Goal: Task Accomplishment & Management: Complete application form

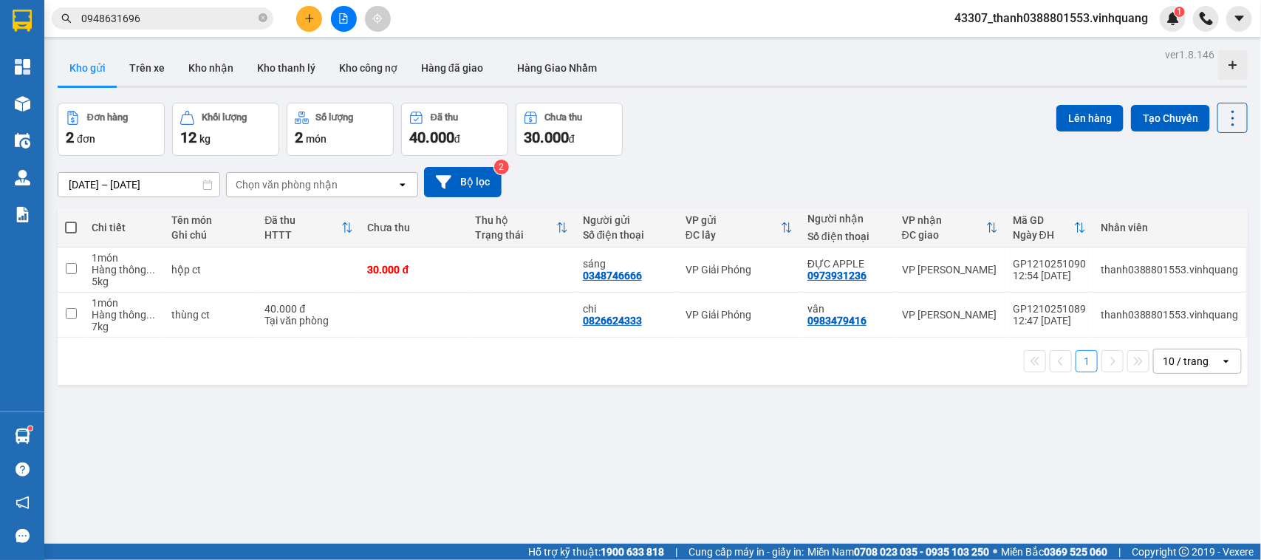
scroll to position [68, 0]
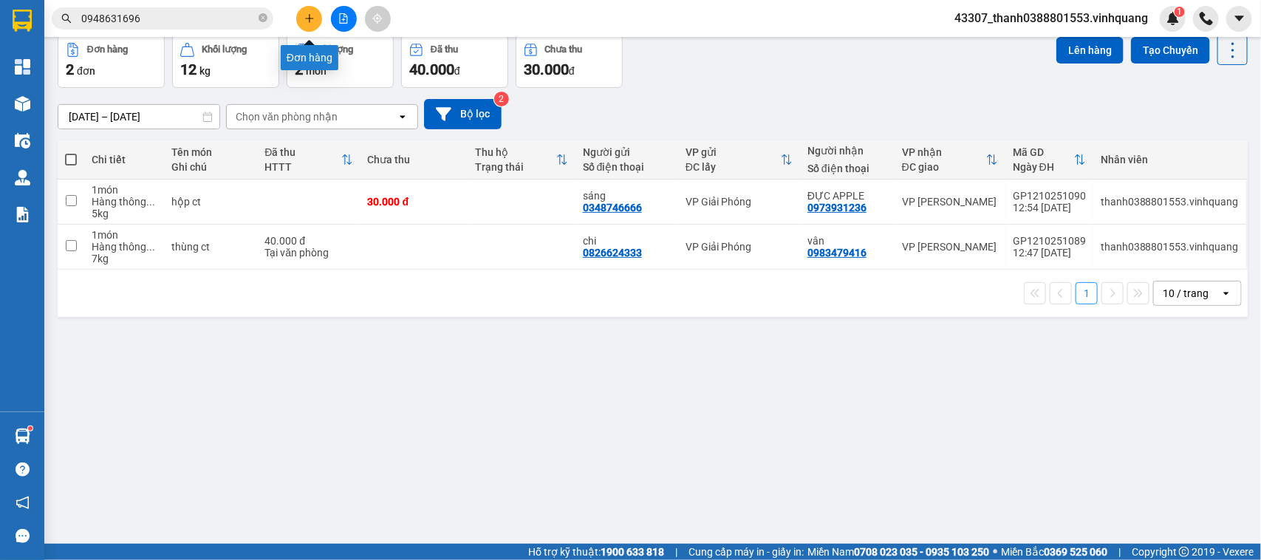
click at [297, 18] on button at bounding box center [309, 19] width 26 height 26
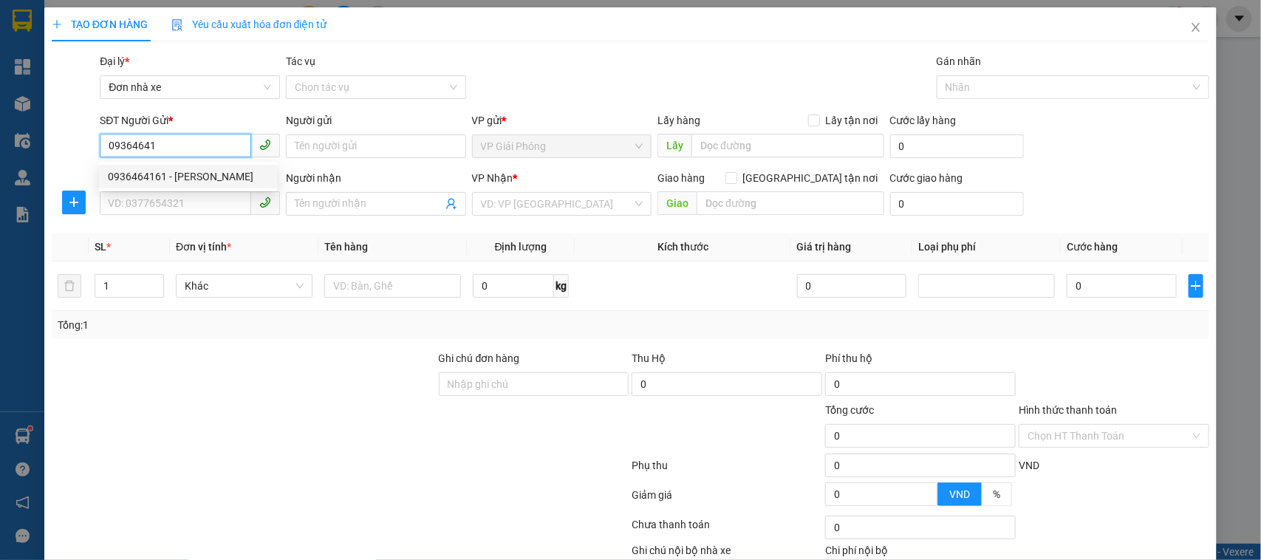
click at [144, 185] on div "0936464161 - [PERSON_NAME]" at bounding box center [188, 177] width 178 height 24
type input "0936464161"
type input "[PERSON_NAME]"
type input "0904343402"
type input "hà dương"
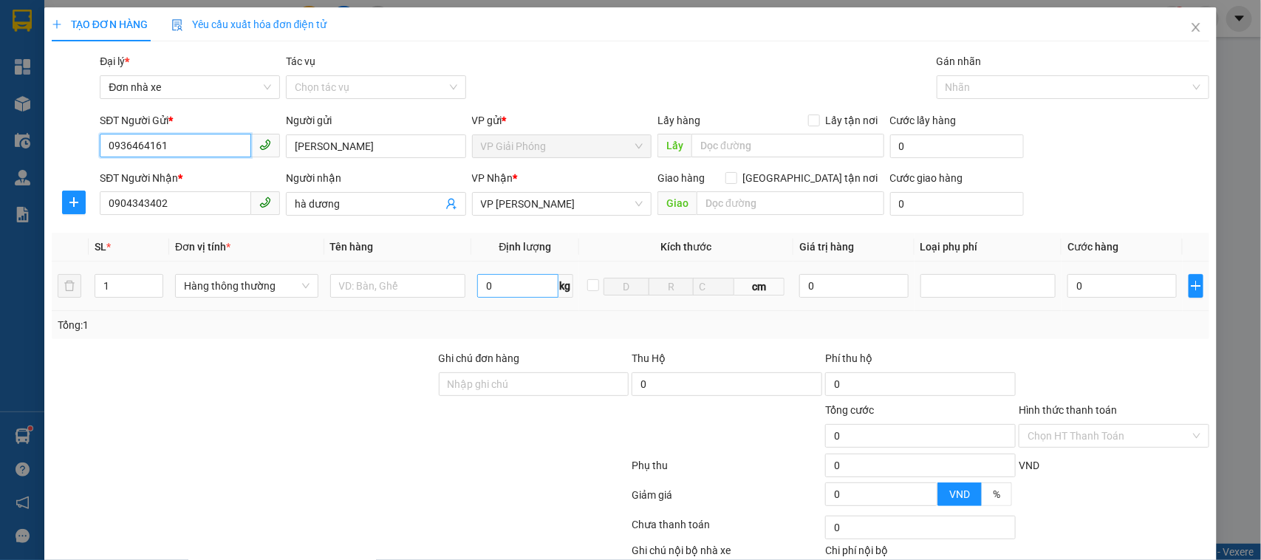
type input "0936464161"
click at [519, 294] on input "0" at bounding box center [517, 286] width 81 height 24
type input "14"
click at [358, 292] on input "text" at bounding box center [398, 286] width 136 height 24
type input "40.000"
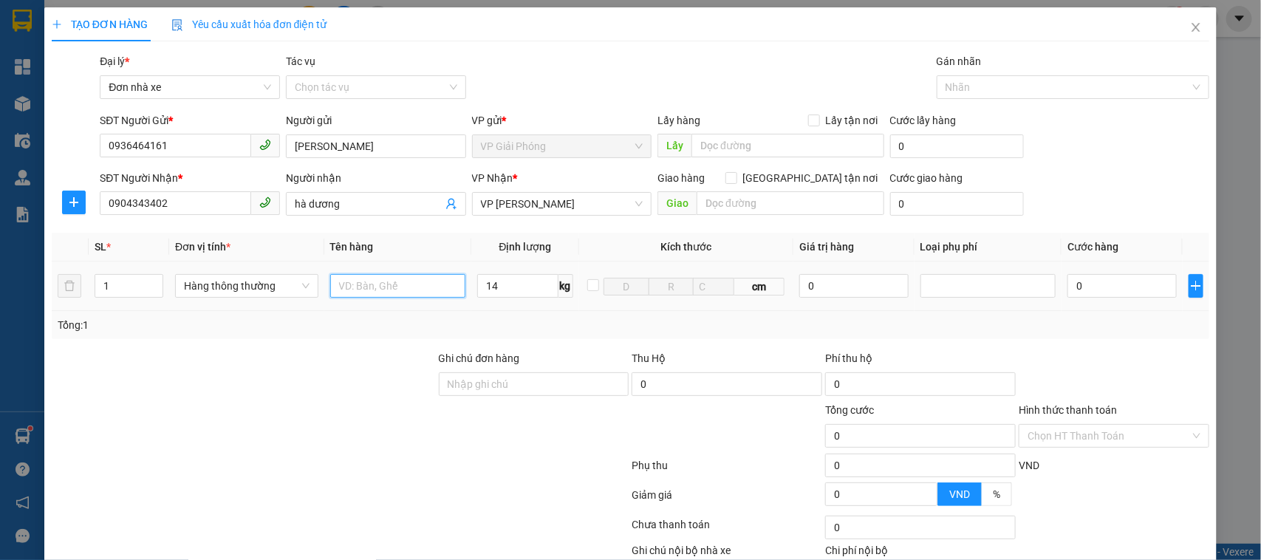
type input "40.000"
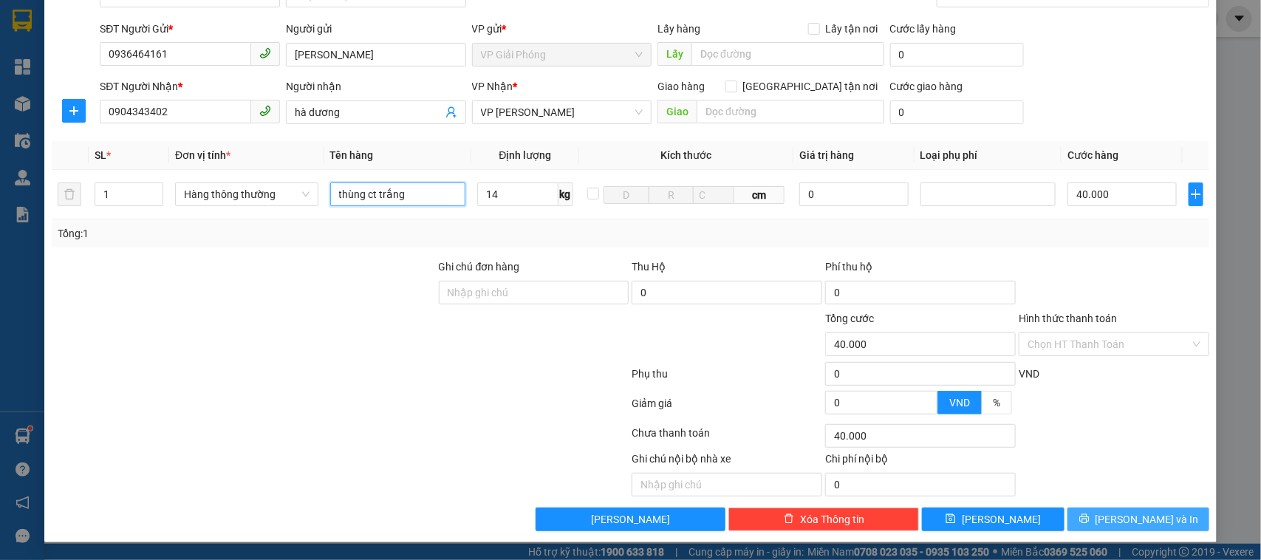
type input "thùng ct trắng"
click at [1118, 519] on span "[PERSON_NAME] và In" at bounding box center [1147, 519] width 103 height 16
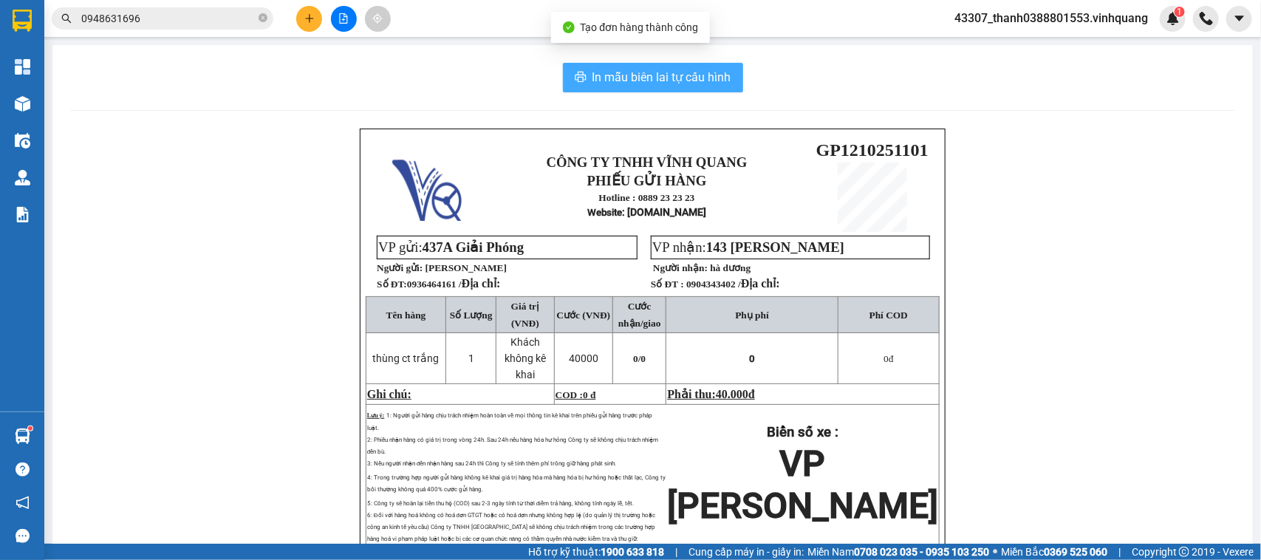
click at [622, 83] on span "In mẫu biên lai tự cấu hình" at bounding box center [662, 77] width 139 height 18
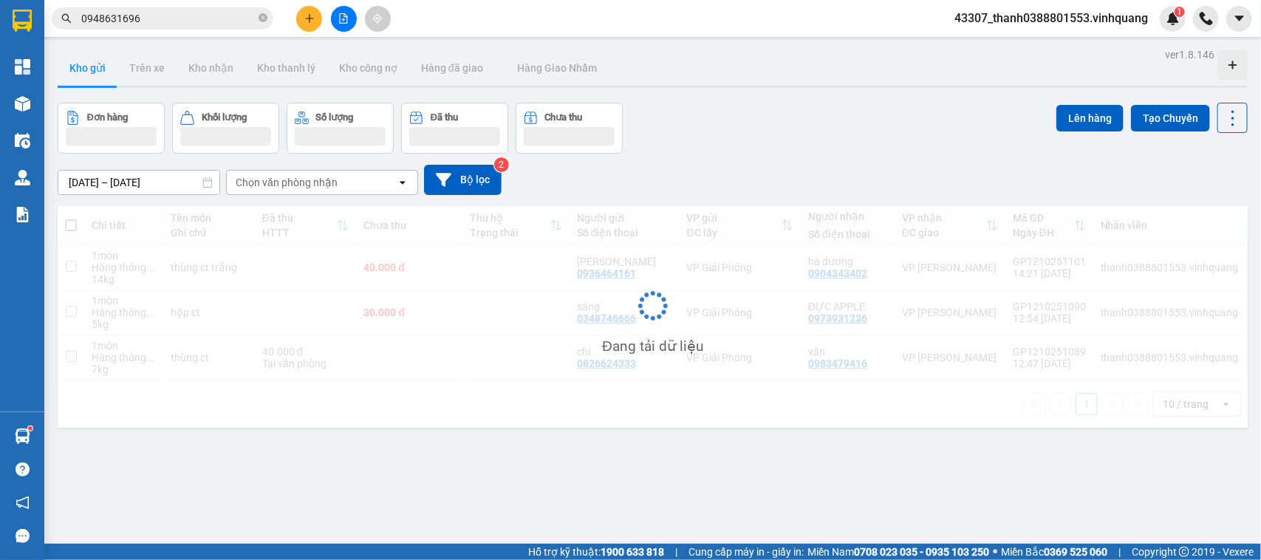
scroll to position [68, 0]
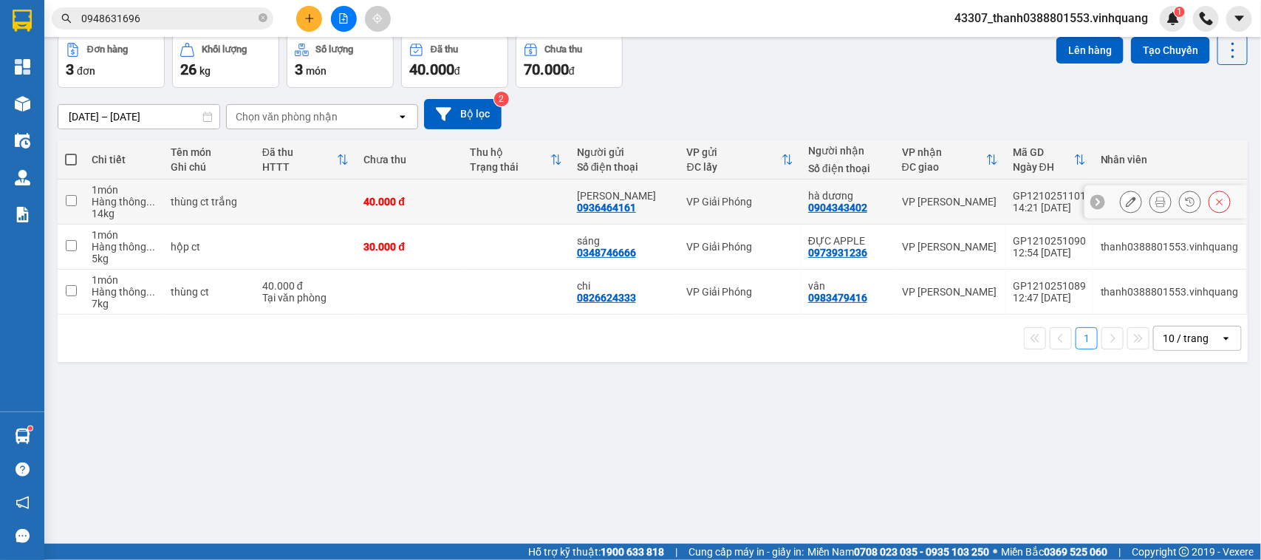
click at [1126, 200] on icon at bounding box center [1131, 202] width 10 height 10
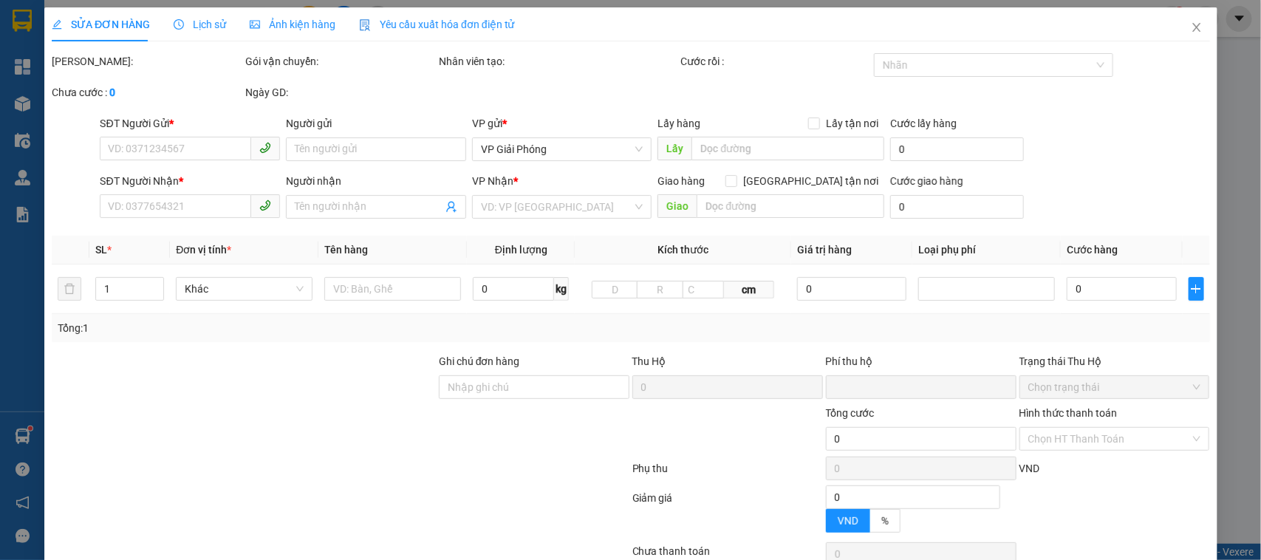
type input "0936464161"
type input "[PERSON_NAME]"
type input "0904343402"
type input "hà dương"
type input "0"
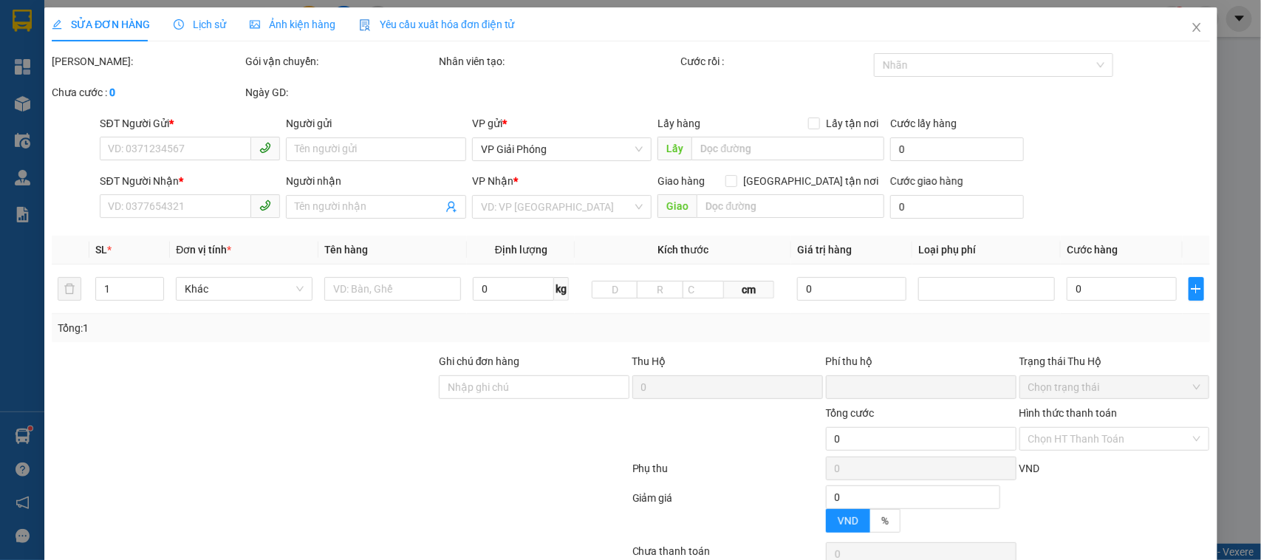
type input "40.000"
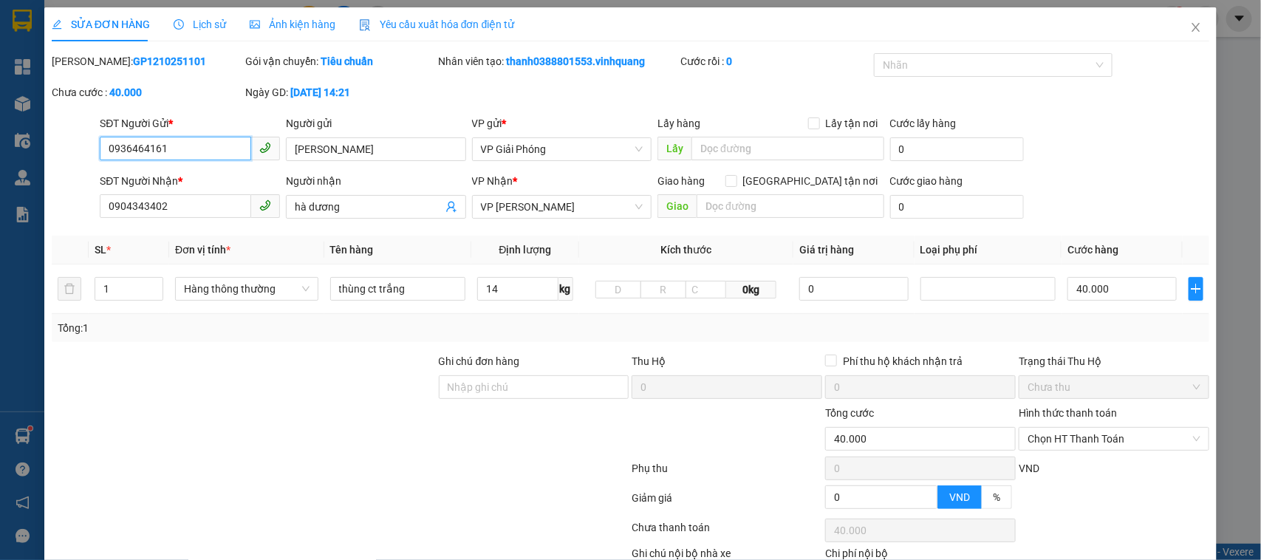
scroll to position [96, 0]
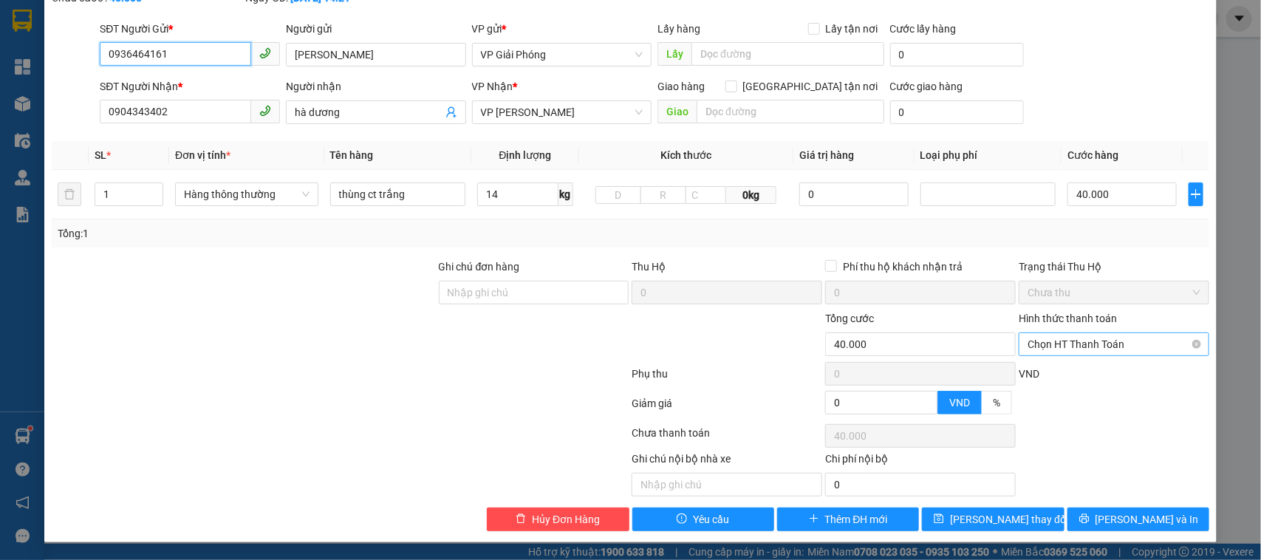
click at [1106, 341] on span "Chọn HT Thanh Toán" at bounding box center [1114, 344] width 173 height 22
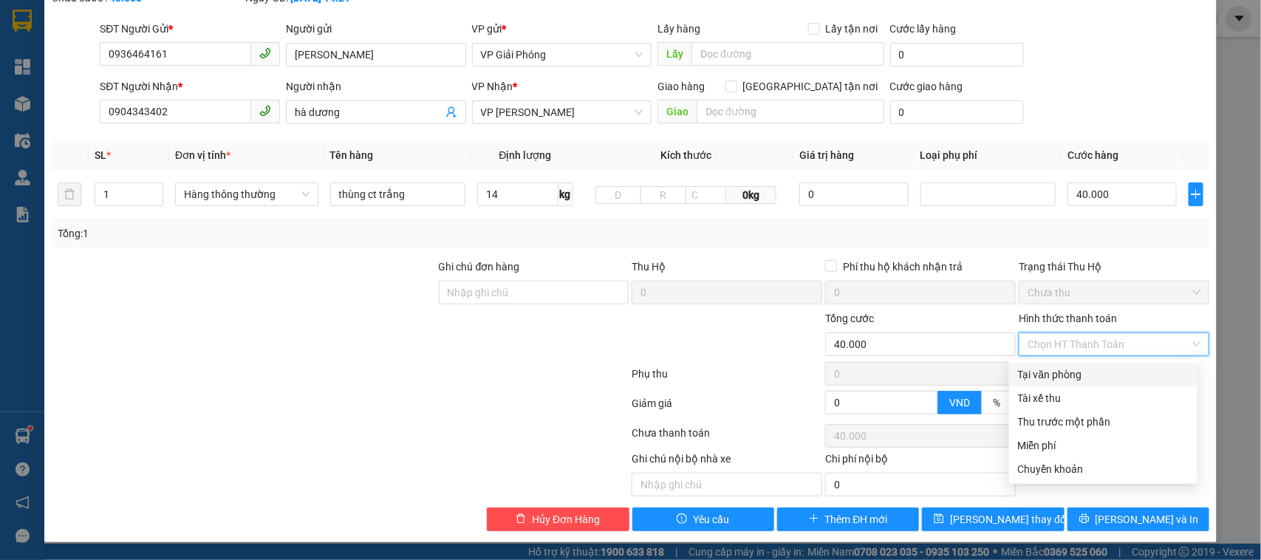
click at [1077, 374] on div "Tại văn phòng" at bounding box center [1103, 374] width 171 height 16
type input "0"
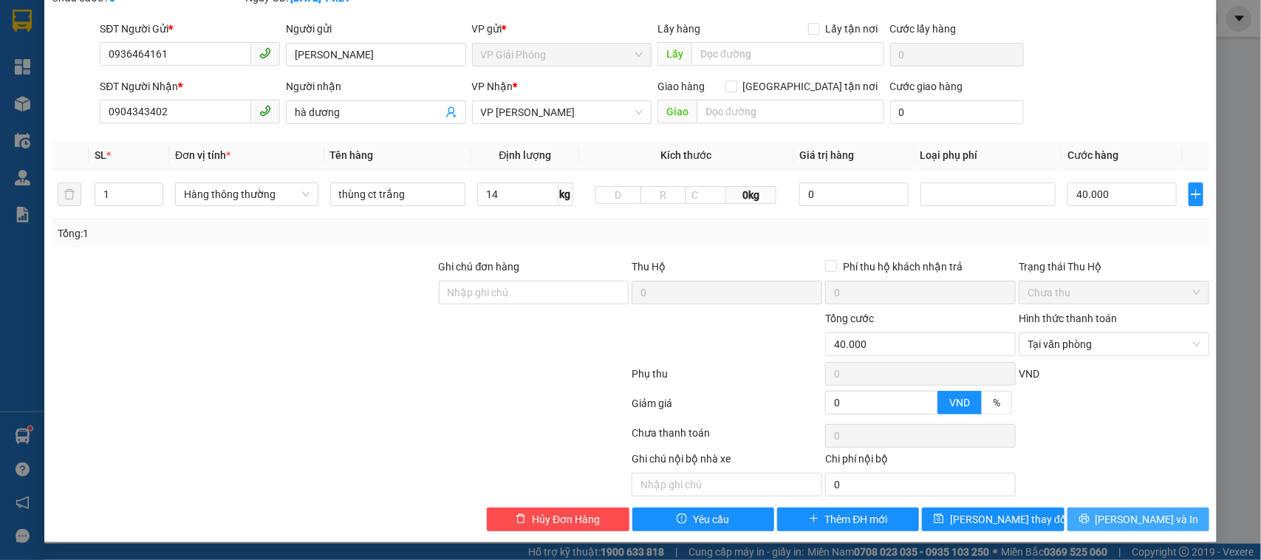
click at [1122, 519] on span "[PERSON_NAME] và In" at bounding box center [1147, 519] width 103 height 16
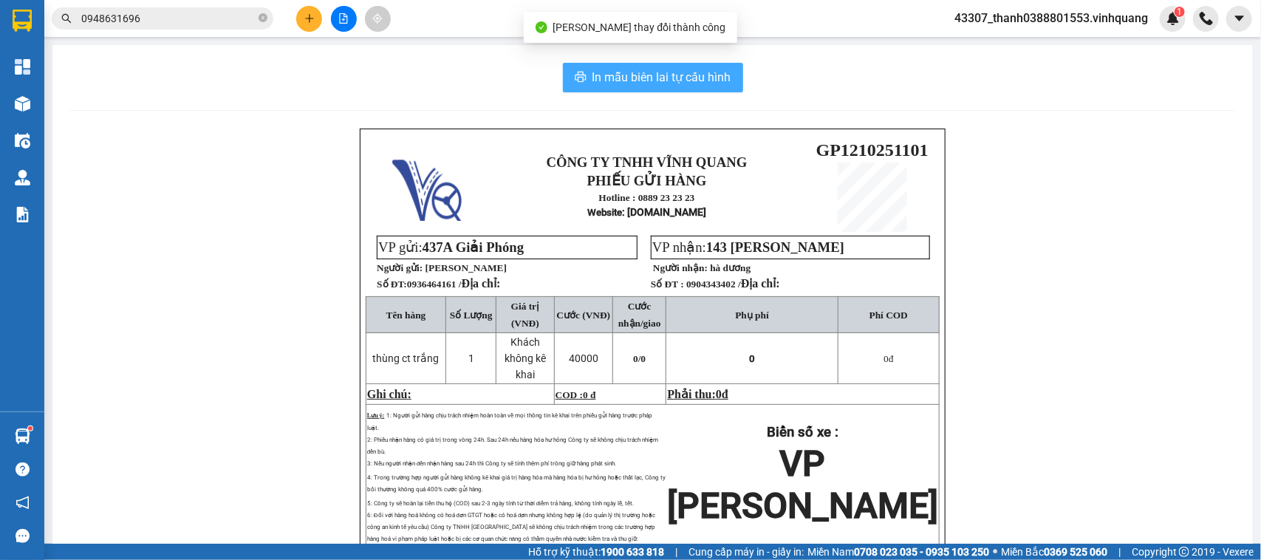
click at [671, 78] on span "In mẫu biên lai tự cấu hình" at bounding box center [662, 77] width 139 height 18
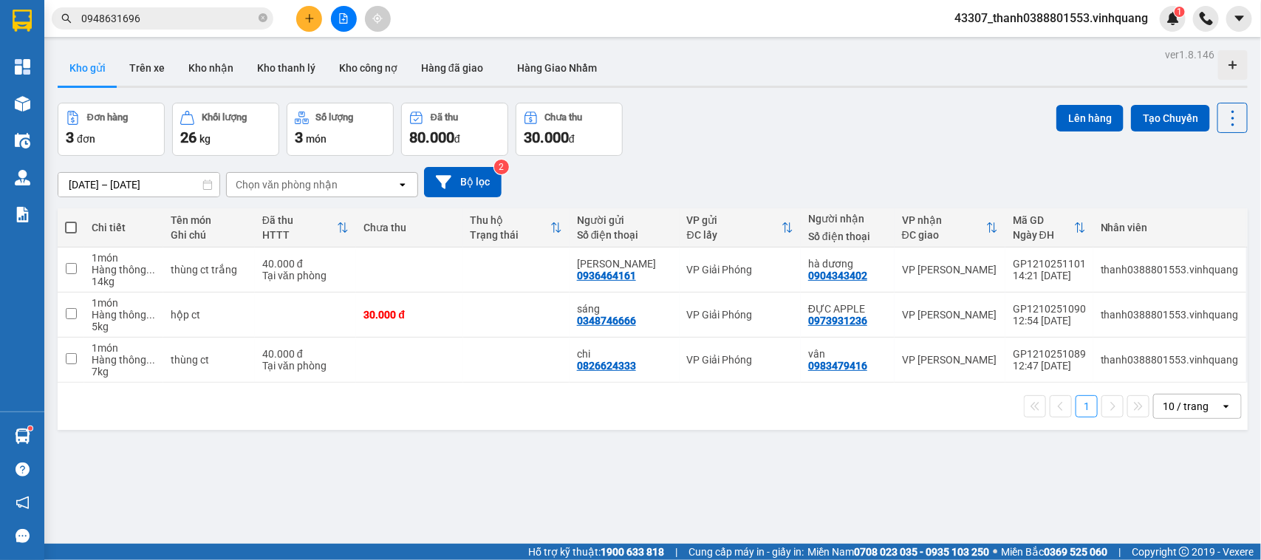
click at [309, 11] on button at bounding box center [309, 19] width 26 height 26
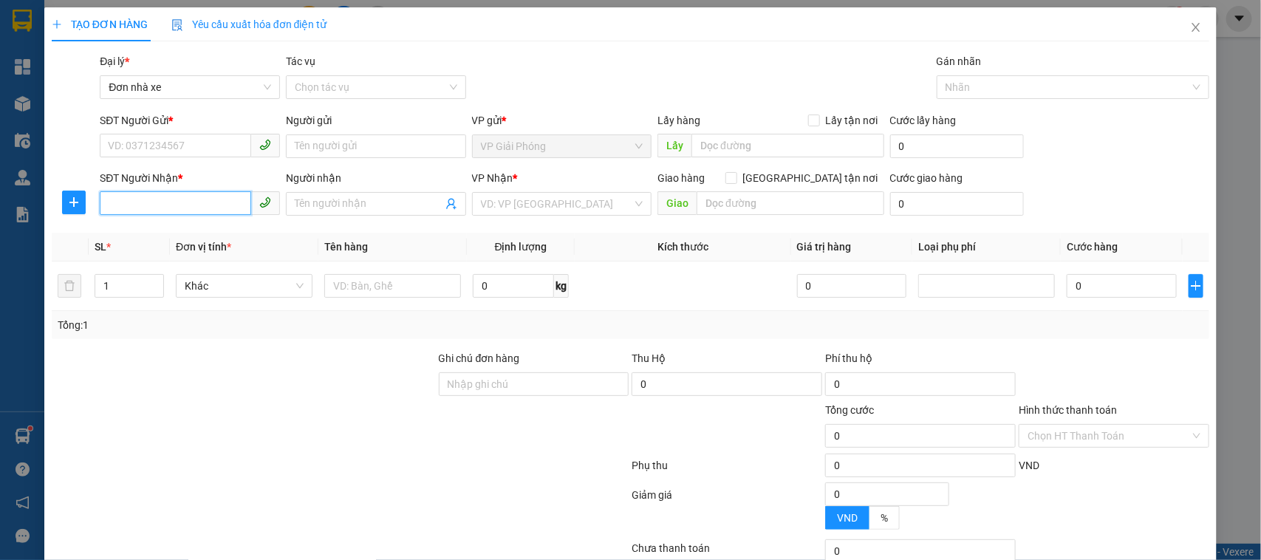
click at [187, 207] on input "SĐT Người Nhận *" at bounding box center [175, 203] width 151 height 24
type input "0944730273"
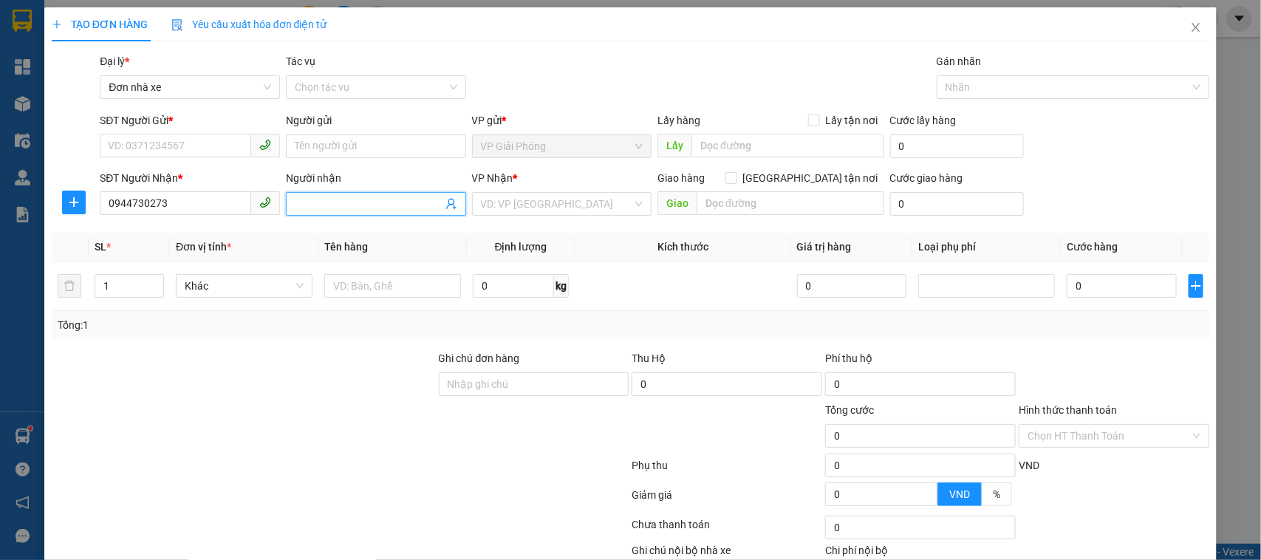
click at [375, 204] on input "Người nhận" at bounding box center [369, 204] width 148 height 16
type input "[PERSON_NAME]"
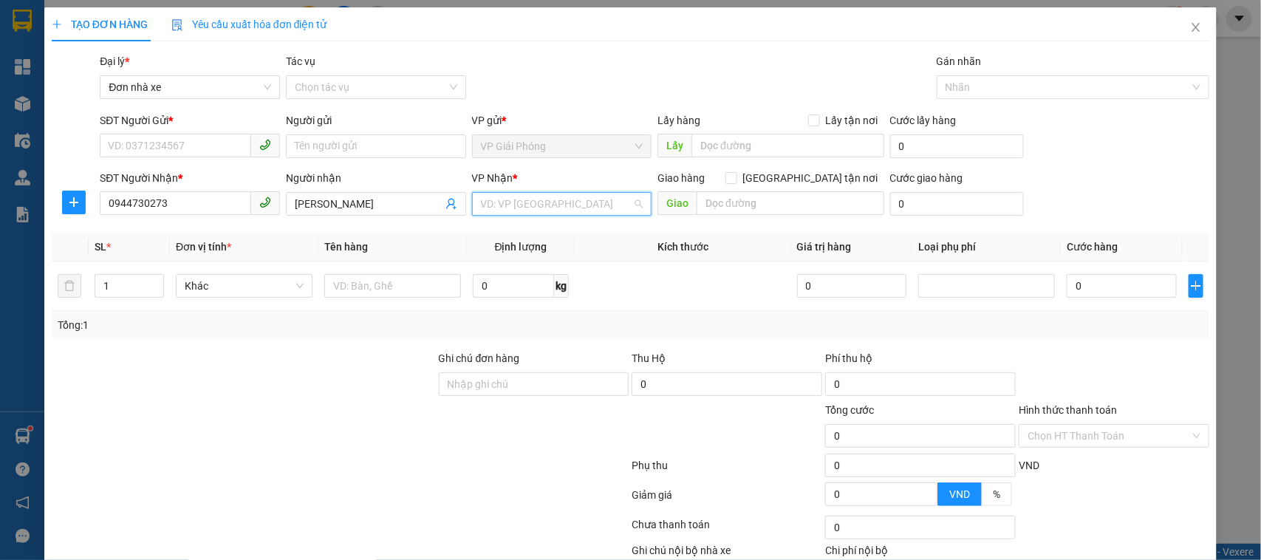
click at [538, 205] on input "search" at bounding box center [557, 204] width 152 height 22
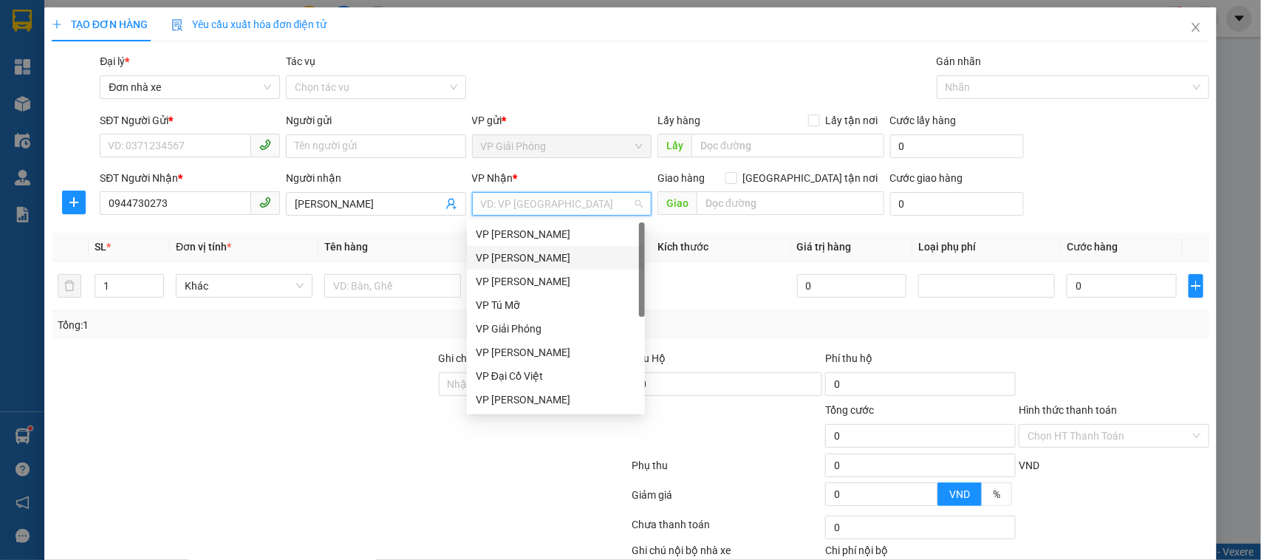
click at [556, 251] on div "VP [PERSON_NAME]" at bounding box center [556, 258] width 160 height 16
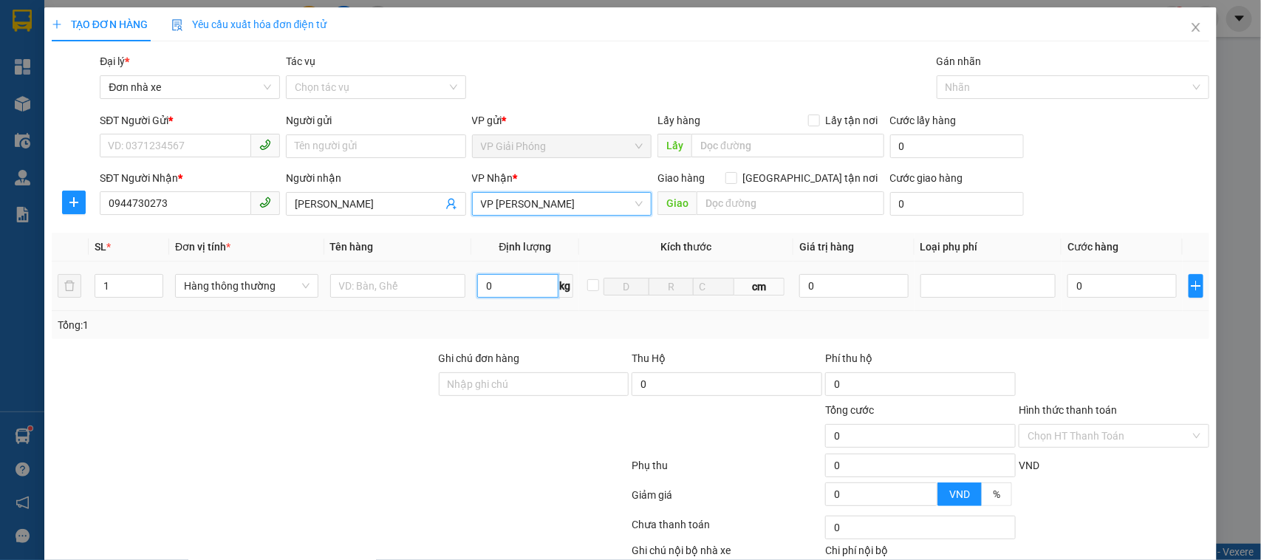
click at [504, 290] on input "0" at bounding box center [517, 286] width 81 height 24
type input "6"
click at [364, 290] on input "text" at bounding box center [398, 286] width 136 height 24
type input "40.000"
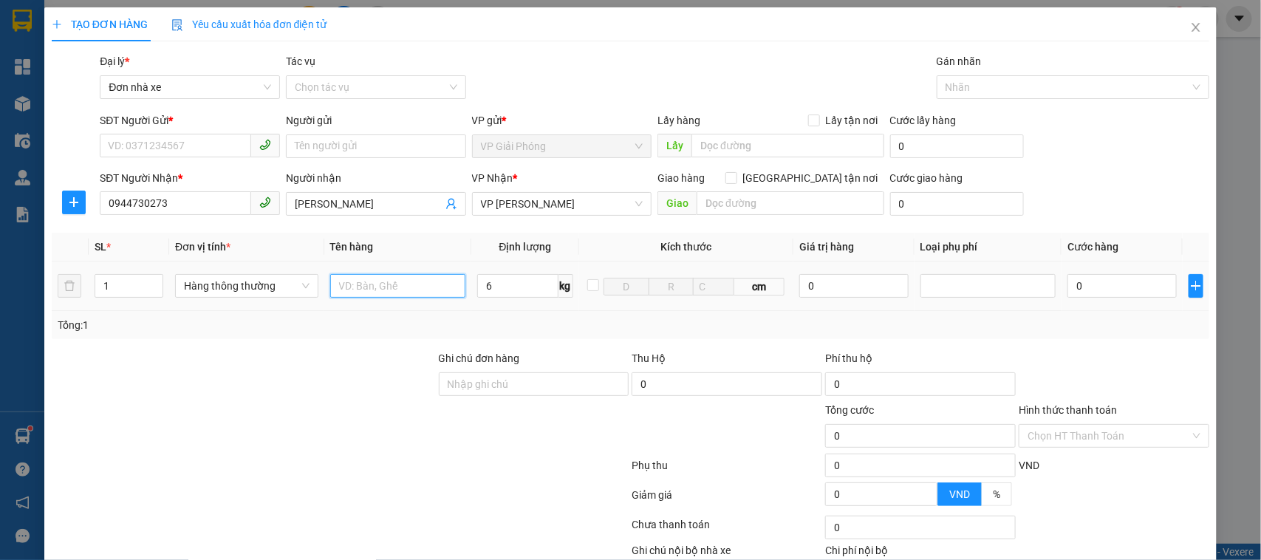
type input "40.000"
type input "thùng ct"
click at [540, 344] on div "Transit Pickup Surcharge Ids Transit Deliver Surcharge Ids Transit Deliver Surc…" at bounding box center [631, 338] width 1159 height 570
click at [189, 144] on input "SĐT Người Gửi *" at bounding box center [175, 146] width 151 height 24
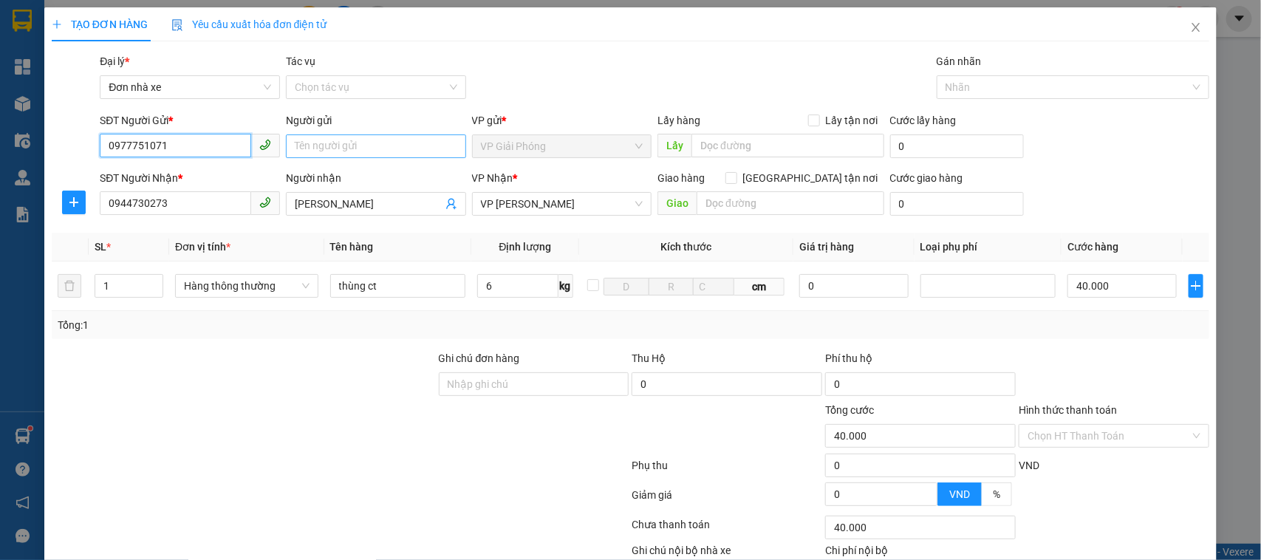
type input "0977751071"
drag, startPoint x: 310, startPoint y: 148, endPoint x: 335, endPoint y: 148, distance: 24.4
click at [314, 148] on input "Người gửi" at bounding box center [376, 146] width 180 height 24
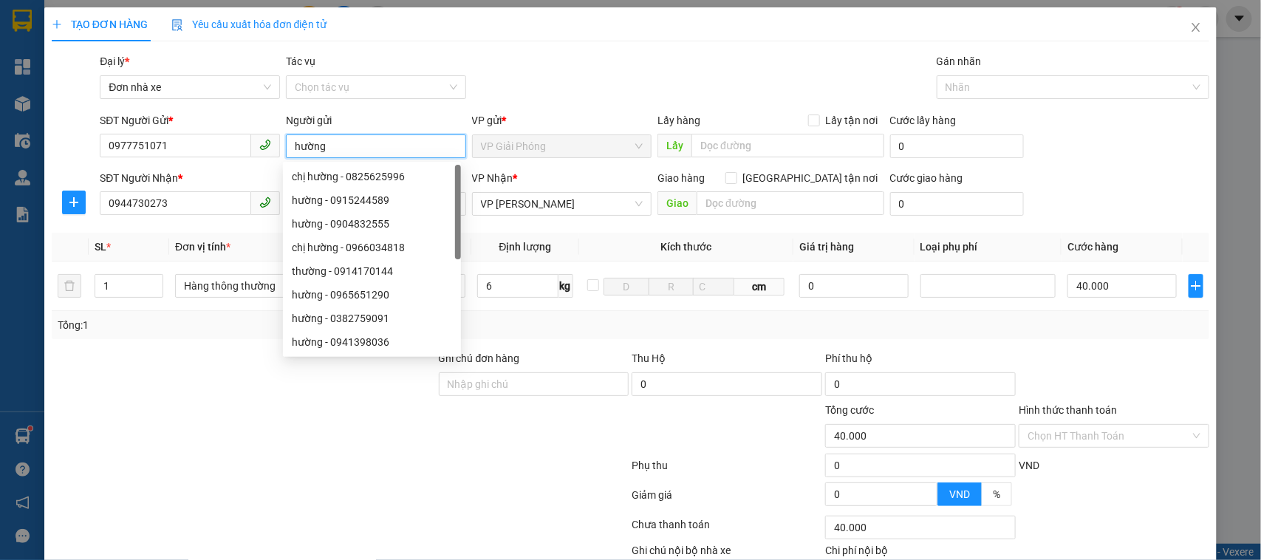
type input "hường"
click at [437, 443] on div at bounding box center [534, 428] width 194 height 52
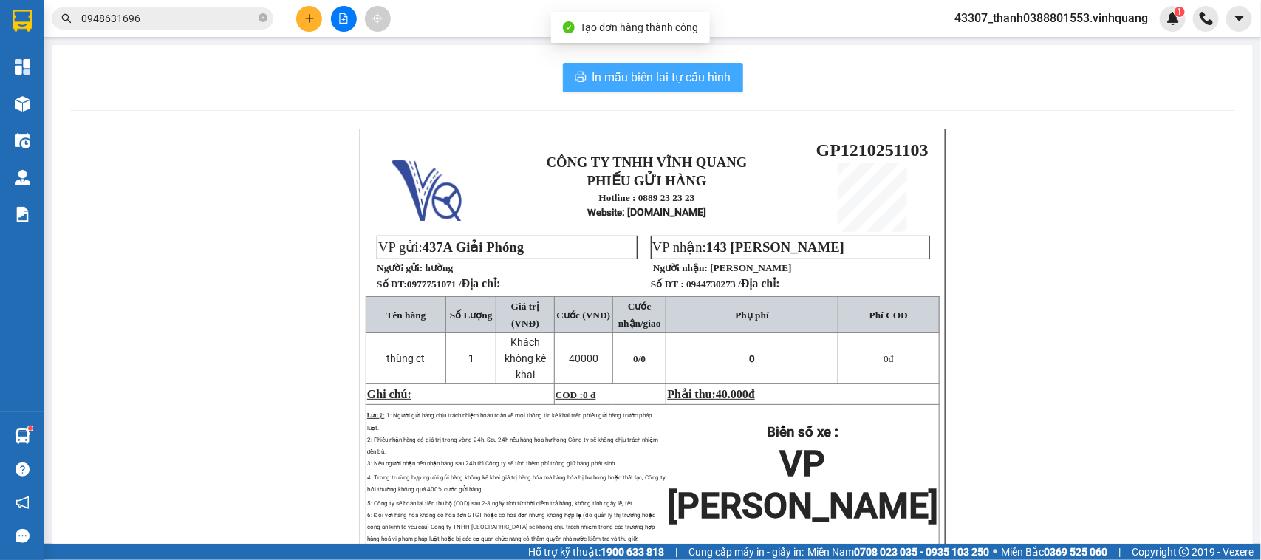
click at [672, 74] on span "In mẫu biên lai tự cấu hình" at bounding box center [662, 77] width 139 height 18
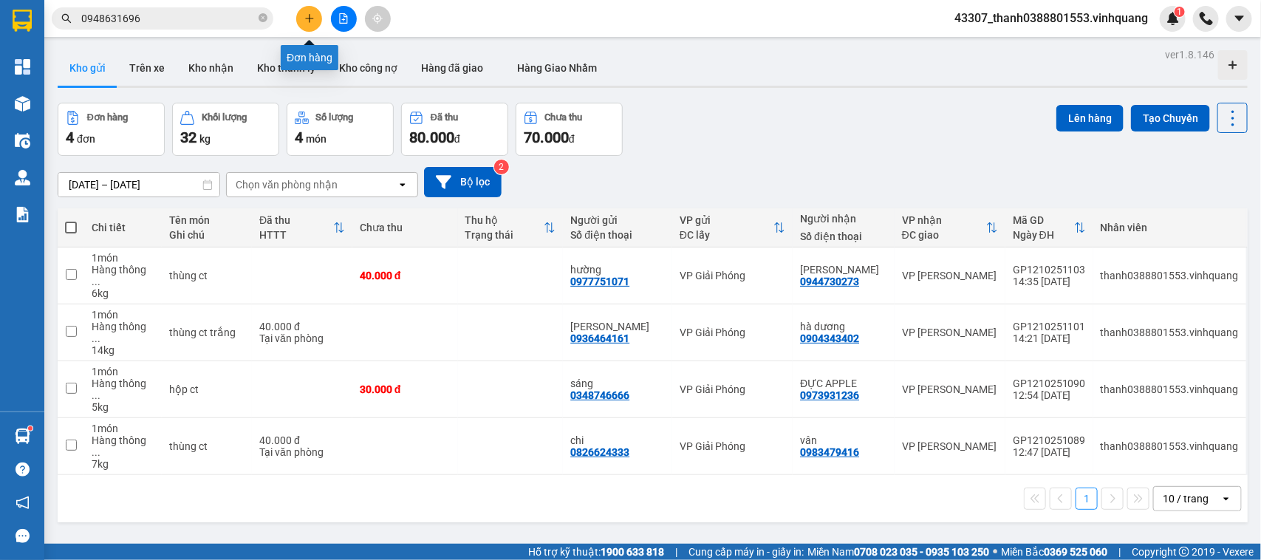
click at [308, 16] on icon "plus" at bounding box center [309, 18] width 10 height 10
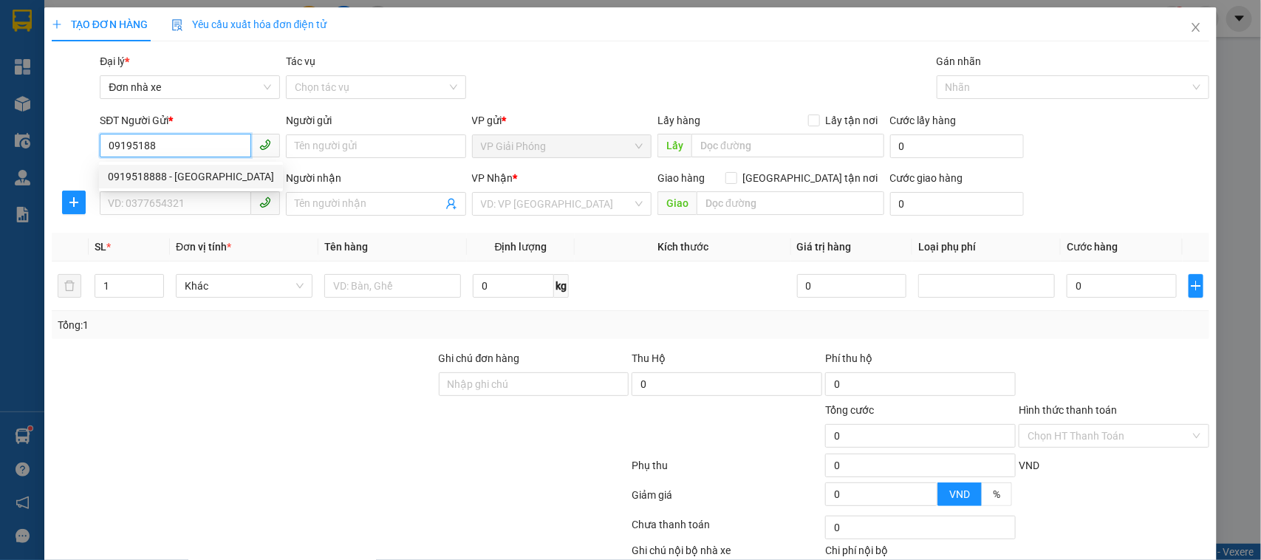
click at [163, 168] on div "0919518888 - [GEOGRAPHIC_DATA]" at bounding box center [191, 176] width 166 height 16
type input "0919518888"
type input "[GEOGRAPHIC_DATA]"
type input "0971369999"
type input "tuấn anh"
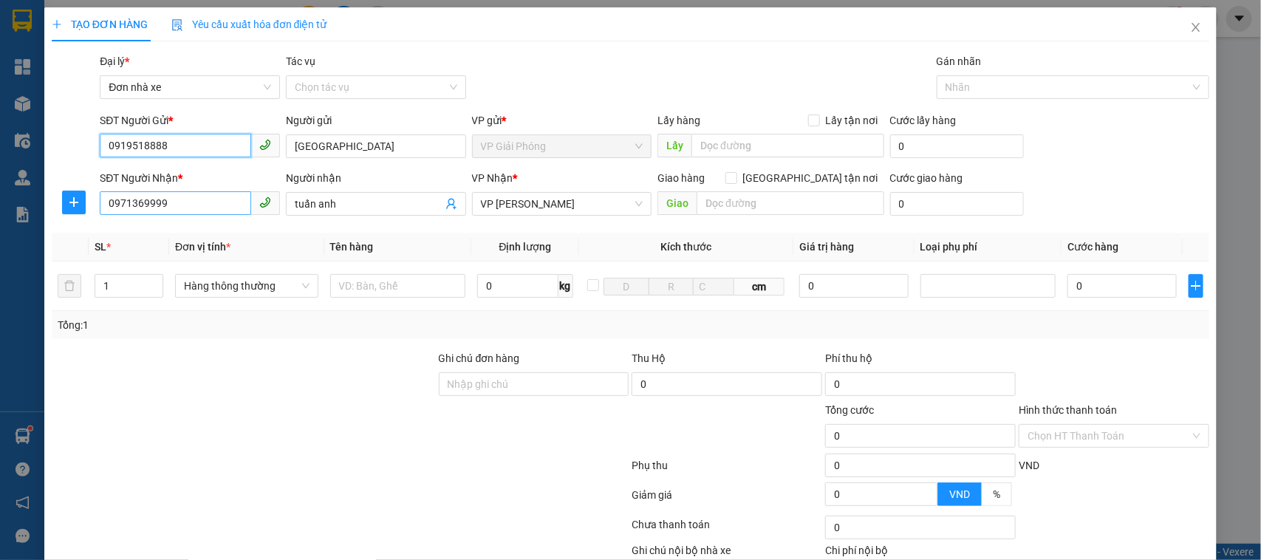
type input "0919518888"
drag, startPoint x: 194, startPoint y: 197, endPoint x: 4, endPoint y: 207, distance: 190.1
click at [0, 208] on div "TẠO ĐƠN HÀNG Yêu cầu xuất hóa đơn điện tử Transit Pickup Surcharge Ids Transit …" at bounding box center [630, 280] width 1261 height 560
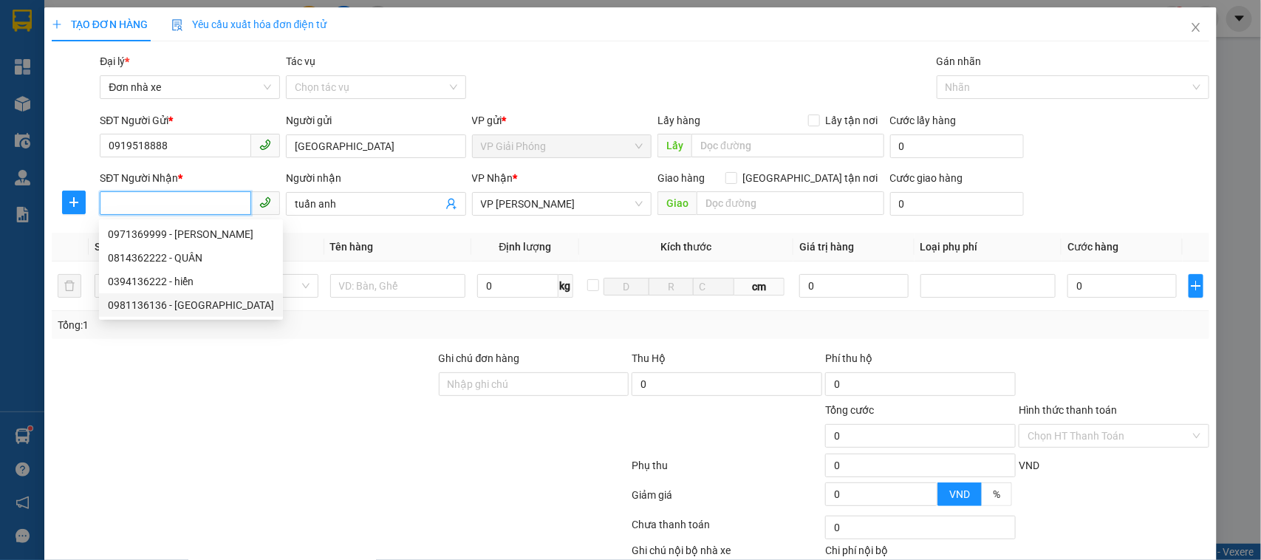
click at [209, 304] on div "0981136136 - [GEOGRAPHIC_DATA]" at bounding box center [191, 305] width 166 height 16
type input "0981136136"
type input "[PERSON_NAME]"
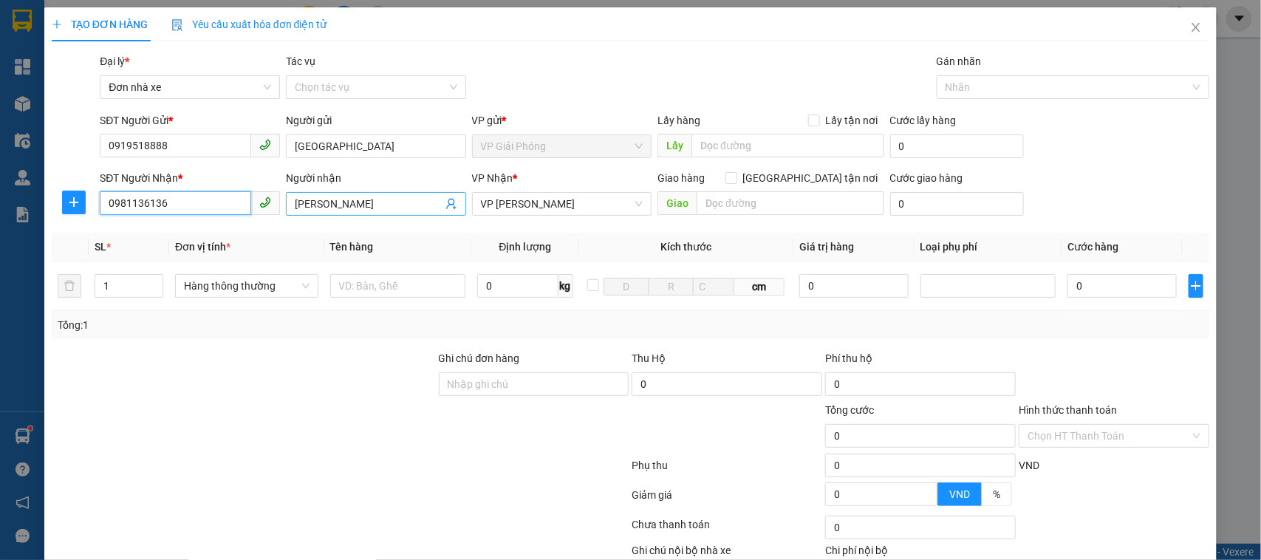
type input "0981136136"
click at [344, 202] on input "[PERSON_NAME]" at bounding box center [369, 204] width 148 height 16
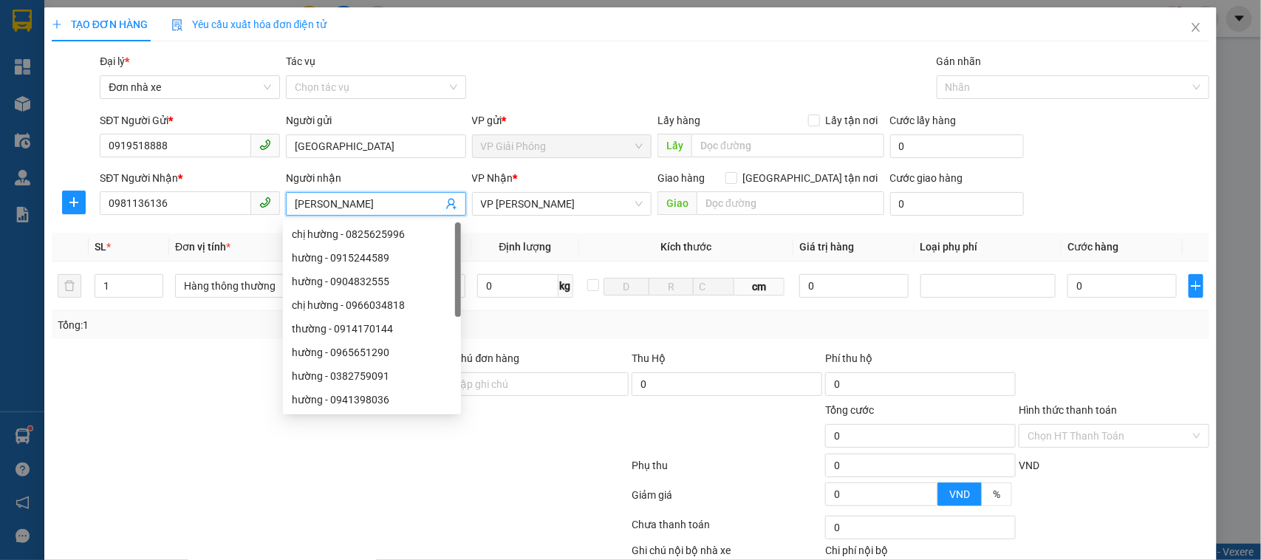
drag, startPoint x: 341, startPoint y: 205, endPoint x: 259, endPoint y: 200, distance: 82.9
click at [259, 200] on div "SĐT Người Nhận * 0981136136 Người nhận Tuấn Hải VP Nhận * VP [PERSON_NAME] PHON…" at bounding box center [655, 196] width 1116 height 52
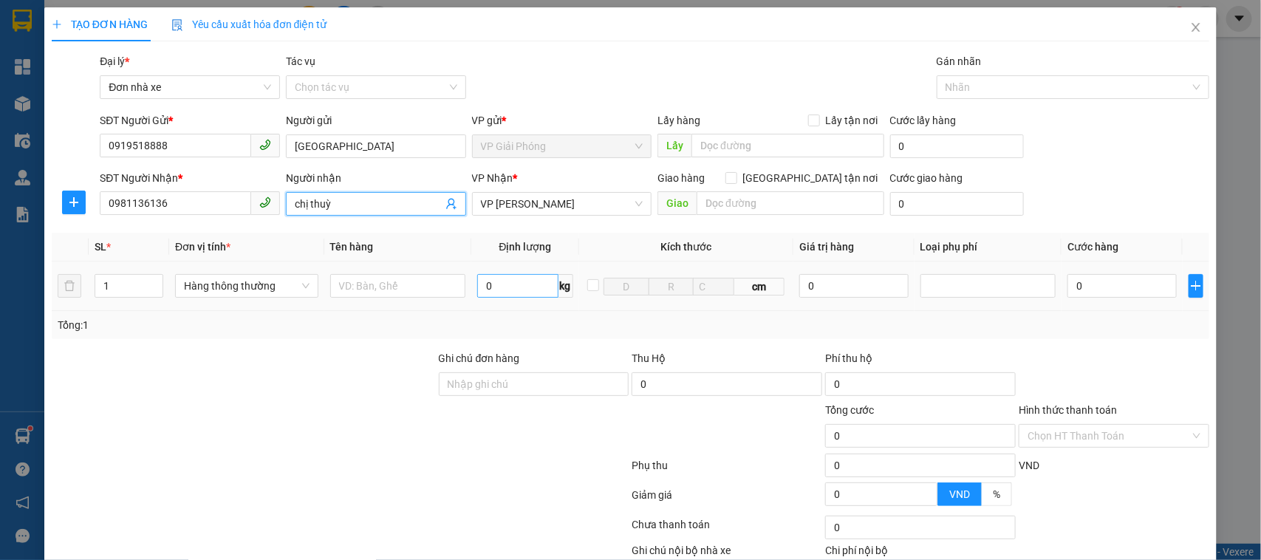
type input "chị thuỳ"
click at [499, 290] on input "0" at bounding box center [517, 286] width 81 height 24
type input "2"
click at [415, 289] on input "text" at bounding box center [398, 286] width 136 height 24
type input "30.000"
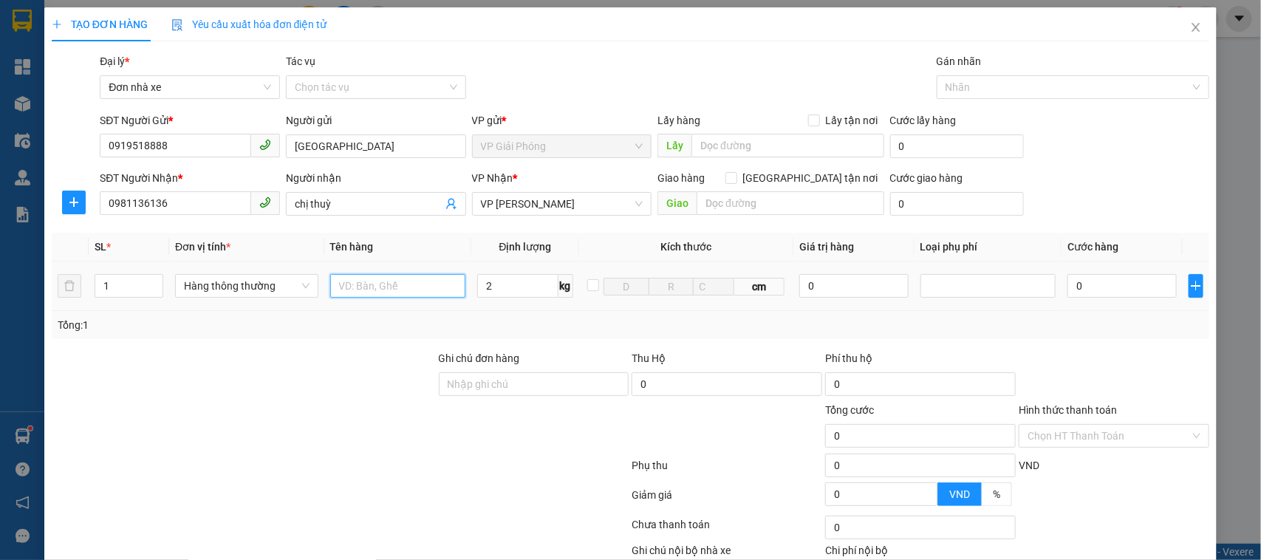
type input "30.000"
type input "hộp ct bọc t"
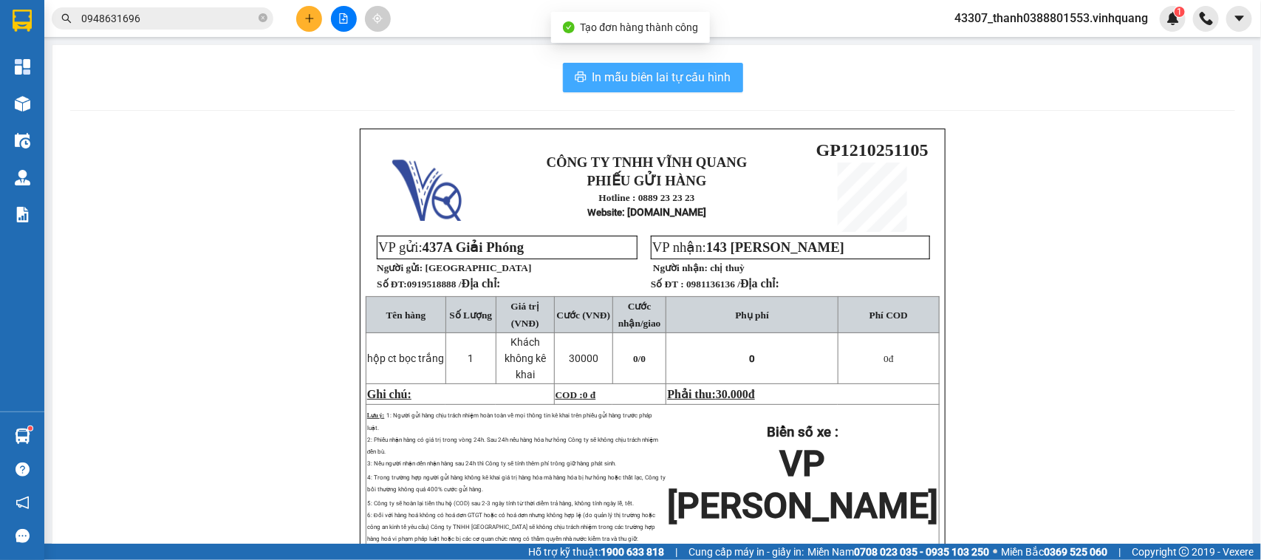
click at [648, 87] on button "In mẫu biên lai tự cấu hình" at bounding box center [653, 78] width 180 height 30
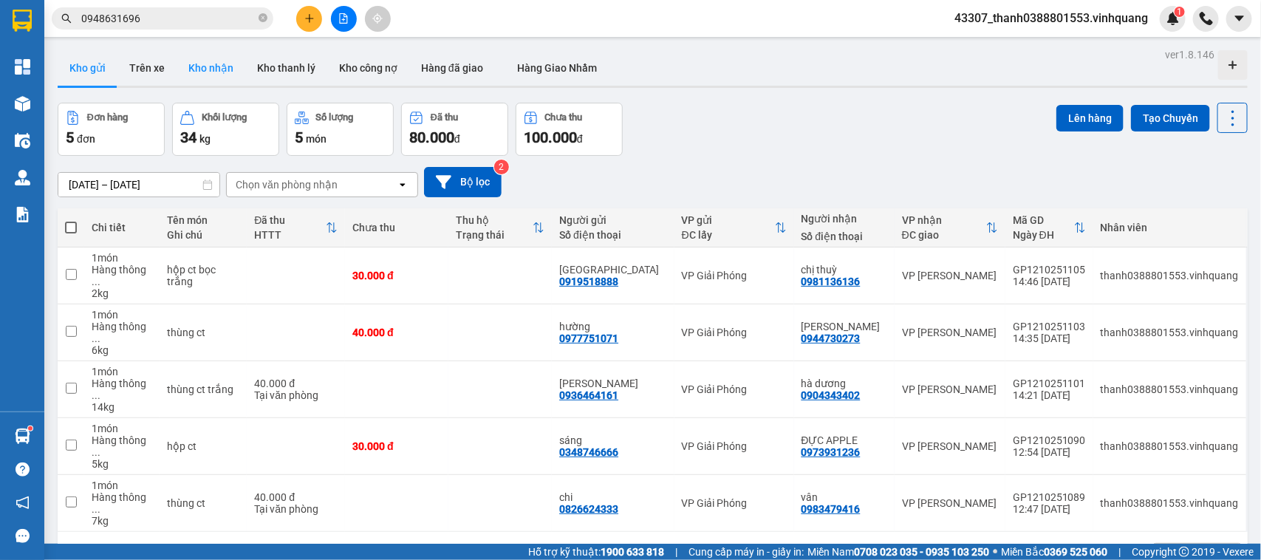
click at [222, 74] on button "Kho nhận" at bounding box center [211, 67] width 69 height 35
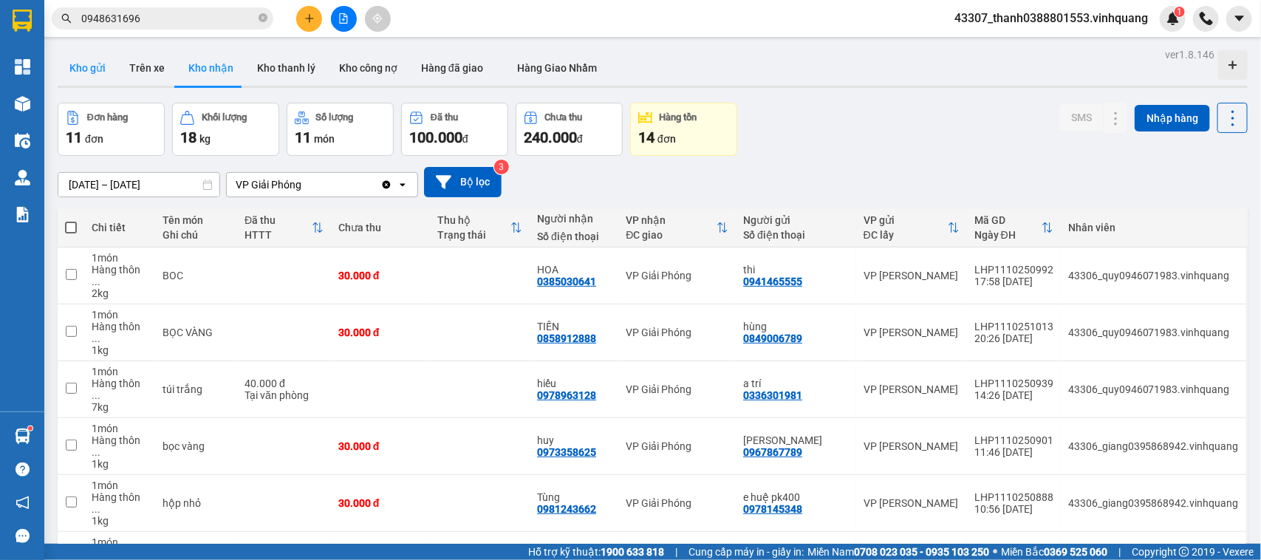
click at [93, 72] on button "Kho gửi" at bounding box center [88, 67] width 60 height 35
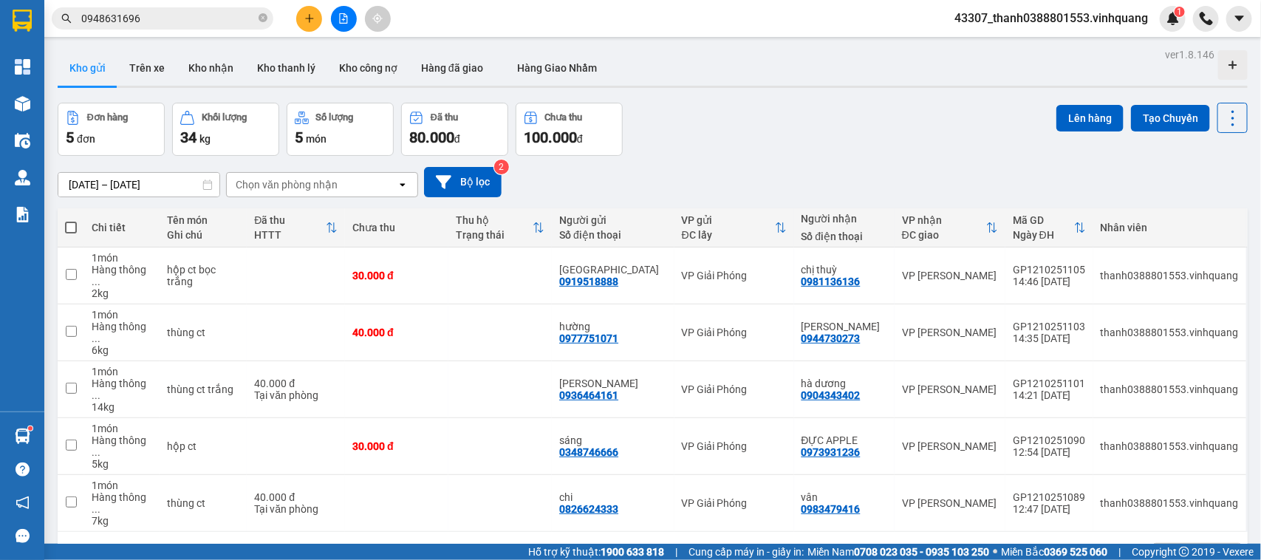
click at [536, 503] on div "ver 1.8.146 Kho gửi Trên xe Kho nhận Kho thanh lý Kho công nợ Hàng đã giao Hàng…" at bounding box center [653, 324] width 1202 height 560
drag, startPoint x: 429, startPoint y: 495, endPoint x: 412, endPoint y: 508, distance: 20.5
click at [429, 495] on div "ver 1.8.146 Kho gửi Trên xe Kho nhận Kho thanh lý Kho công nợ Hàng đã giao Hàng…" at bounding box center [653, 324] width 1202 height 560
click at [441, 497] on div "ver 1.8.146 Kho gửi Trên xe Kho nhận Kho thanh lý Kho công nợ Hàng đã giao Hàng…" at bounding box center [653, 324] width 1202 height 560
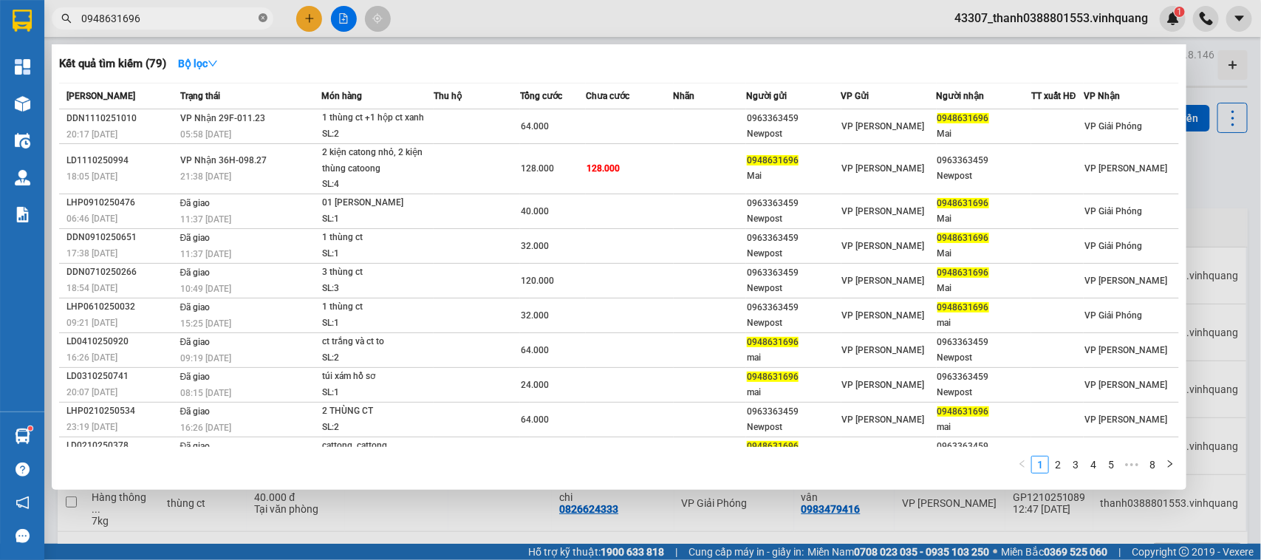
click at [260, 16] on icon "close-circle" at bounding box center [263, 17] width 9 height 9
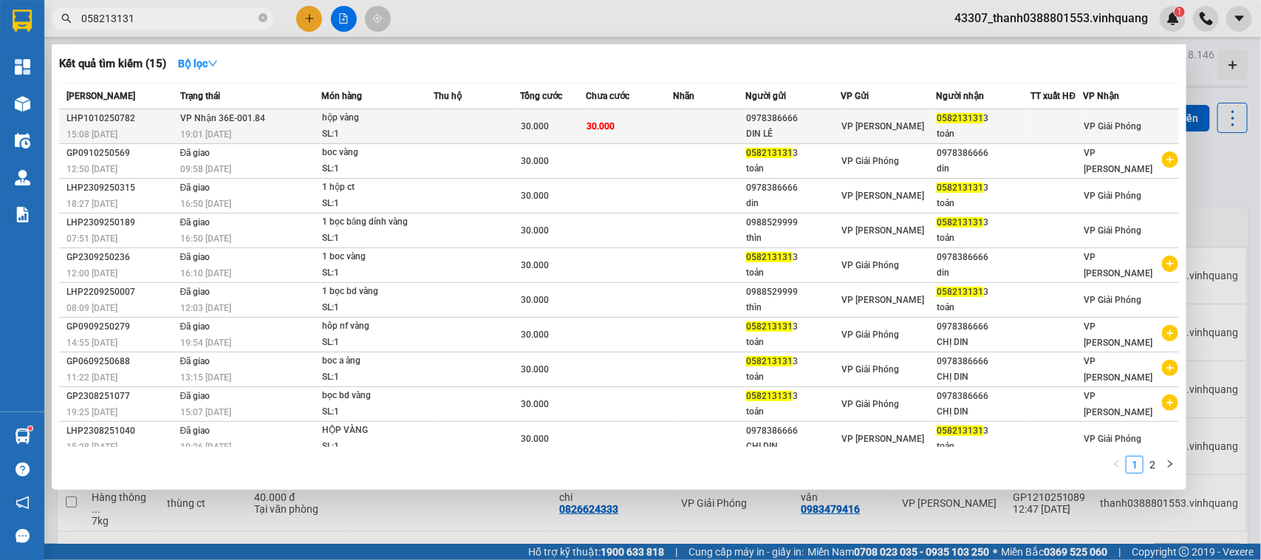
type input "058213131"
click at [842, 132] on div "VP [PERSON_NAME]" at bounding box center [889, 126] width 94 height 16
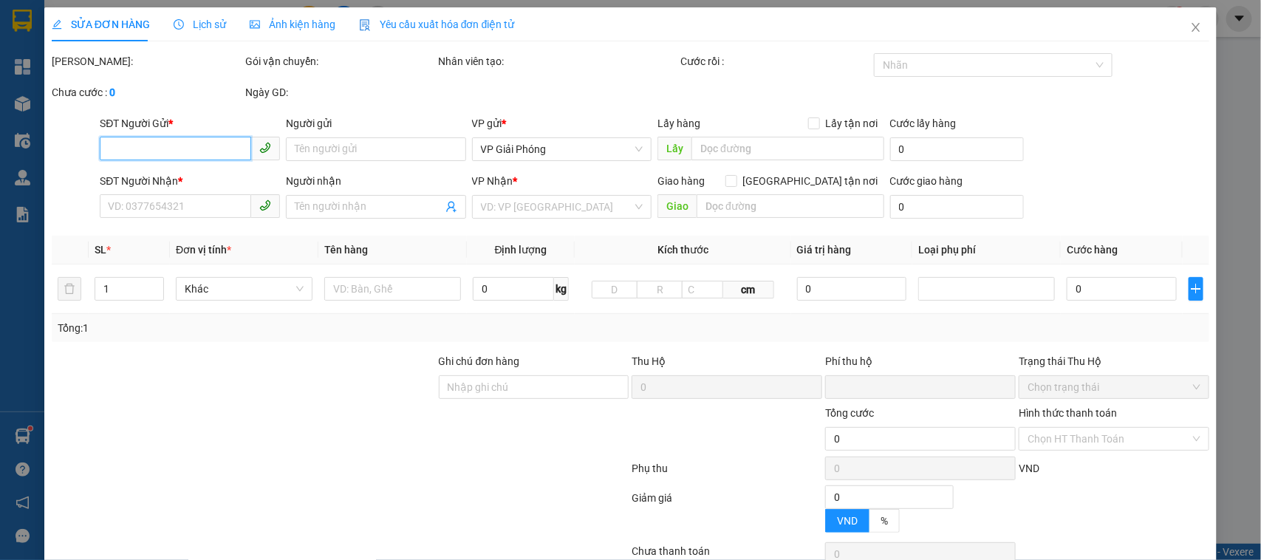
type input "0978386666"
type input "DIN LÊ"
type input "0582131313"
type input "toản"
type input "0"
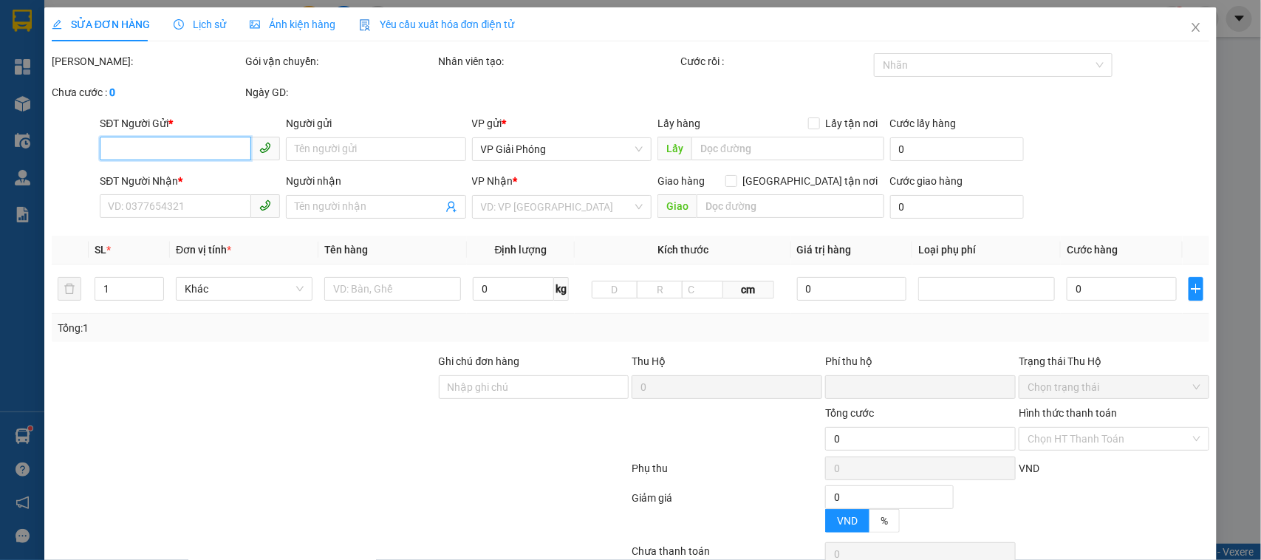
type input "30.000"
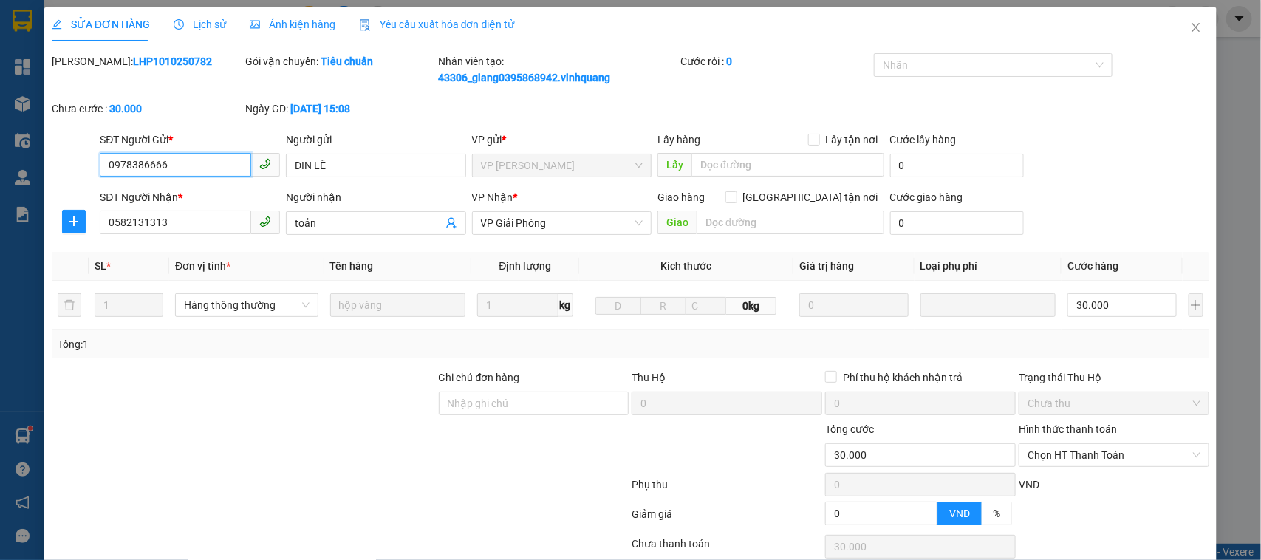
drag, startPoint x: 1077, startPoint y: 344, endPoint x: 1070, endPoint y: 356, distance: 14.2
click at [1077, 444] on span "Chọn HT Thanh Toán" at bounding box center [1114, 455] width 173 height 22
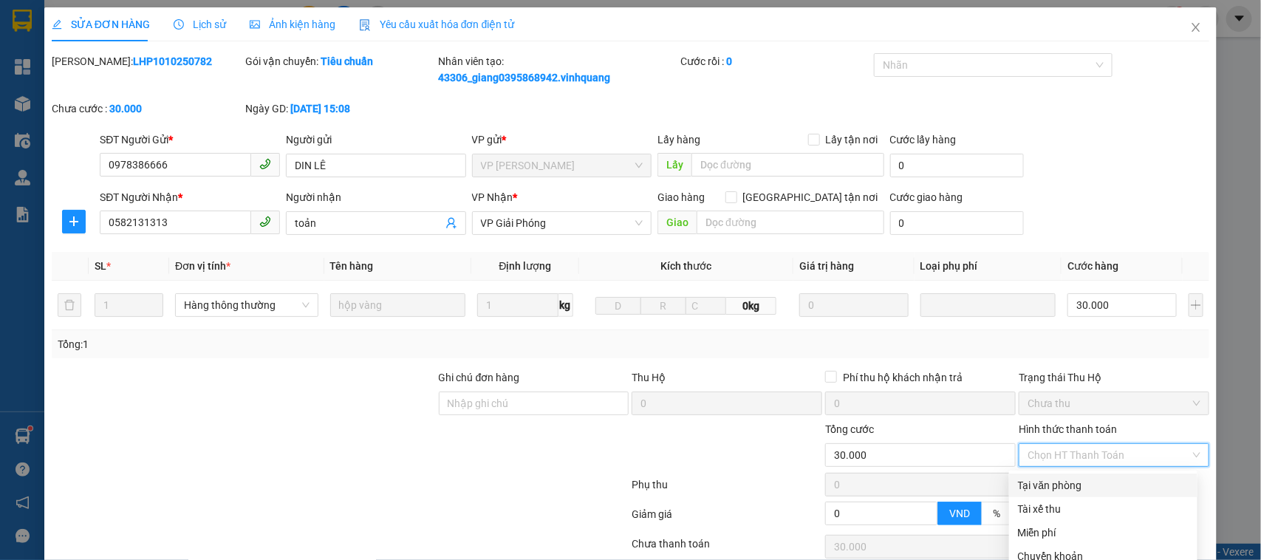
drag, startPoint x: 1068, startPoint y: 364, endPoint x: 1051, endPoint y: 372, distance: 17.9
click at [1066, 477] on div "Tại văn phòng" at bounding box center [1103, 485] width 171 height 16
type input "0"
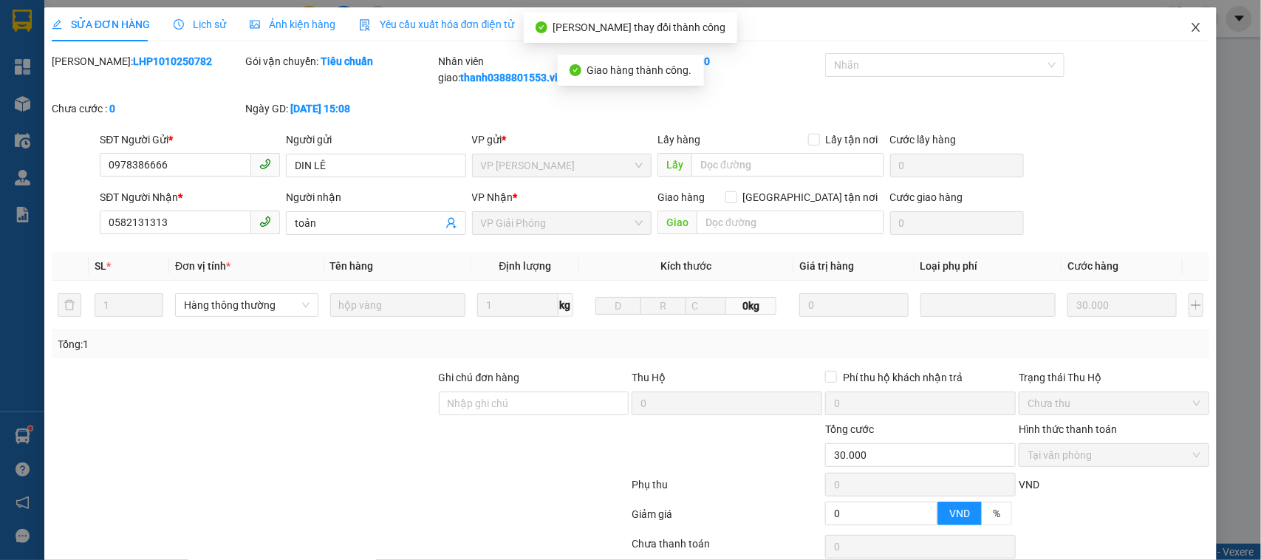
click at [1181, 35] on span "Close" at bounding box center [1196, 27] width 41 height 41
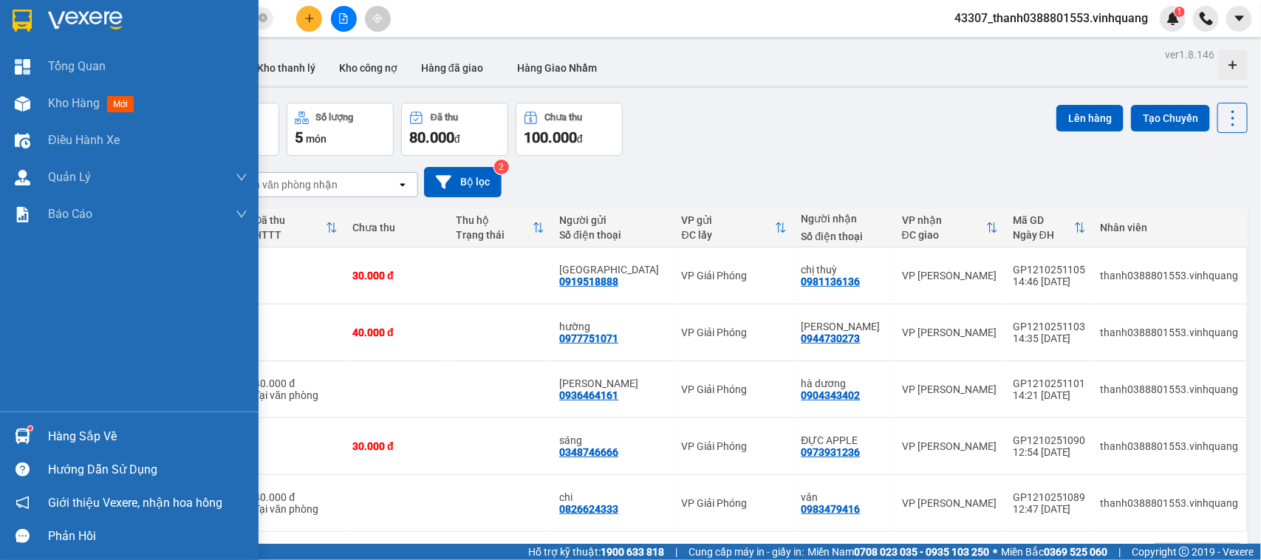
click at [15, 433] on img at bounding box center [23, 437] width 16 height 16
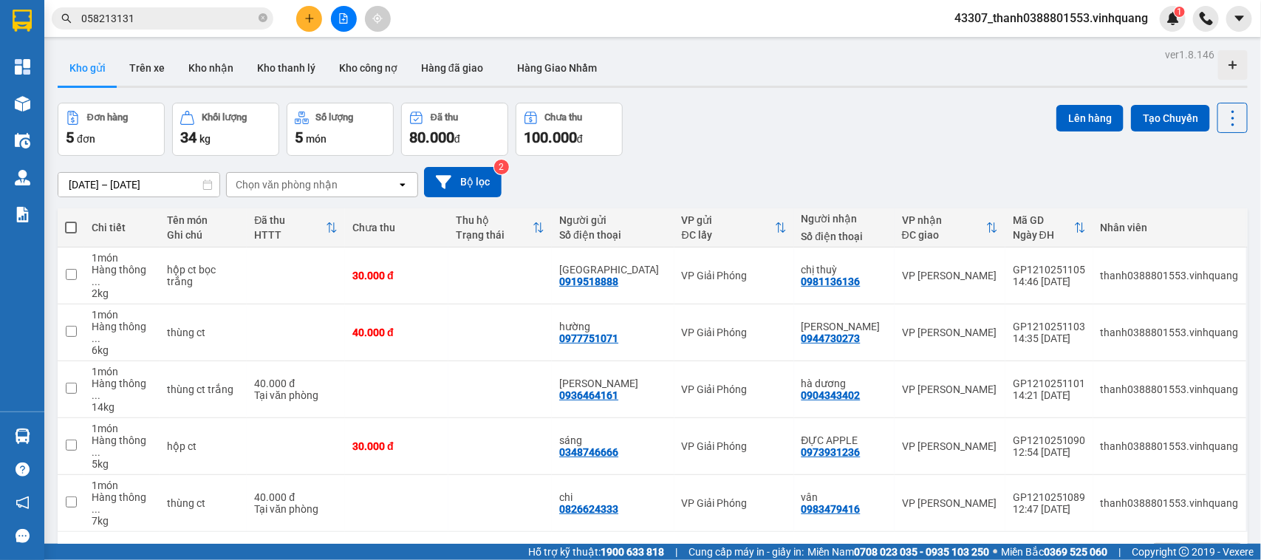
click at [754, 112] on section "Kết quả tìm kiếm ( 15 ) Bộ lọc Mã ĐH Trạng thái Món hàng Thu hộ Tổng cước Chưa …" at bounding box center [630, 280] width 1261 height 560
click at [315, 22] on button at bounding box center [309, 19] width 26 height 26
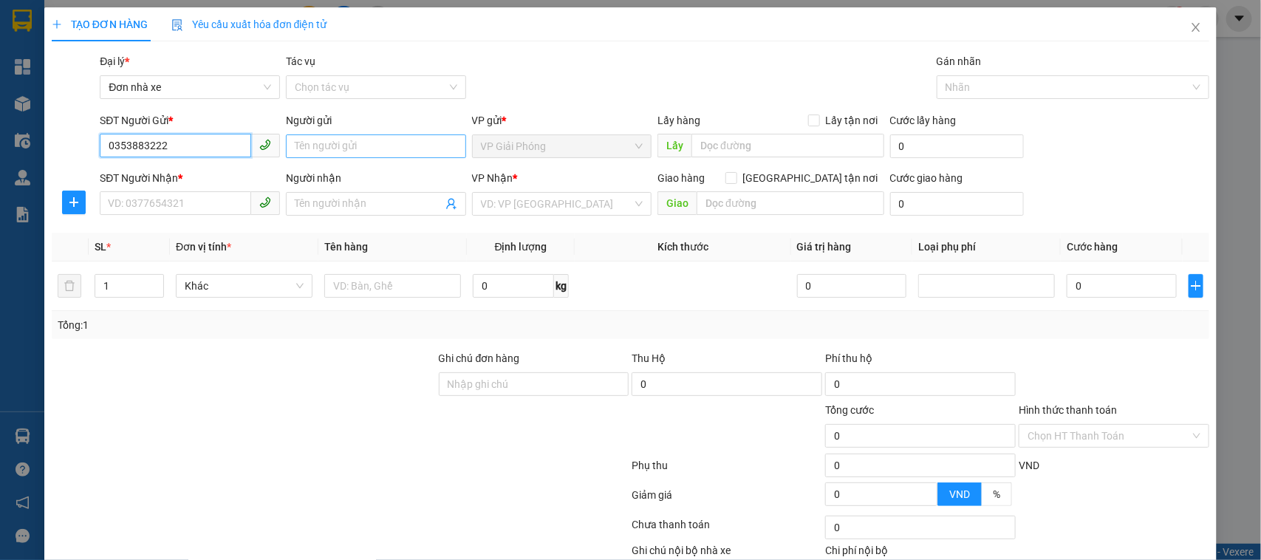
type input "0353883222"
click at [351, 149] on input "Người gửi" at bounding box center [376, 146] width 180 height 24
type input "d"
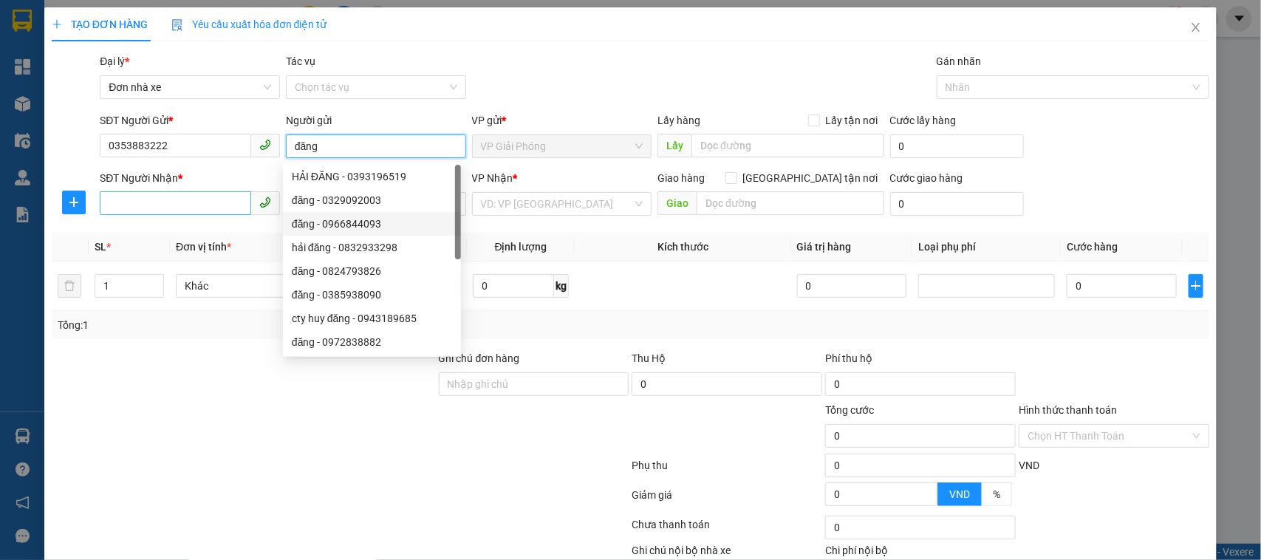
type input "đăng"
click at [189, 208] on input "SĐT Người Nhận *" at bounding box center [175, 203] width 151 height 24
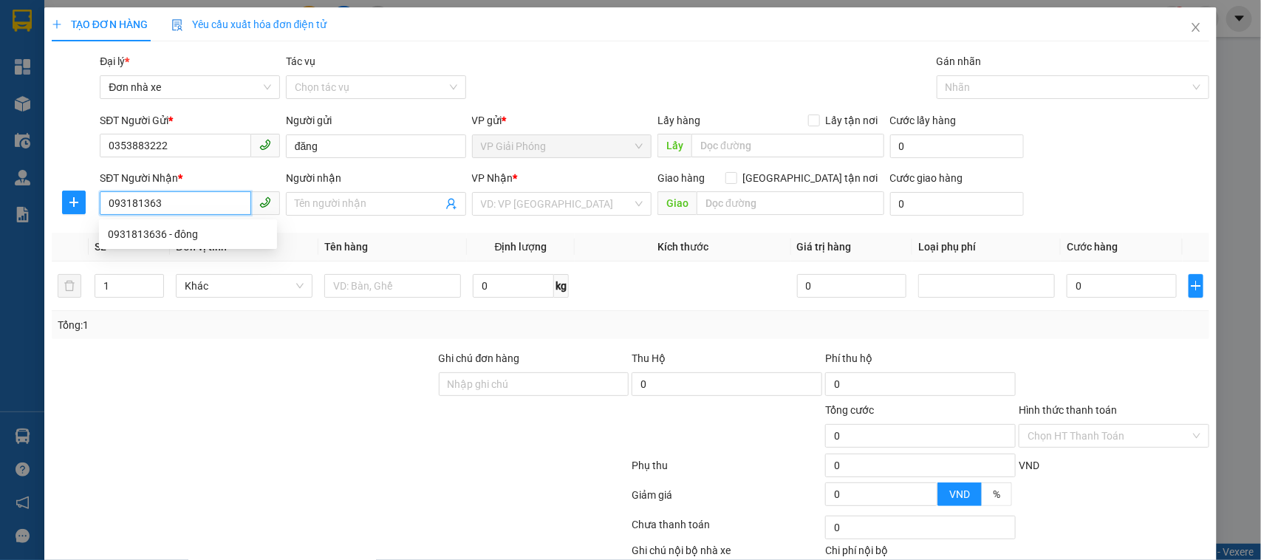
type input "0931813636"
click at [178, 237] on div "0931813636 - đông" at bounding box center [188, 234] width 160 height 16
type input "đông"
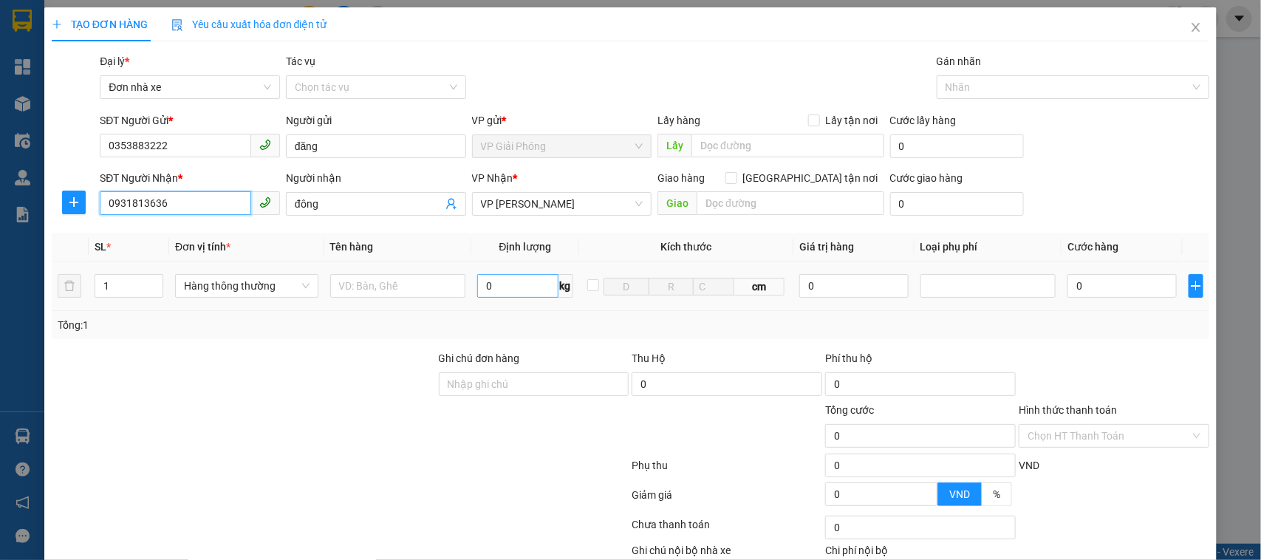
type input "0931813636"
click at [525, 292] on input "0" at bounding box center [517, 286] width 81 height 24
type input "2"
click at [432, 290] on input "text" at bounding box center [398, 286] width 136 height 24
type input "30.000"
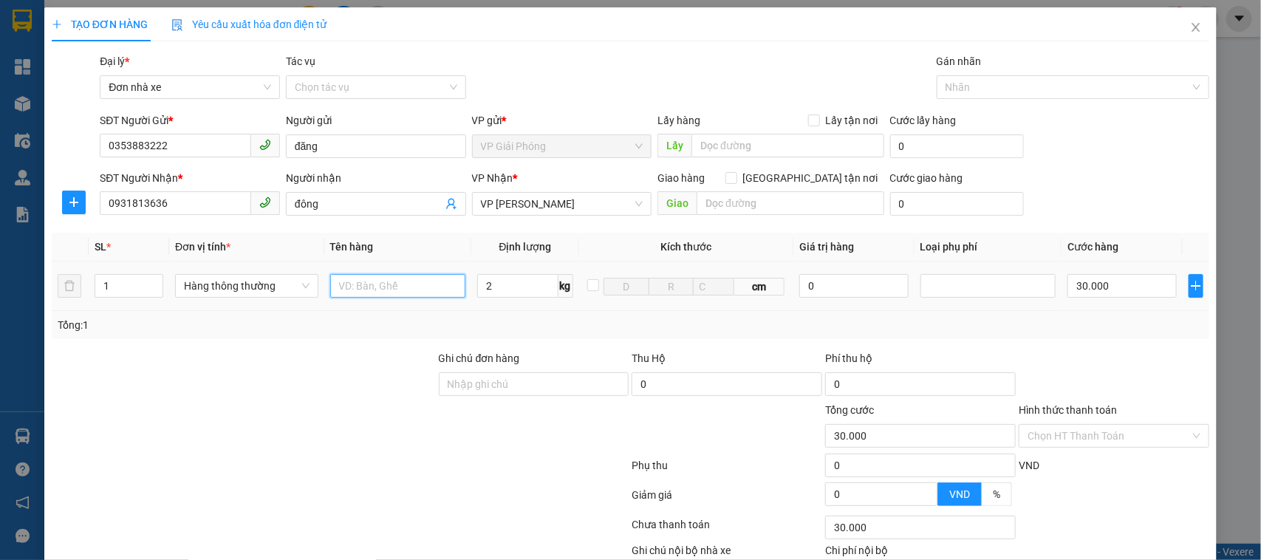
type input "30.000"
type input "hộp ct vàng"
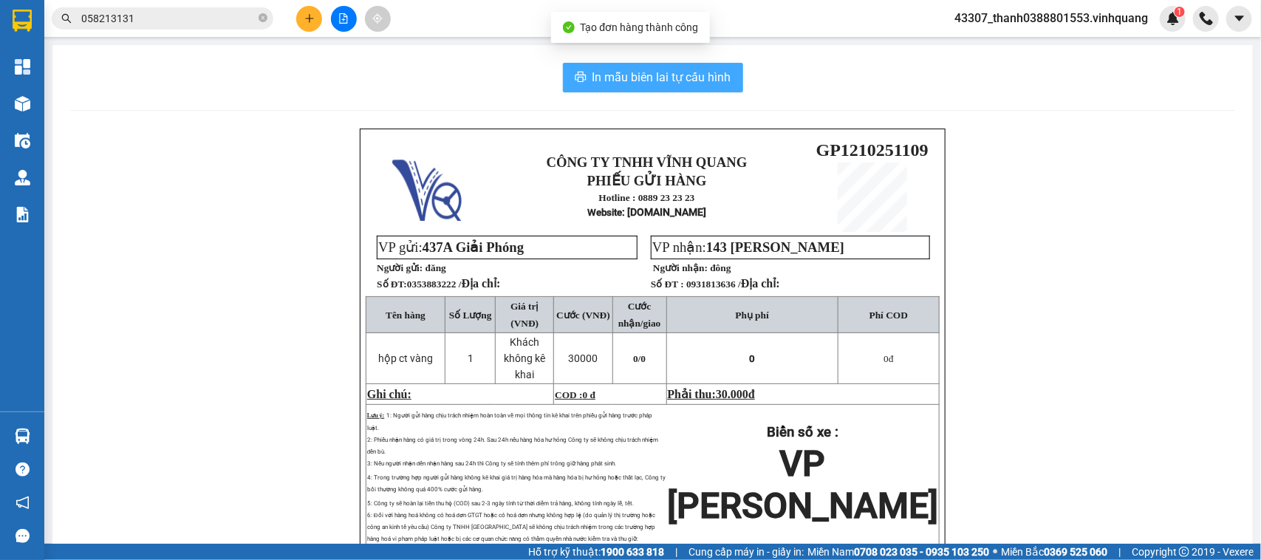
click at [664, 75] on span "In mẫu biên lai tự cấu hình" at bounding box center [662, 77] width 139 height 18
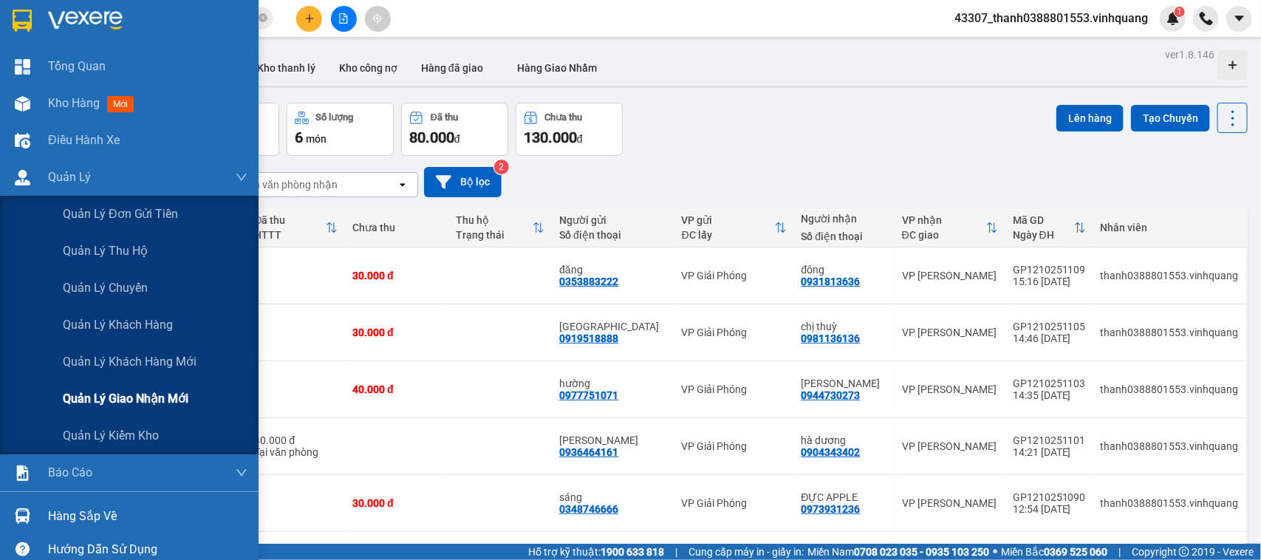
click at [137, 396] on span "Quản lý giao nhận mới" at bounding box center [126, 398] width 126 height 18
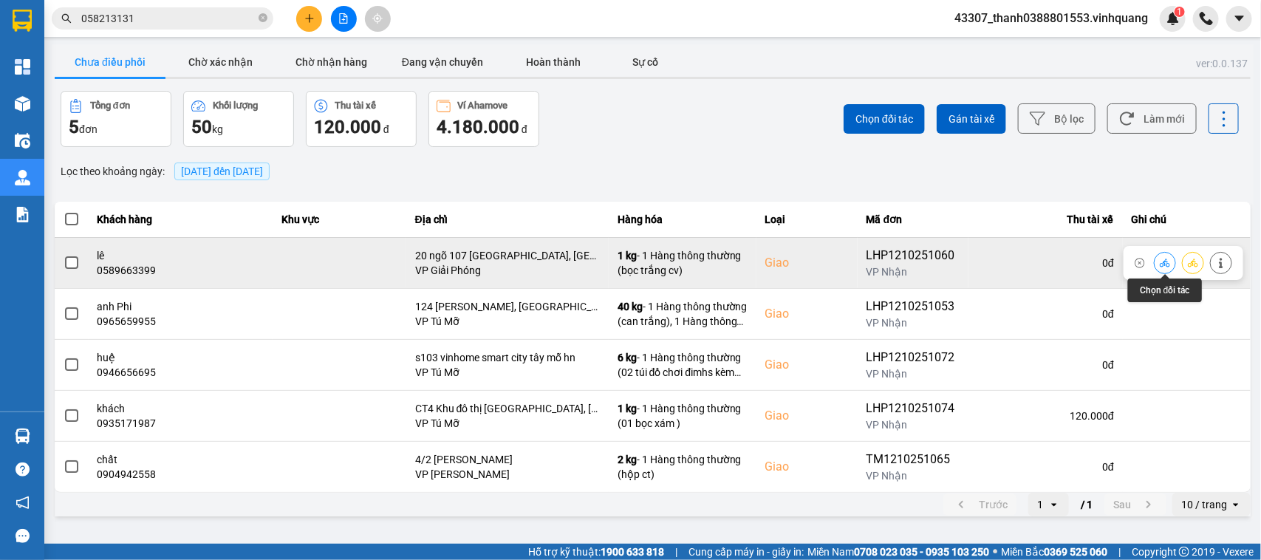
click at [1172, 261] on button at bounding box center [1165, 263] width 21 height 26
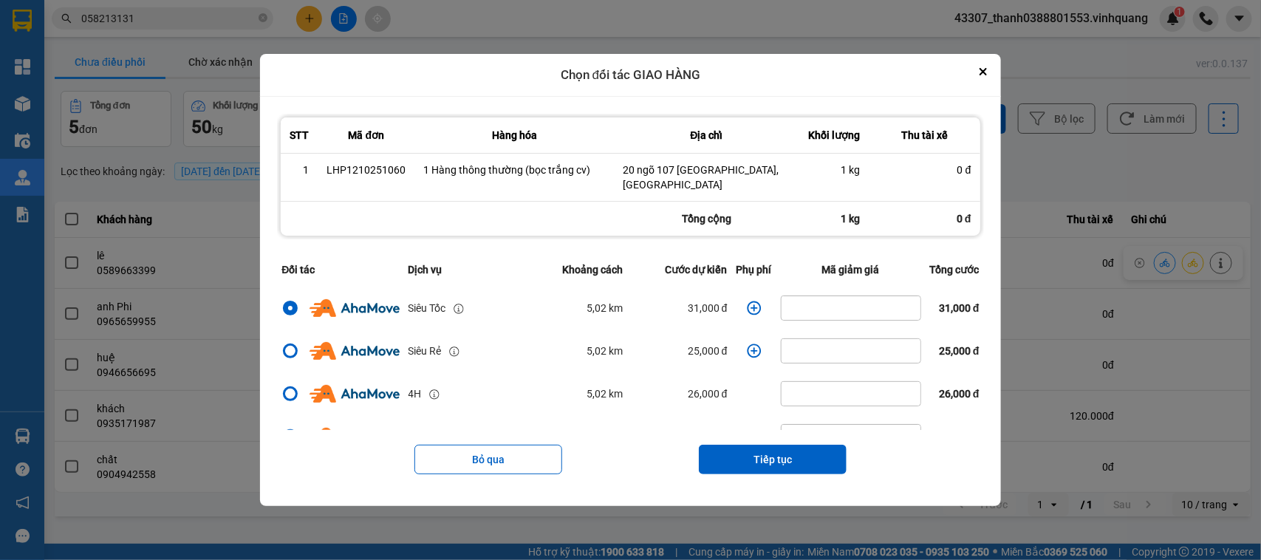
click at [748, 304] on icon "dialog" at bounding box center [754, 308] width 15 height 15
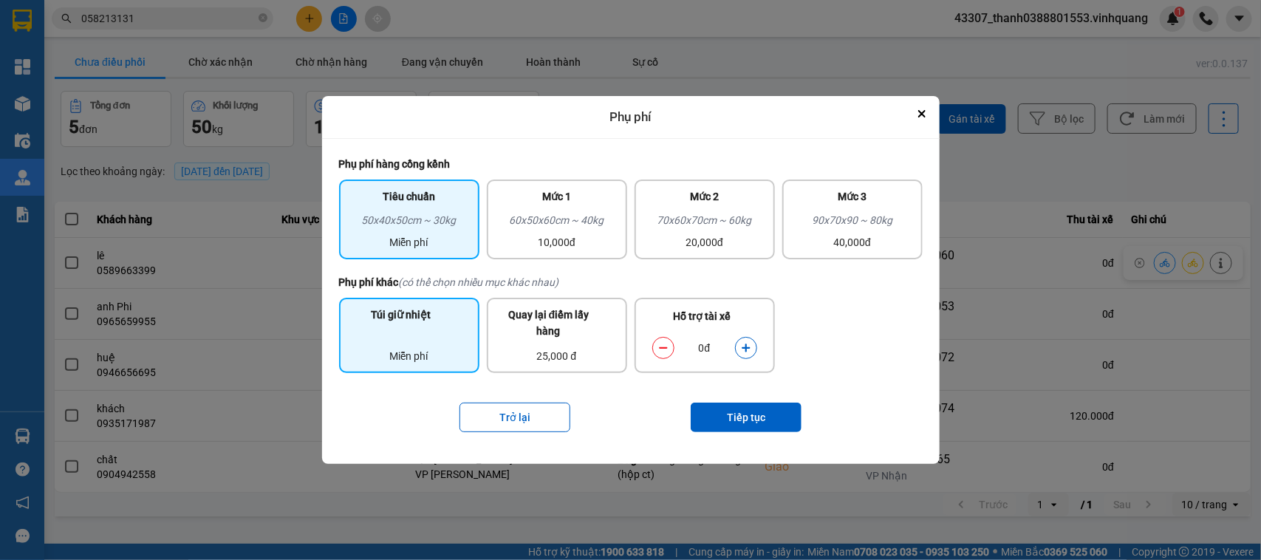
click at [418, 353] on div "Miễn phí" at bounding box center [409, 356] width 123 height 16
click at [740, 415] on button "Tiếp tục" at bounding box center [746, 418] width 111 height 30
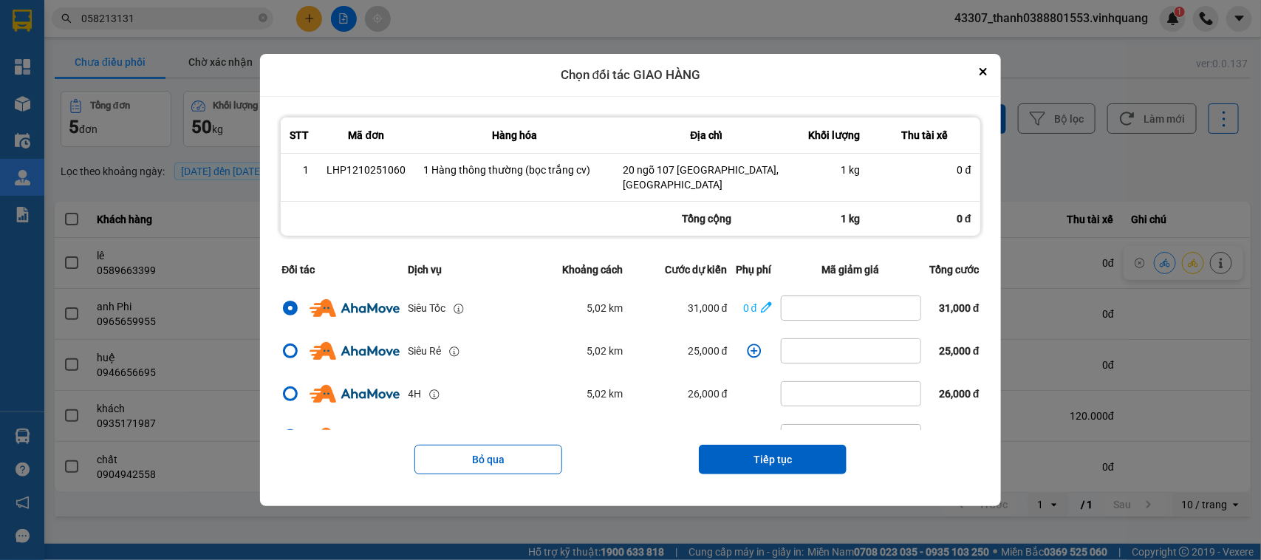
drag, startPoint x: 777, startPoint y: 442, endPoint x: 992, endPoint y: 345, distance: 235.8
click at [983, 345] on div "STT Mã đơn Hàng hóa Địa chỉ Khối lượng Thu tài xế 1 LHP1210251060 1 Hàng thông …" at bounding box center [630, 301] width 706 height 375
click at [761, 300] on icon "dialog" at bounding box center [766, 307] width 11 height 15
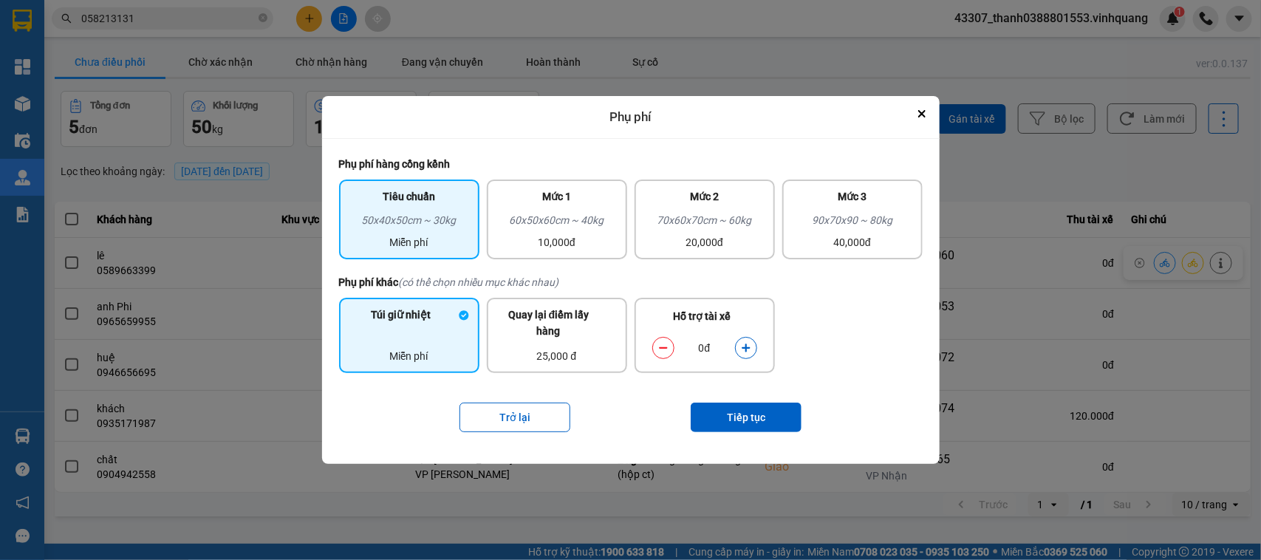
click at [737, 353] on button "dialog" at bounding box center [746, 348] width 21 height 26
click at [744, 348] on icon "dialog" at bounding box center [746, 348] width 8 height 8
click at [745, 416] on button "Tiếp tục" at bounding box center [746, 418] width 111 height 30
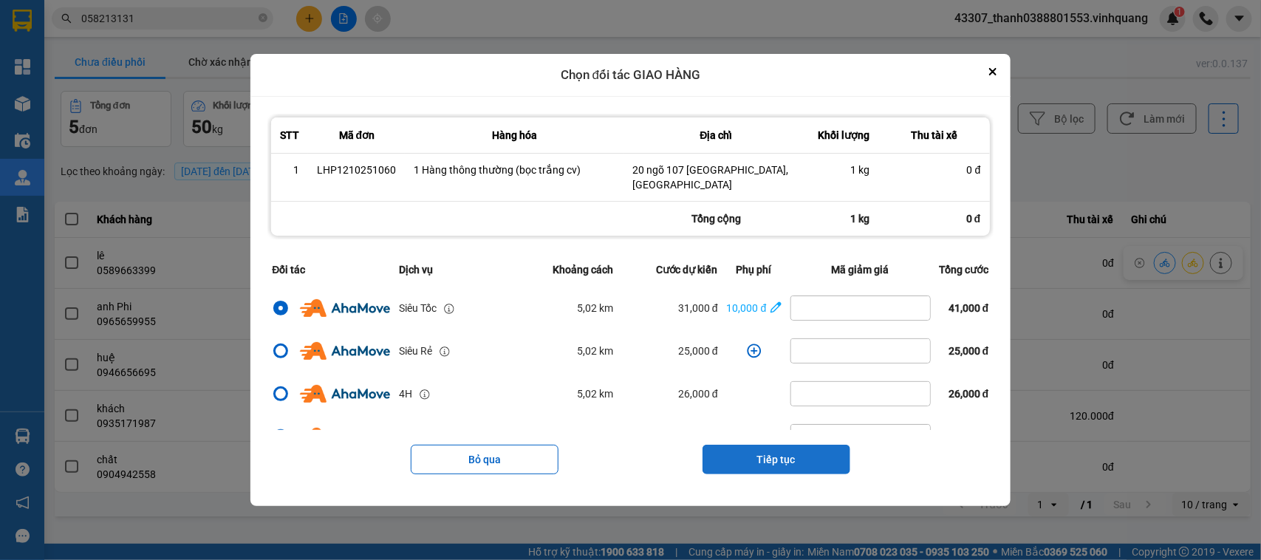
click at [751, 457] on button "Tiếp tục" at bounding box center [777, 460] width 148 height 30
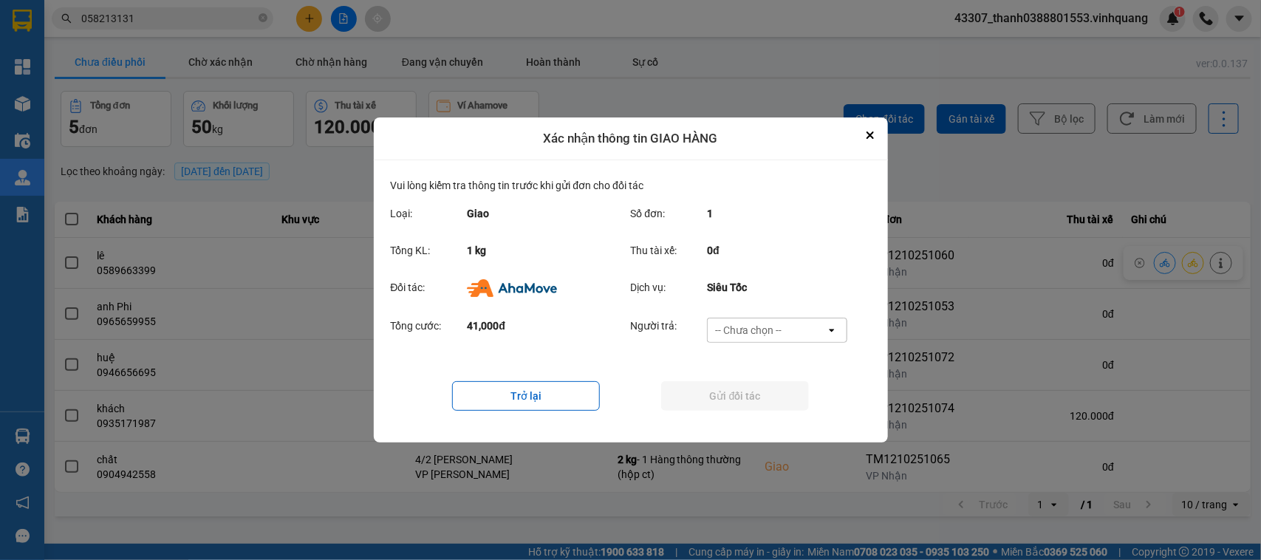
click at [751, 332] on div "-- Chưa chọn --" at bounding box center [748, 330] width 66 height 15
click at [757, 408] on span "Ví Ahamove" at bounding box center [749, 415] width 60 height 15
click at [743, 390] on button "Gửi đối tác" at bounding box center [735, 396] width 148 height 30
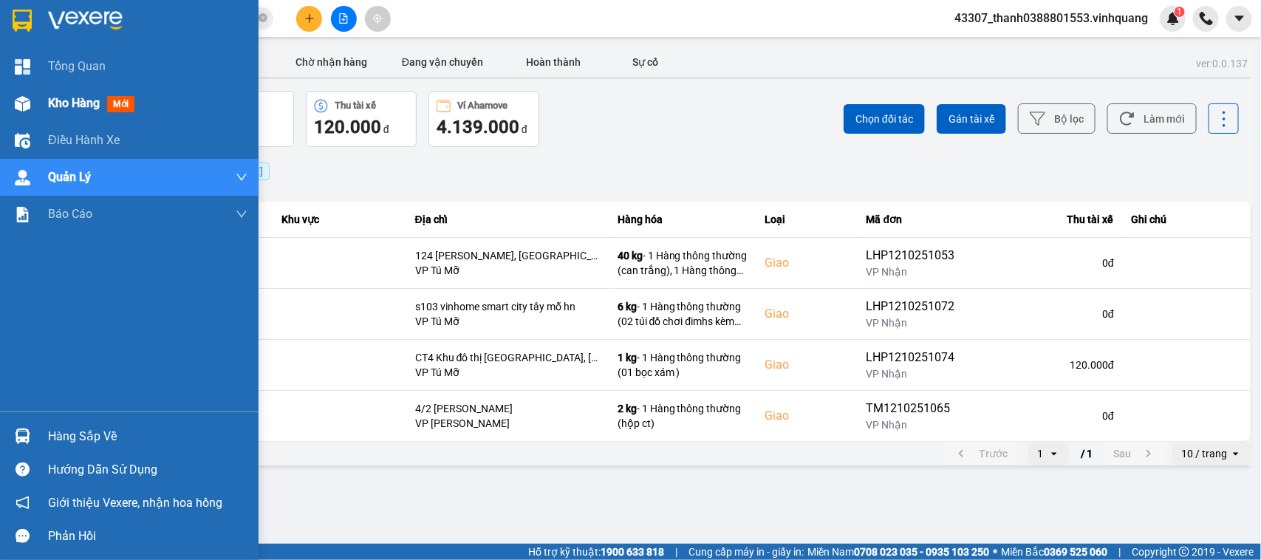
click at [27, 91] on div at bounding box center [23, 104] width 26 height 26
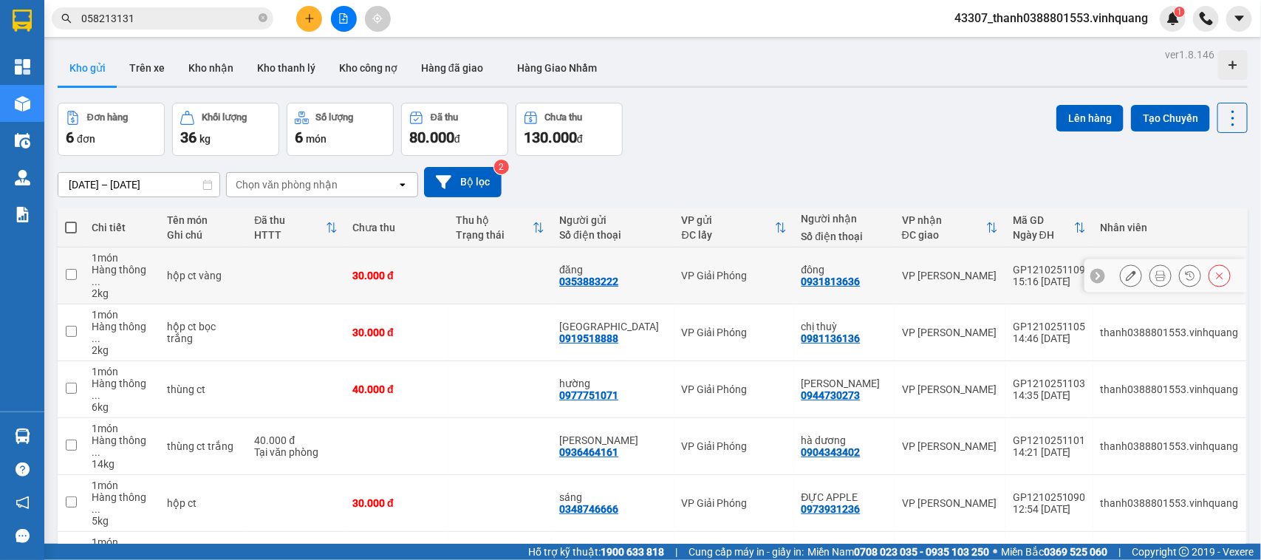
click at [78, 270] on td at bounding box center [71, 276] width 27 height 57
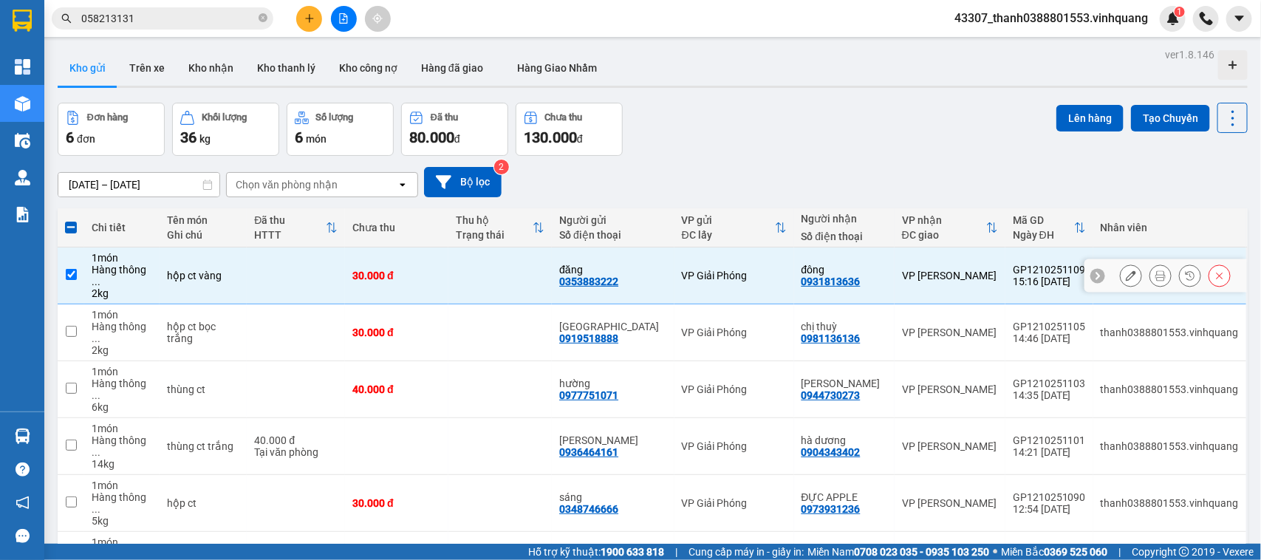
click at [75, 269] on input "checkbox" at bounding box center [71, 274] width 11 height 11
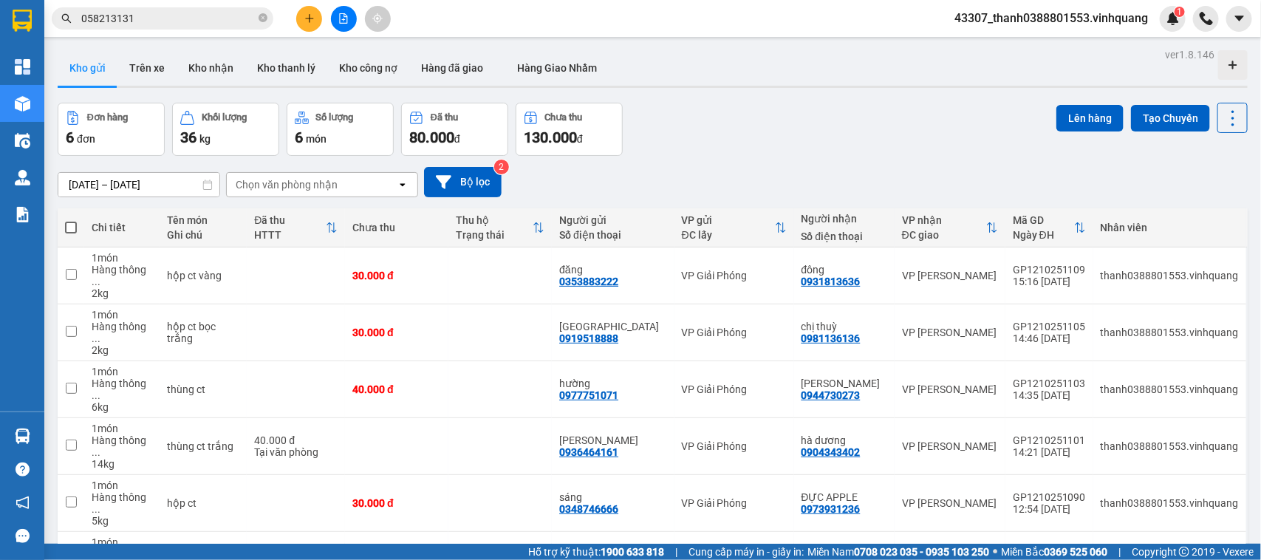
click at [65, 227] on span at bounding box center [71, 228] width 12 height 12
click at [71, 220] on input "checkbox" at bounding box center [71, 220] width 0 height 0
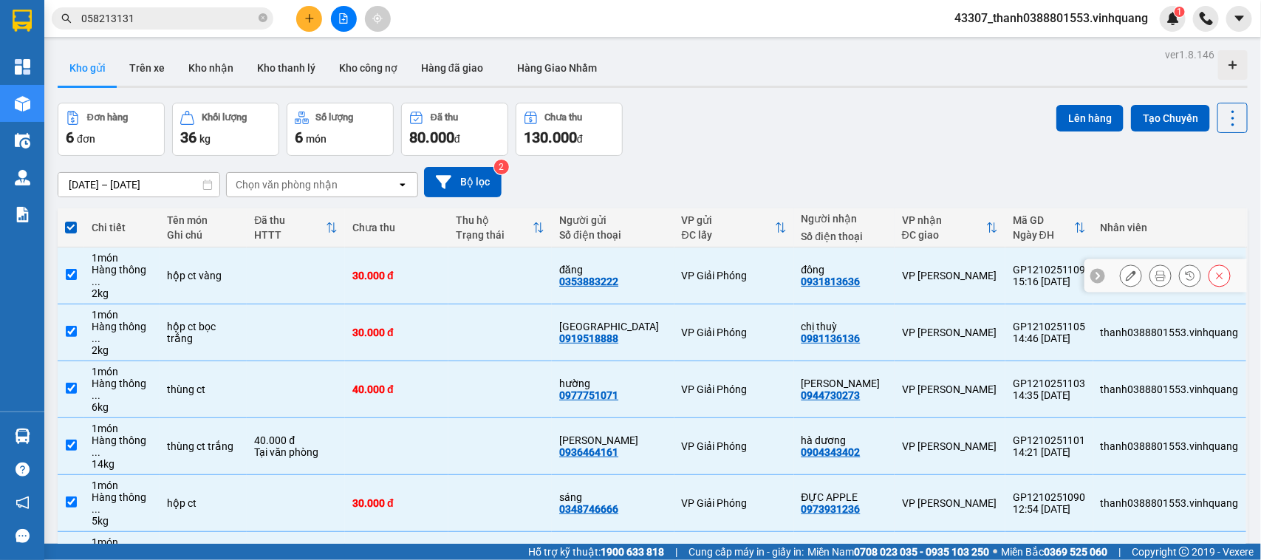
click at [122, 264] on div "Hàng thông ..." at bounding box center [122, 276] width 61 height 24
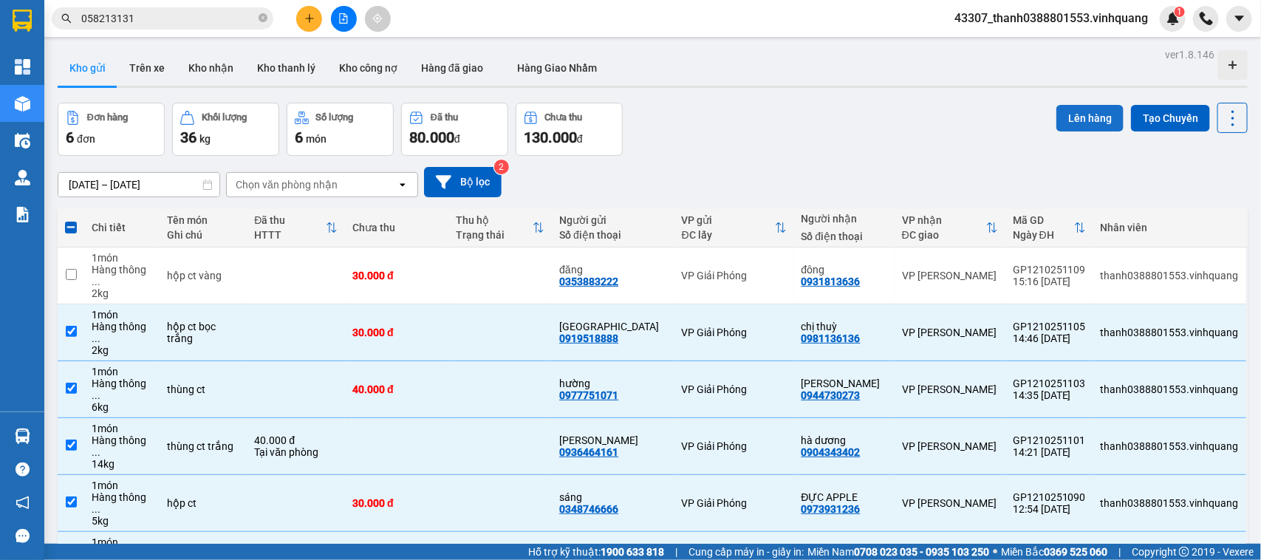
click at [1071, 116] on button "Lên hàng" at bounding box center [1090, 118] width 67 height 27
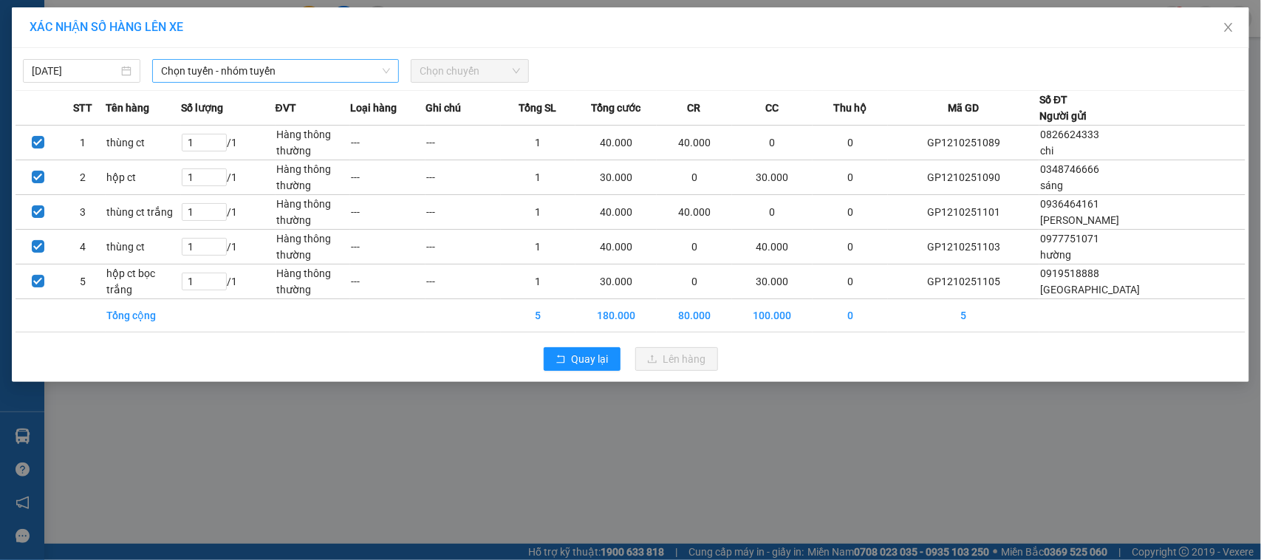
click at [278, 75] on span "Chọn tuyến - nhóm tuyến" at bounding box center [275, 71] width 229 height 22
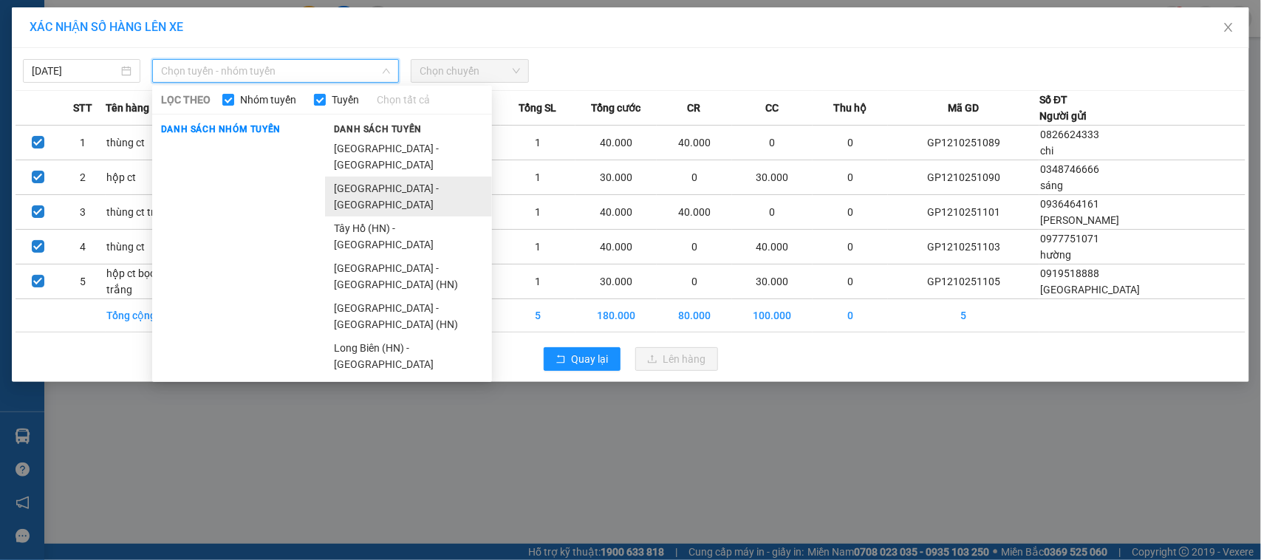
click at [370, 177] on li "[GEOGRAPHIC_DATA] - [GEOGRAPHIC_DATA]" at bounding box center [408, 197] width 167 height 40
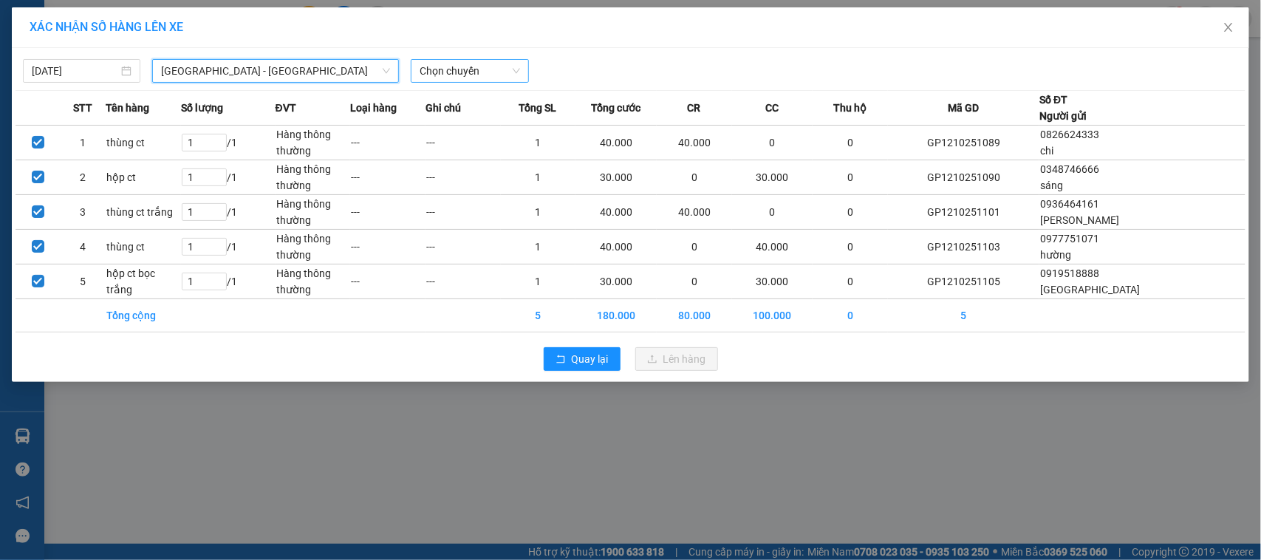
click at [468, 71] on span "Chọn chuyến" at bounding box center [470, 71] width 100 height 22
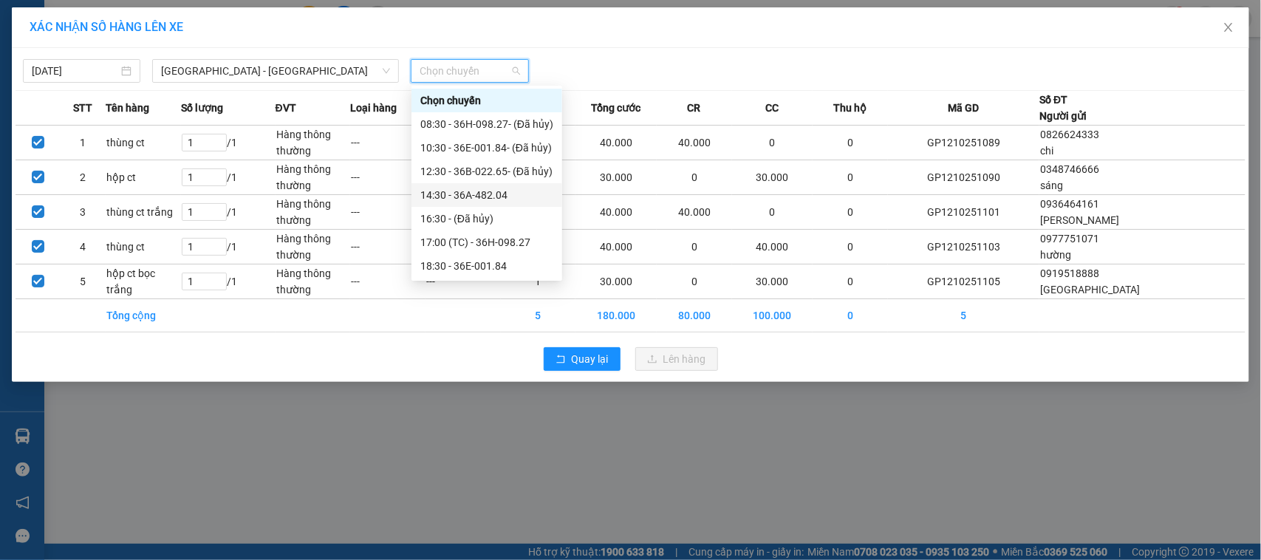
click at [466, 193] on div "14:30 - 36A-482.04" at bounding box center [486, 195] width 133 height 16
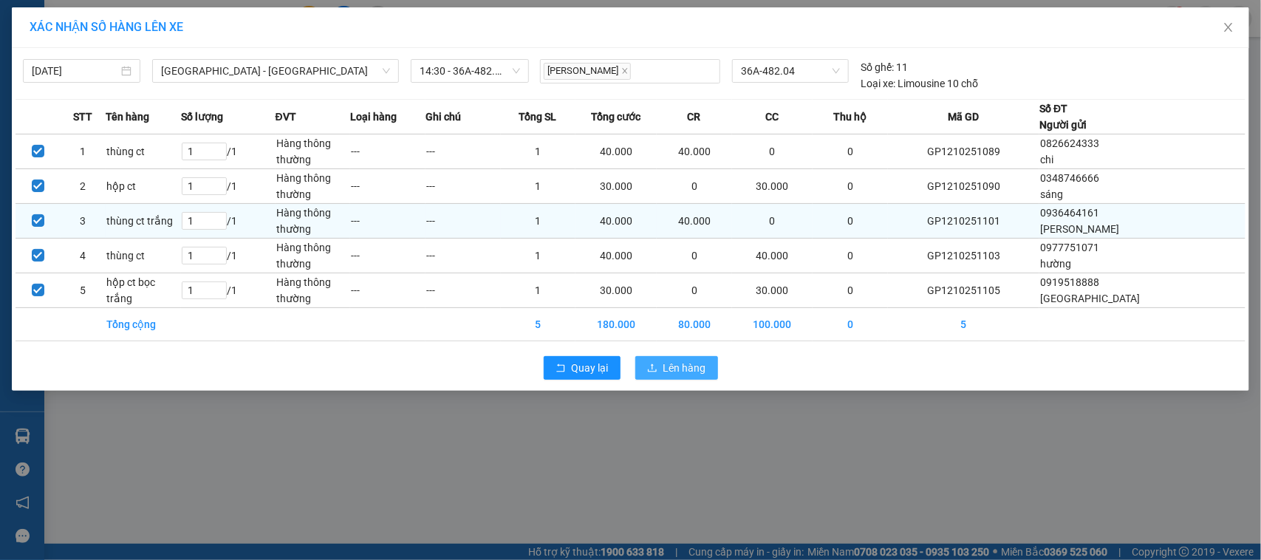
drag, startPoint x: 670, startPoint y: 366, endPoint x: 412, endPoint y: 108, distance: 364.7
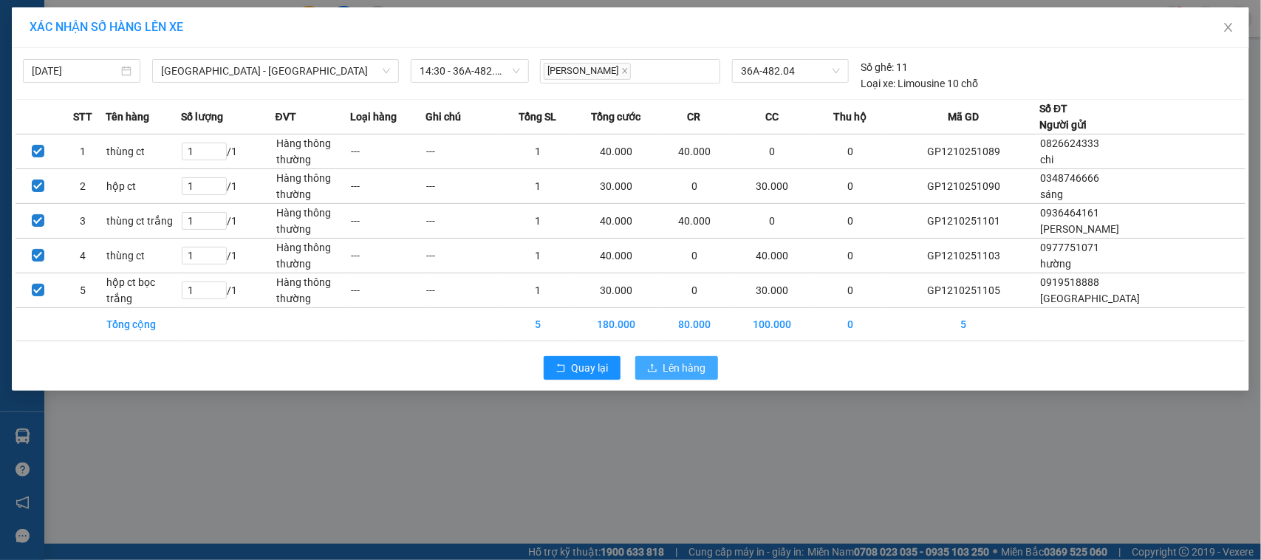
click at [463, 219] on div "[DATE] [GEOGRAPHIC_DATA] - [GEOGRAPHIC_DATA] LỌC THEO Nhóm tuyến Tuyến Chọn tất…" at bounding box center [631, 219] width 1238 height 343
click at [678, 373] on span "Lên hàng" at bounding box center [685, 368] width 43 height 16
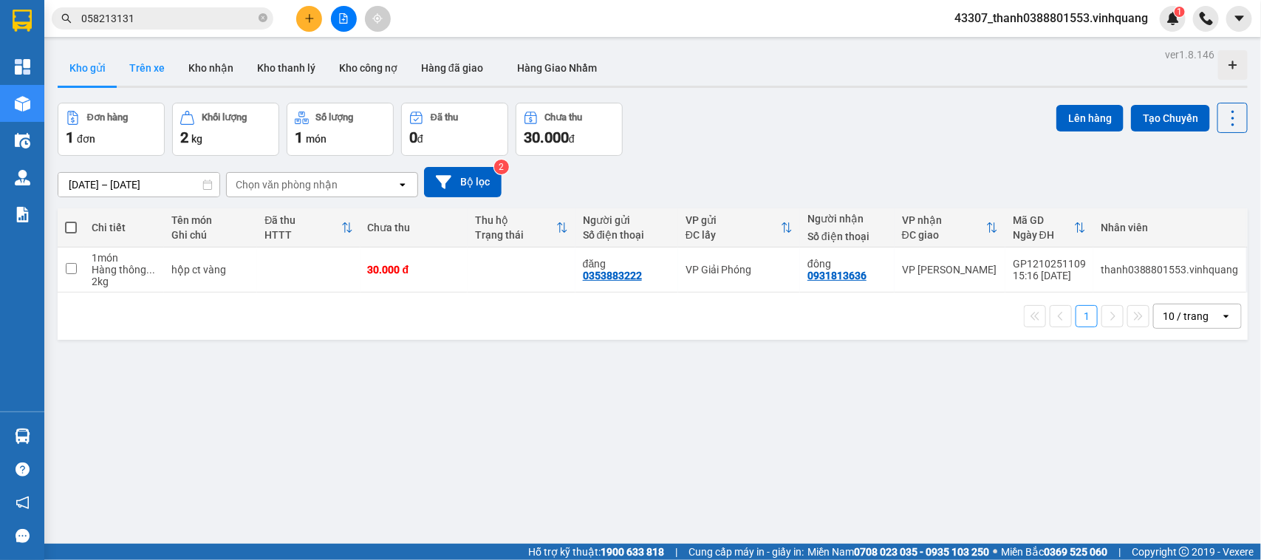
click at [159, 83] on button "Trên xe" at bounding box center [146, 67] width 59 height 35
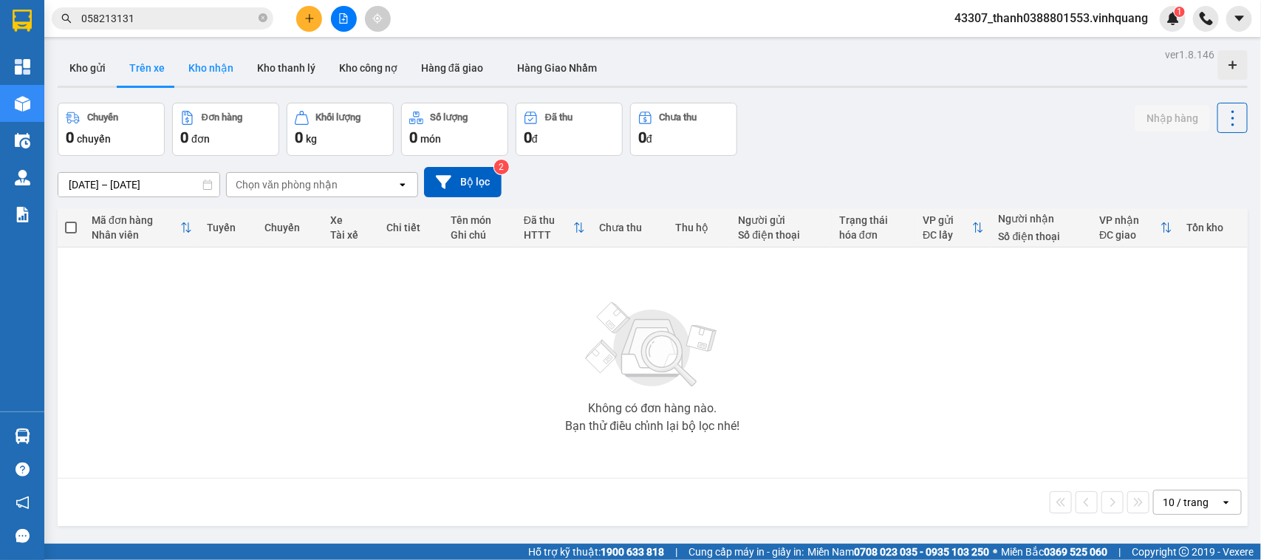
click at [213, 76] on button "Kho nhận" at bounding box center [211, 67] width 69 height 35
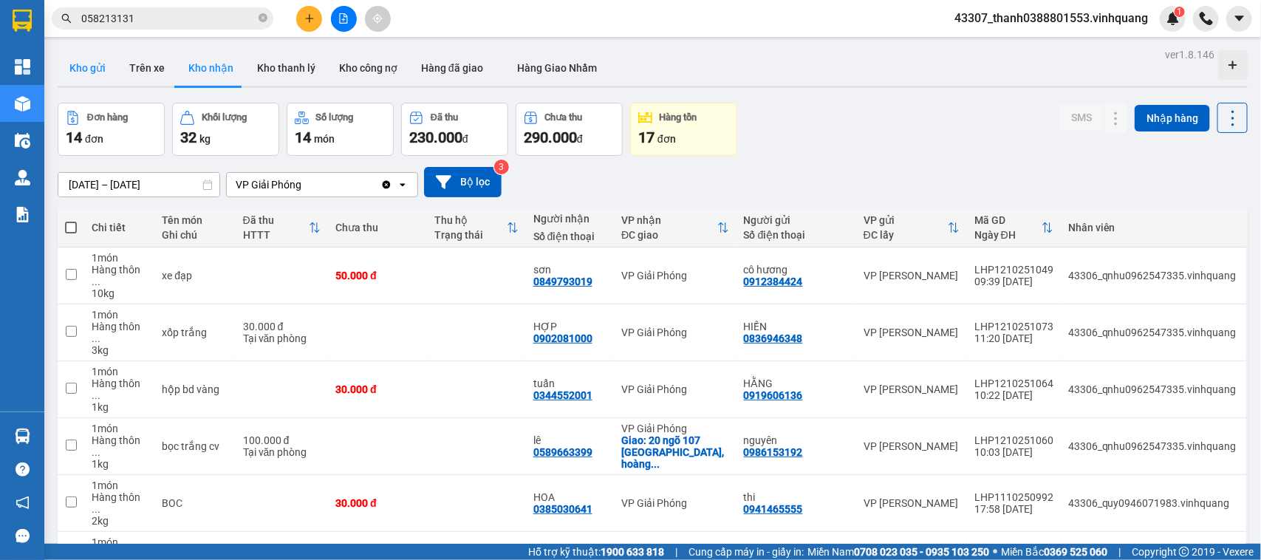
click at [89, 66] on button "Kho gửi" at bounding box center [88, 67] width 60 height 35
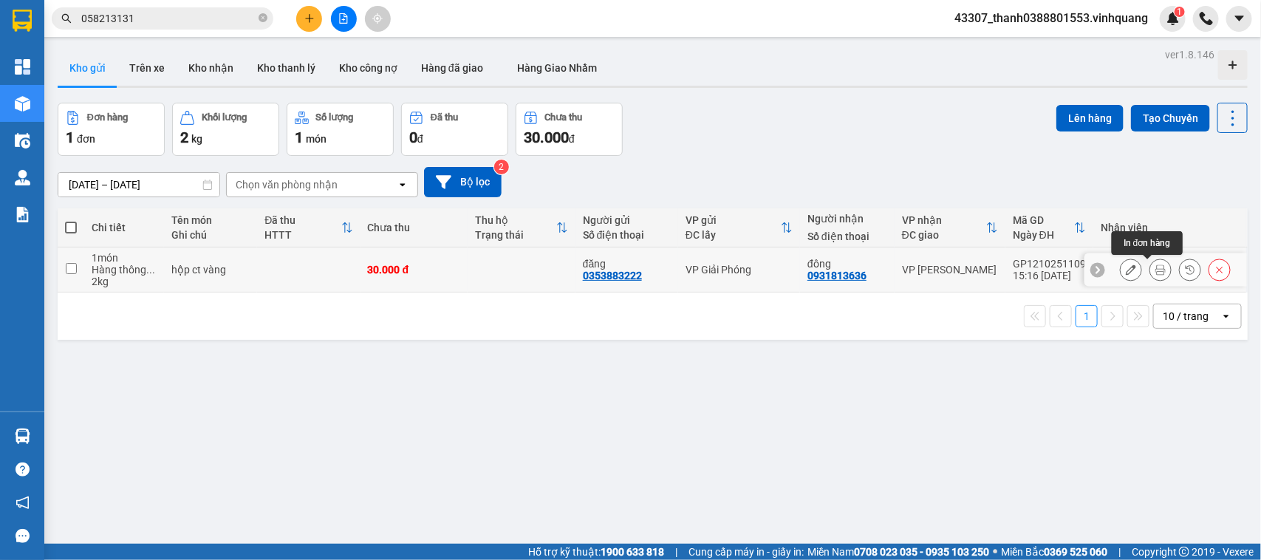
click at [1156, 270] on icon at bounding box center [1161, 270] width 10 height 10
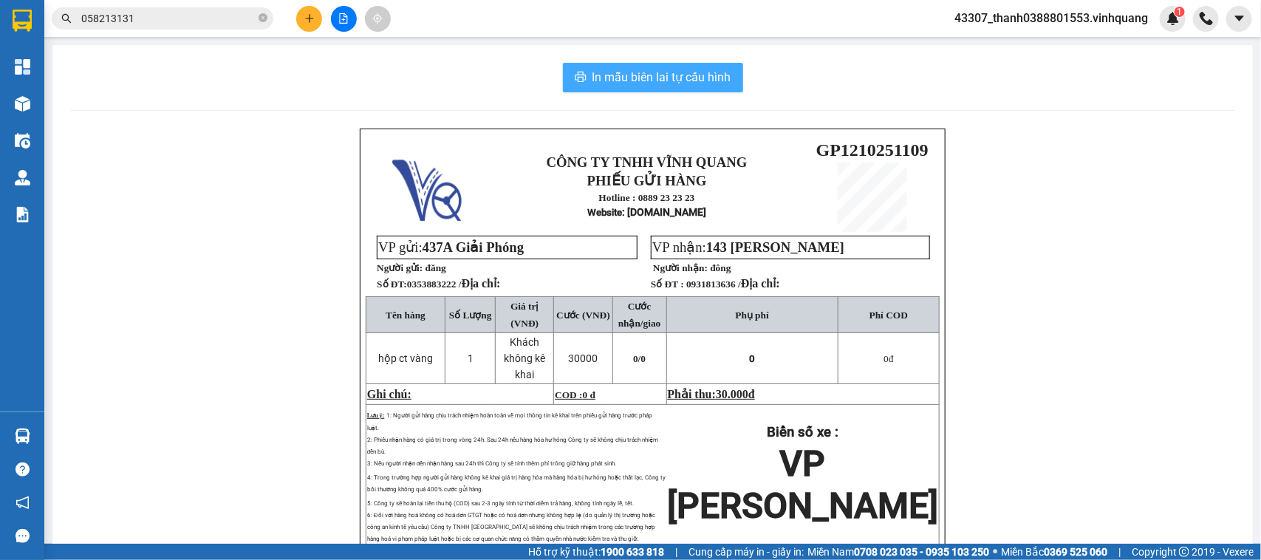
click at [663, 86] on span "In mẫu biên lai tự cấu hình" at bounding box center [662, 77] width 139 height 18
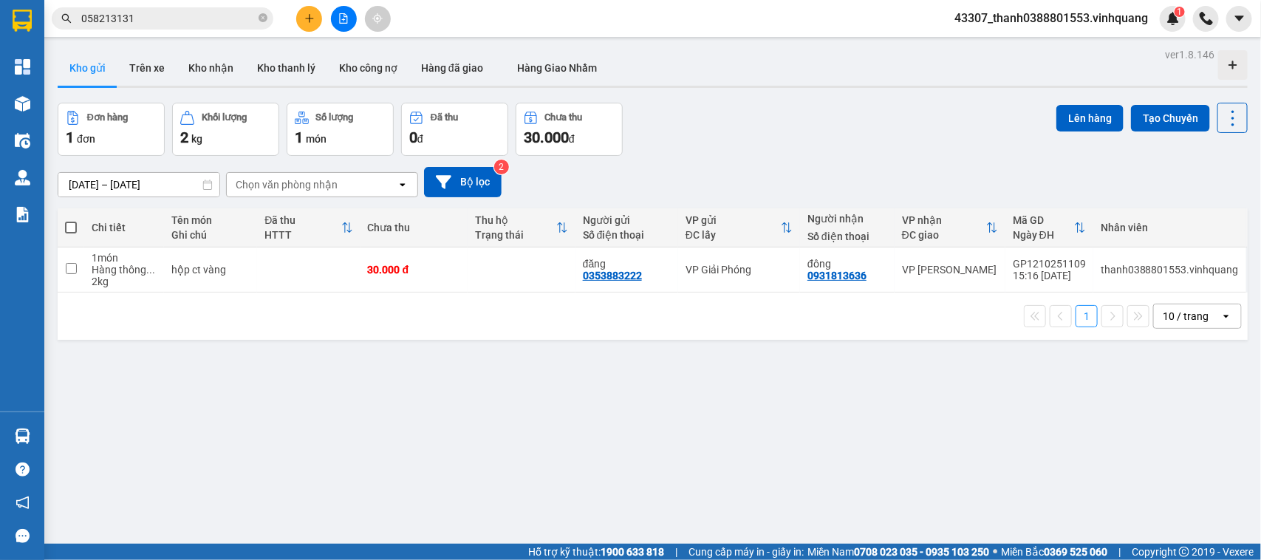
click at [500, 422] on div "ver 1.8.146 Kho gửi Trên xe Kho nhận Kho thanh lý Kho công nợ Hàng đã giao Hàng…" at bounding box center [653, 324] width 1202 height 560
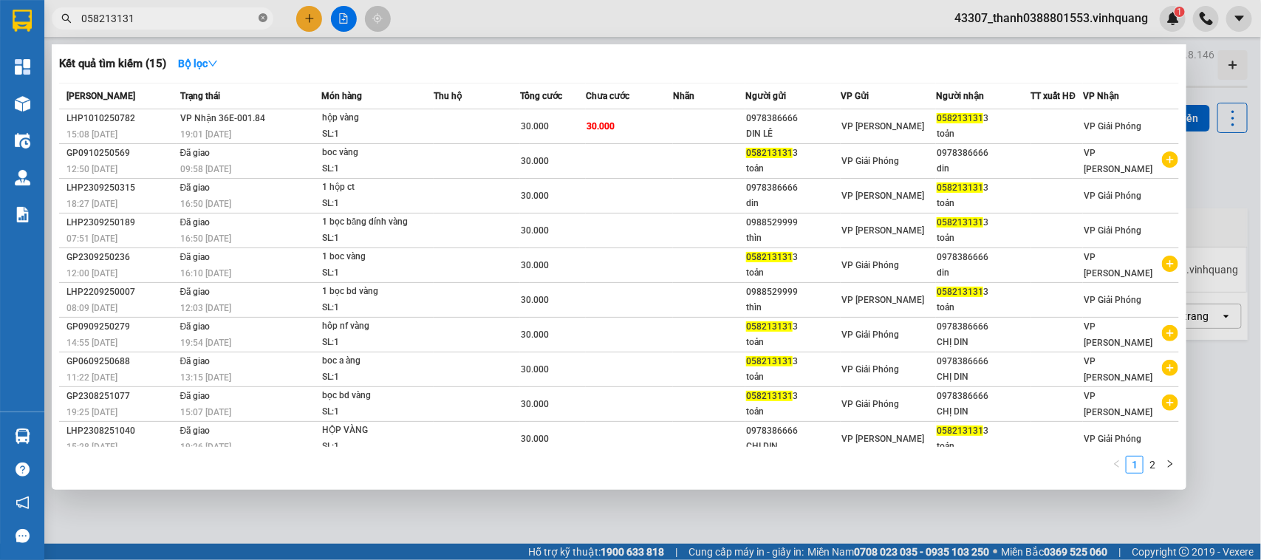
click at [264, 18] on icon "close-circle" at bounding box center [263, 17] width 9 height 9
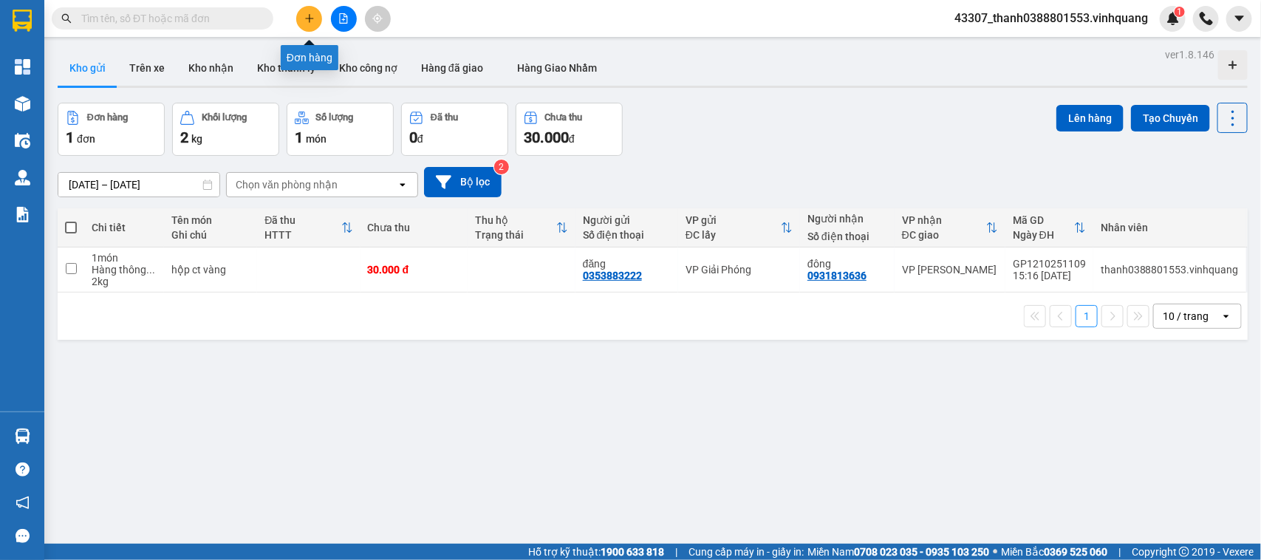
click at [308, 16] on icon "plus" at bounding box center [309, 18] width 10 height 10
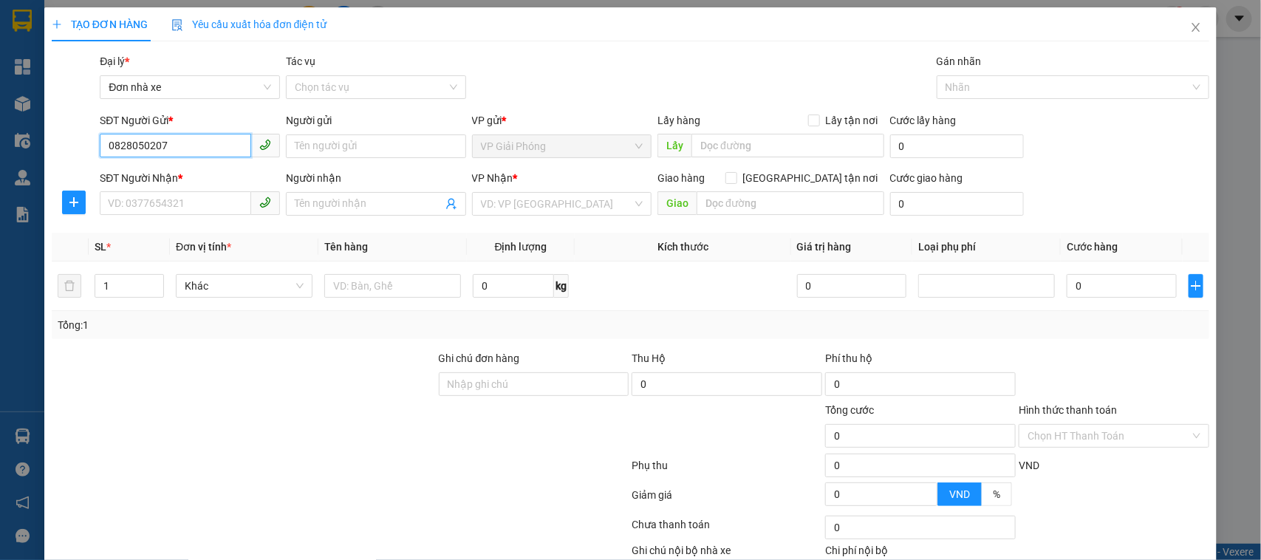
type input "0828050207"
click at [320, 160] on div "Người gửi Tên người gửi" at bounding box center [376, 138] width 180 height 52
click at [333, 143] on input "Người gửi" at bounding box center [376, 146] width 180 height 24
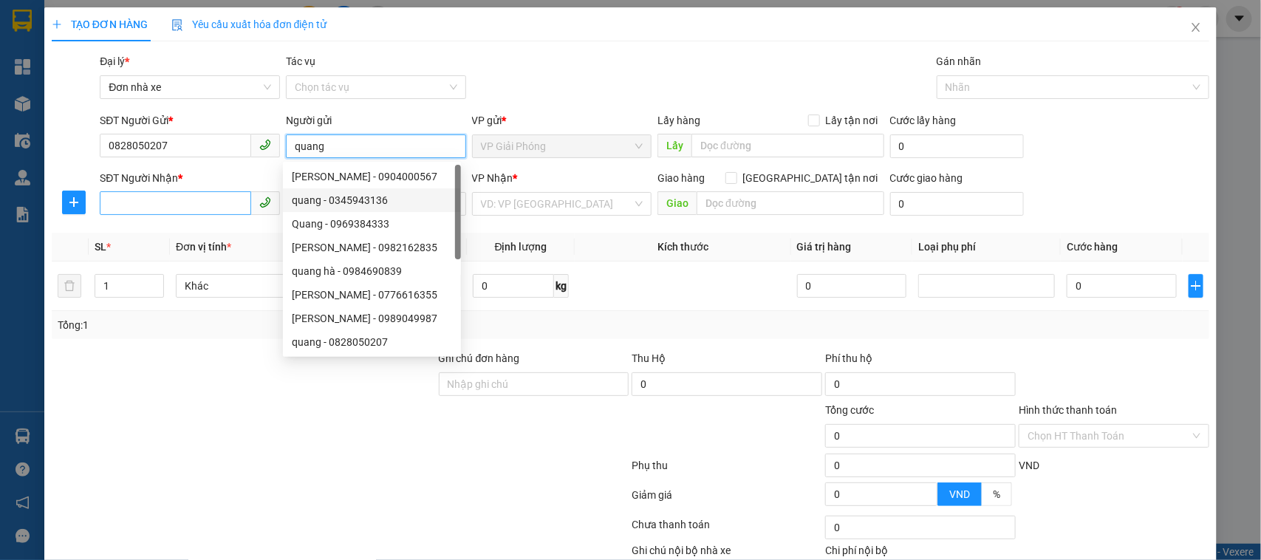
type input "quang"
click at [177, 208] on input "SĐT Người Nhận *" at bounding box center [175, 203] width 151 height 24
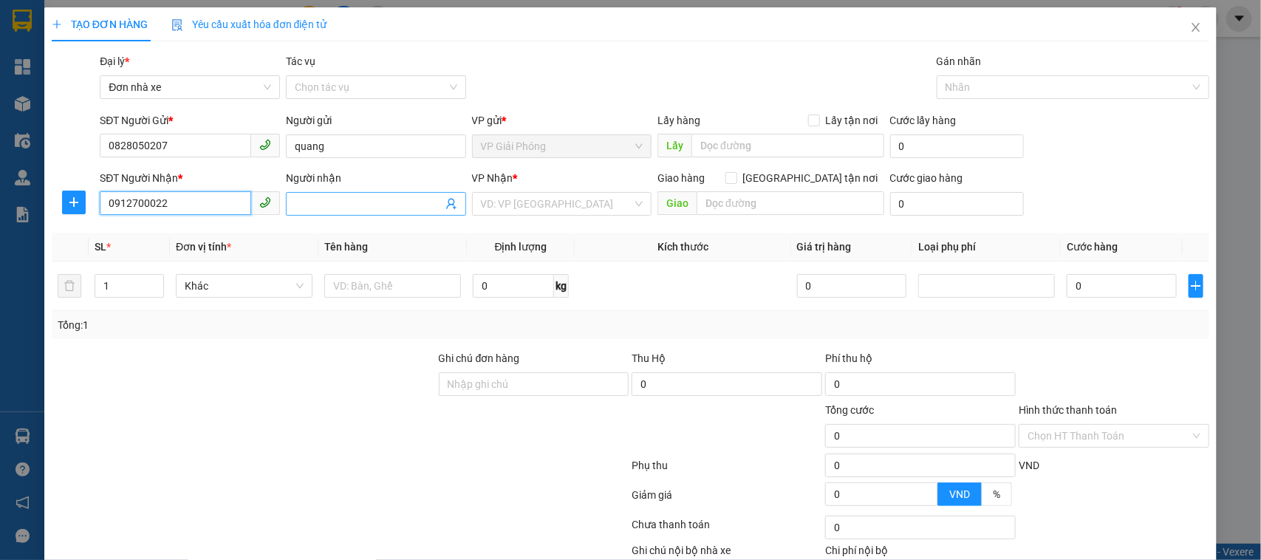
type input "0912700022"
click at [316, 205] on input "Người nhận" at bounding box center [369, 204] width 148 height 16
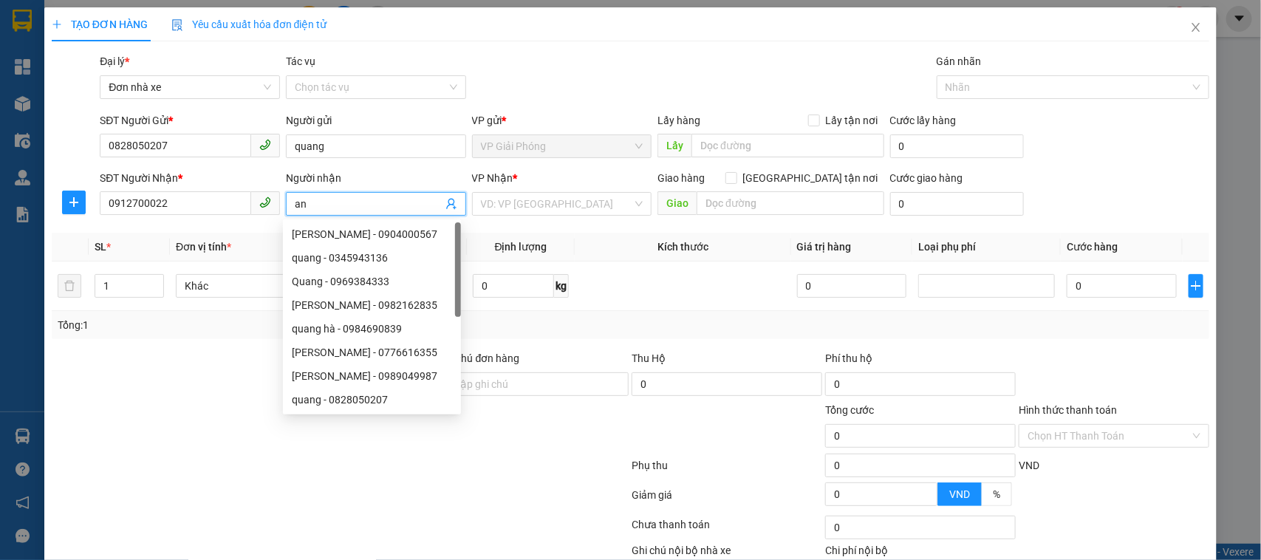
type input "a"
type input "ánh"
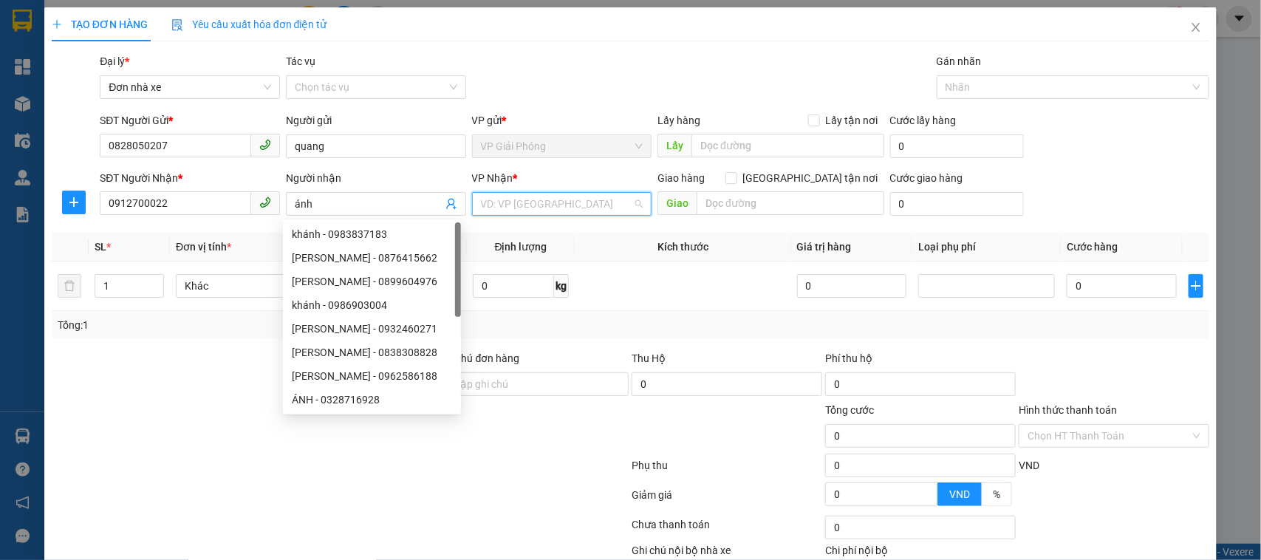
click at [580, 208] on input "search" at bounding box center [557, 204] width 152 height 22
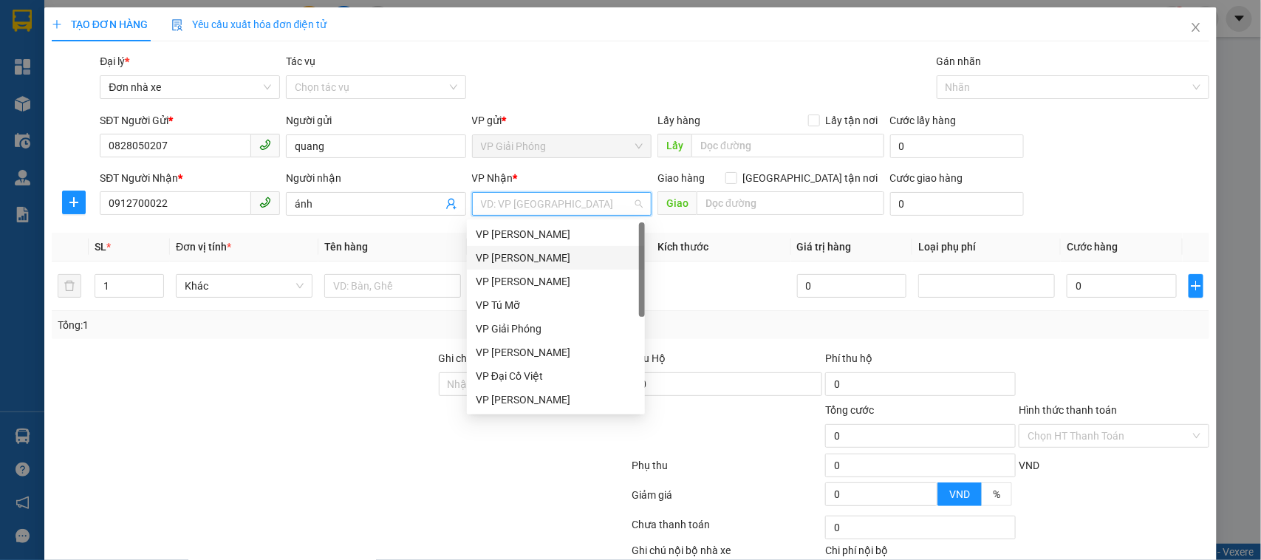
click at [547, 255] on div "VP [PERSON_NAME]" at bounding box center [556, 258] width 160 height 16
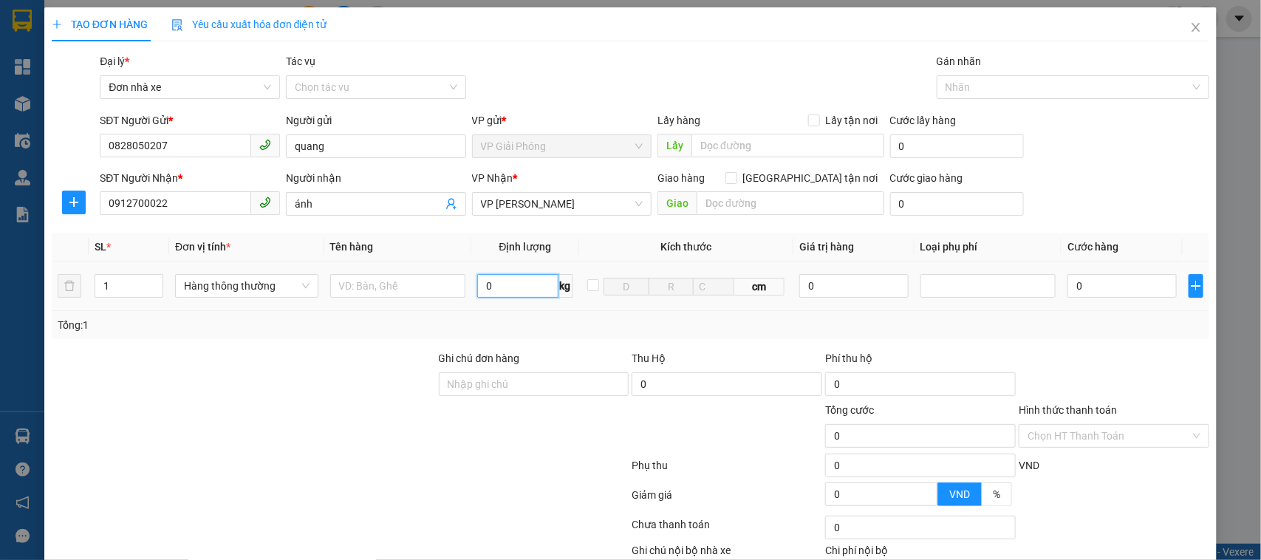
click at [514, 296] on input "0" at bounding box center [517, 286] width 81 height 24
type input "2"
click at [399, 289] on input "text" at bounding box center [398, 286] width 136 height 24
type input "30.000"
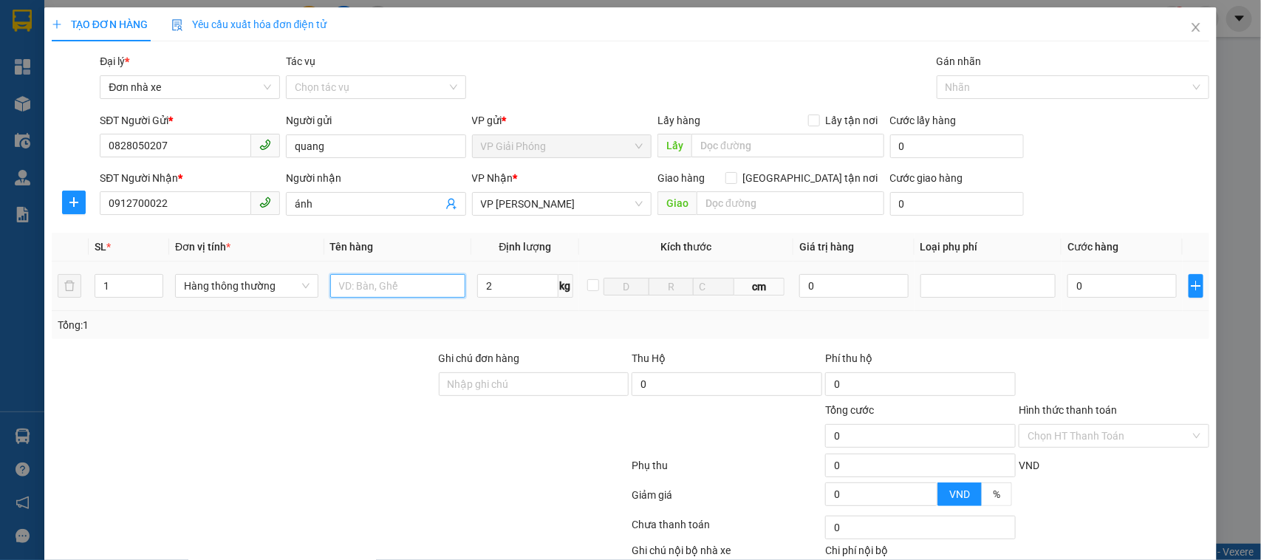
type input "30.000"
type input "hộp ct đỏ"
click at [1110, 425] on input "Hình thức thanh toán" at bounding box center [1109, 436] width 163 height 22
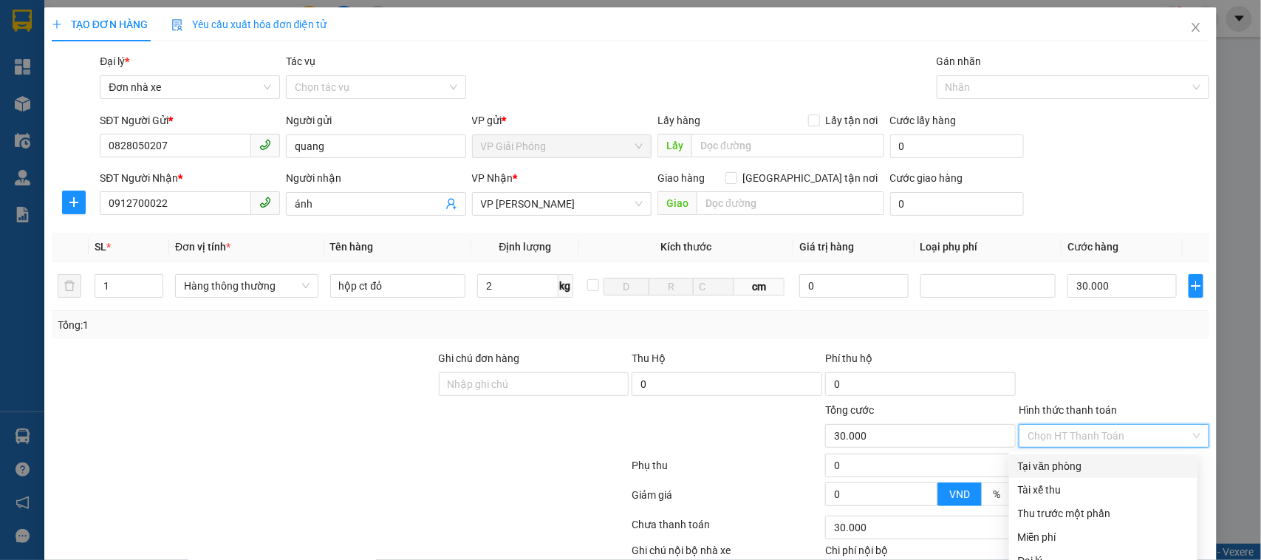
click at [1082, 458] on div "Tại văn phòng" at bounding box center [1103, 466] width 171 height 16
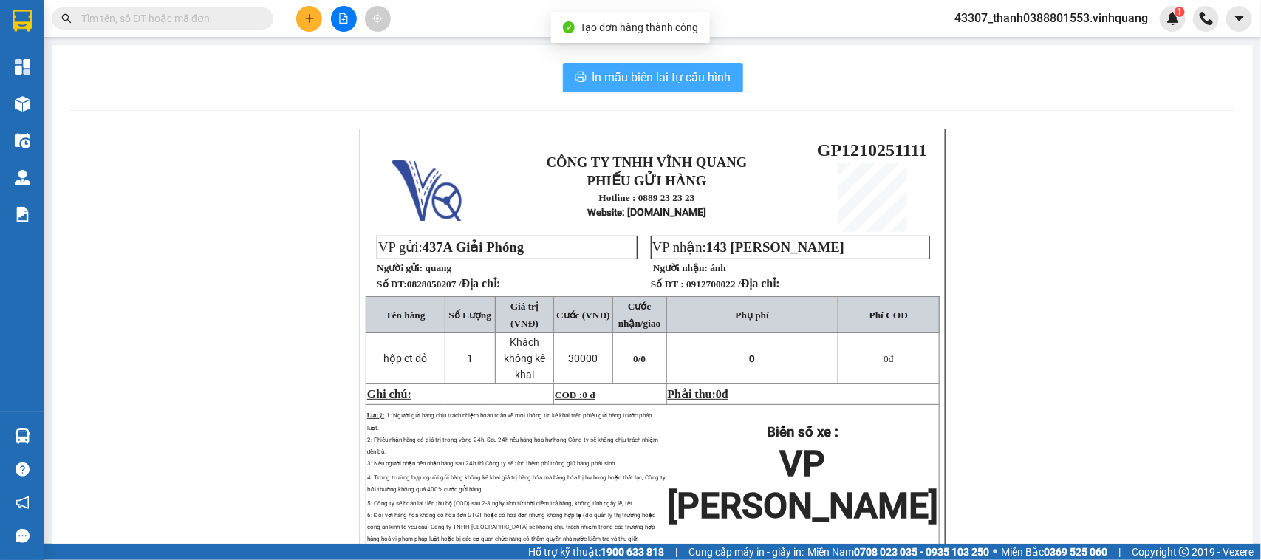
click at [593, 71] on span "In mẫu biên lai tự cấu hình" at bounding box center [662, 77] width 139 height 18
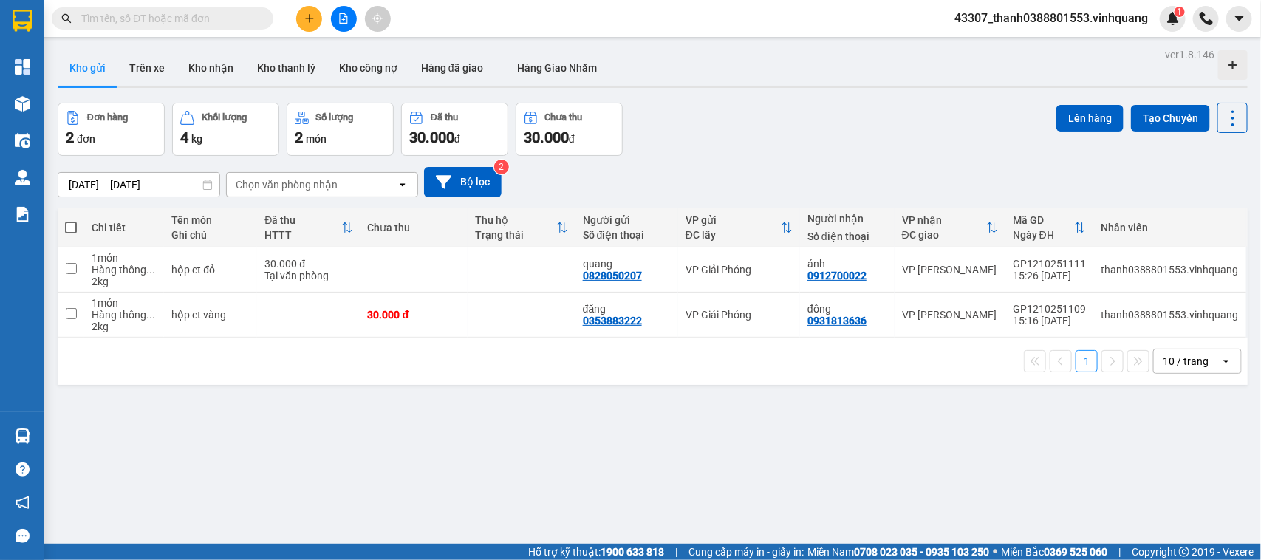
click at [198, 23] on input "text" at bounding box center [168, 18] width 174 height 16
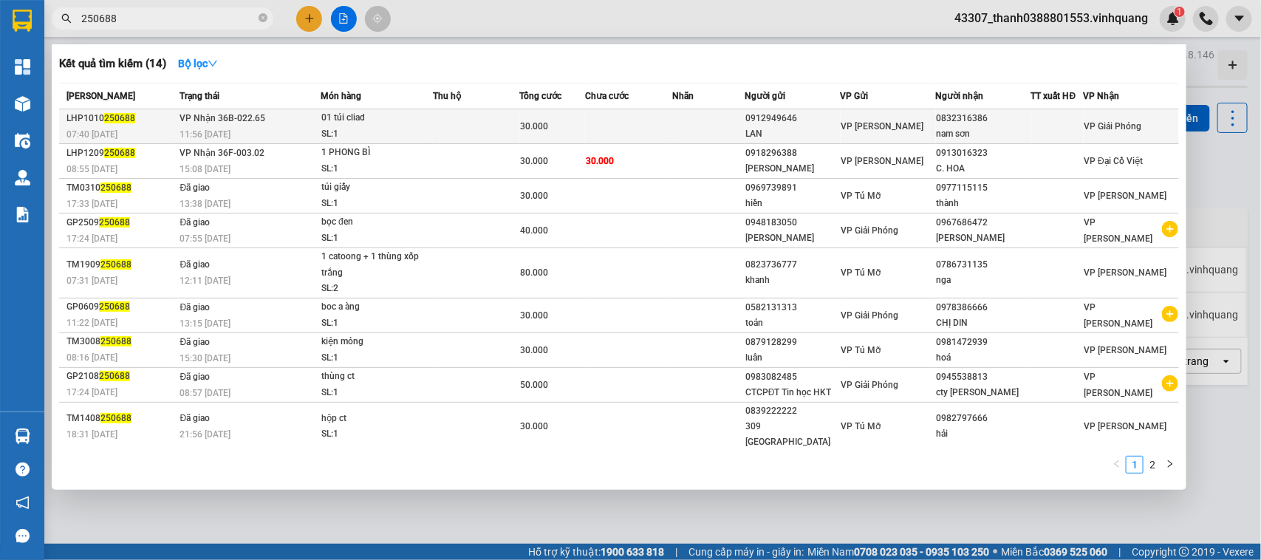
type input "250688"
click at [425, 123] on div "01 túi cliad" at bounding box center [376, 118] width 111 height 16
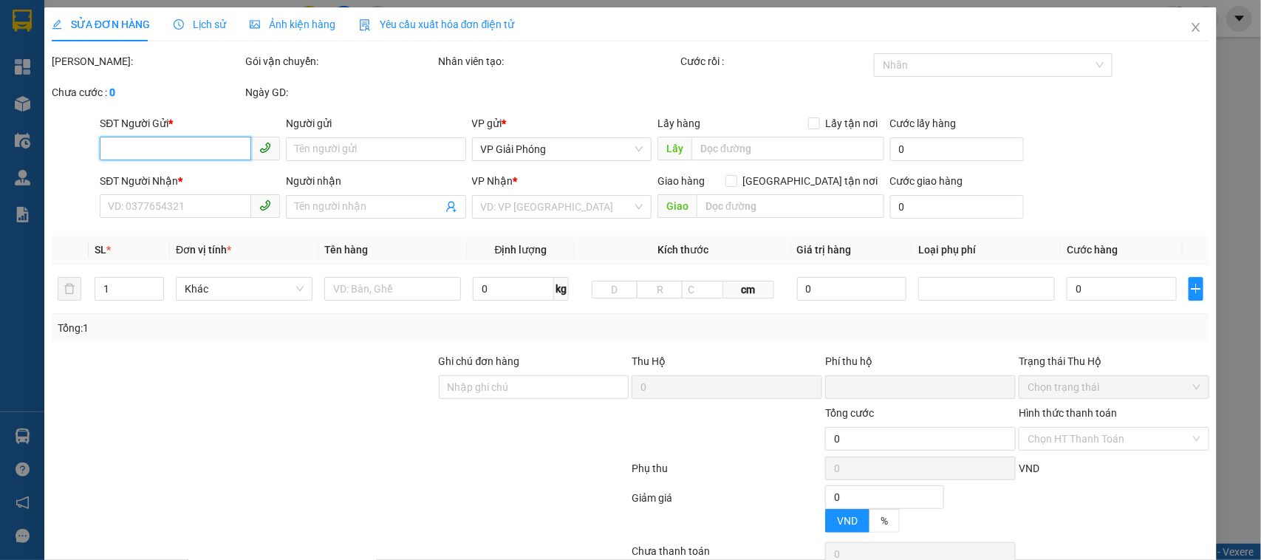
type input "0912949646"
type input "LAN"
type input "0832316386"
type input "nam sơn"
type input "0"
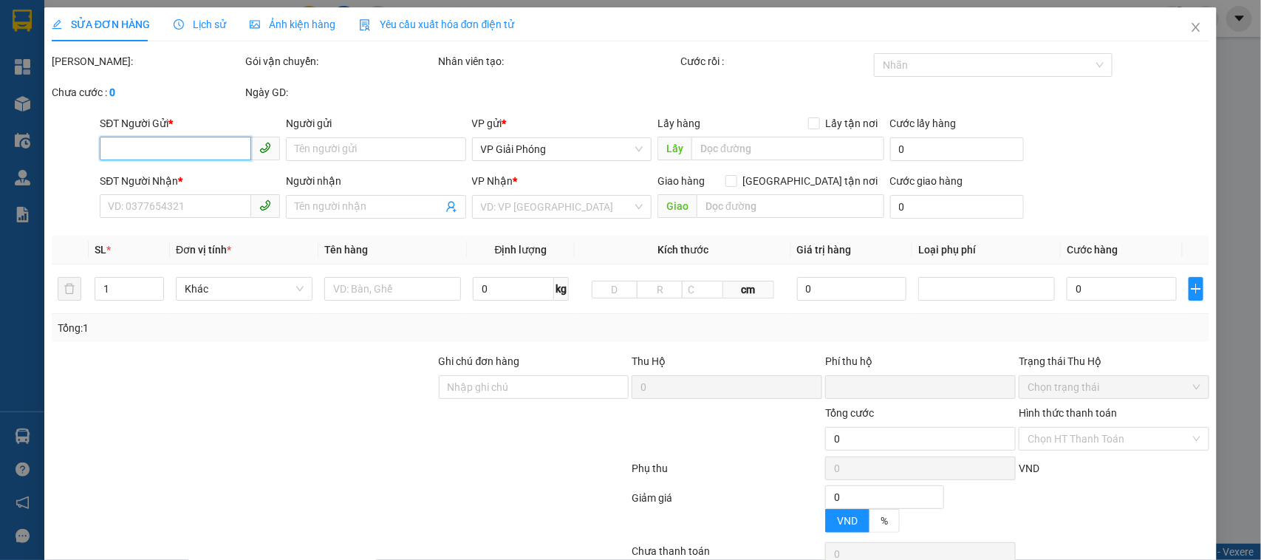
type input "30.000"
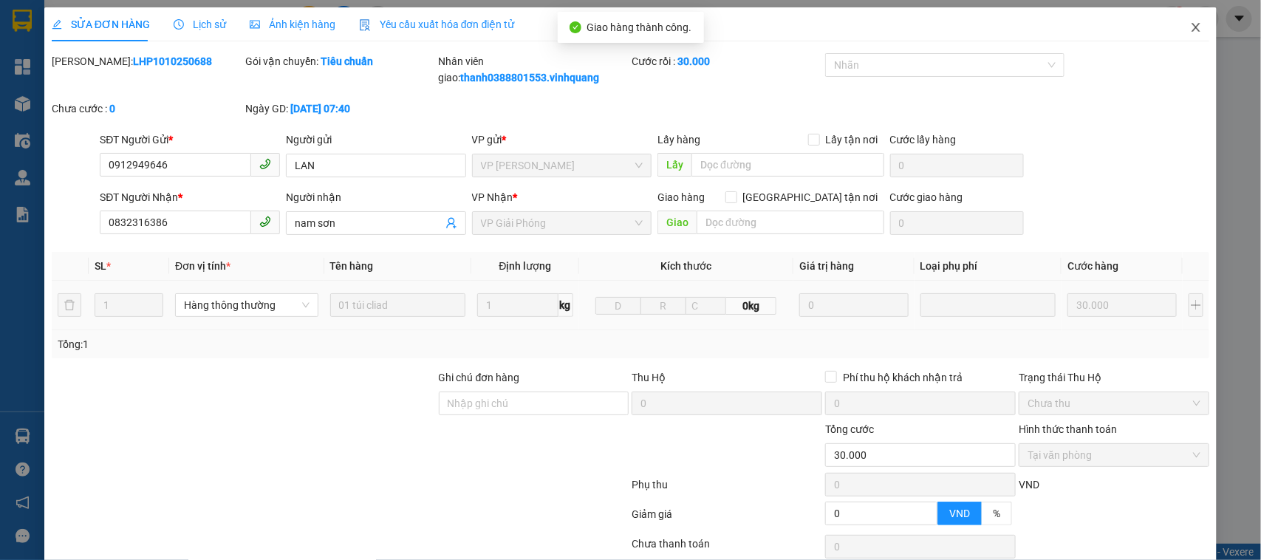
click at [1187, 17] on span "Close" at bounding box center [1196, 27] width 41 height 41
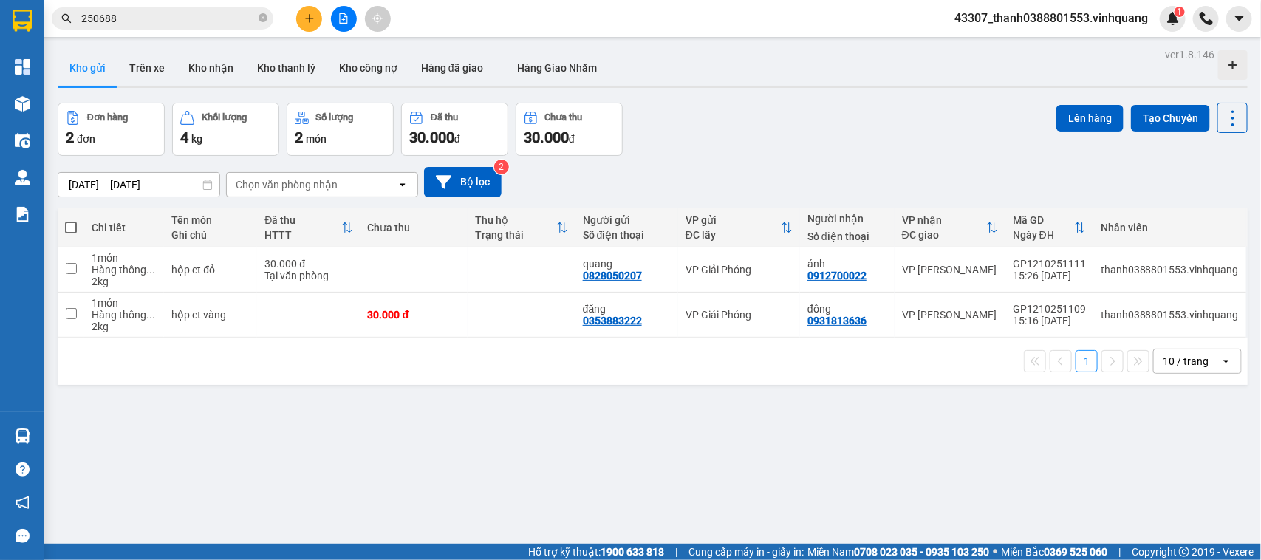
drag, startPoint x: 477, startPoint y: 478, endPoint x: 497, endPoint y: 477, distance: 20.7
click at [477, 478] on div "ver 1.8.146 Kho gửi Trên xe Kho nhận Kho thanh lý Kho công nợ Hàng đã giao Hàng…" at bounding box center [653, 324] width 1202 height 560
click at [304, 18] on icon "plus" at bounding box center [309, 18] width 10 height 10
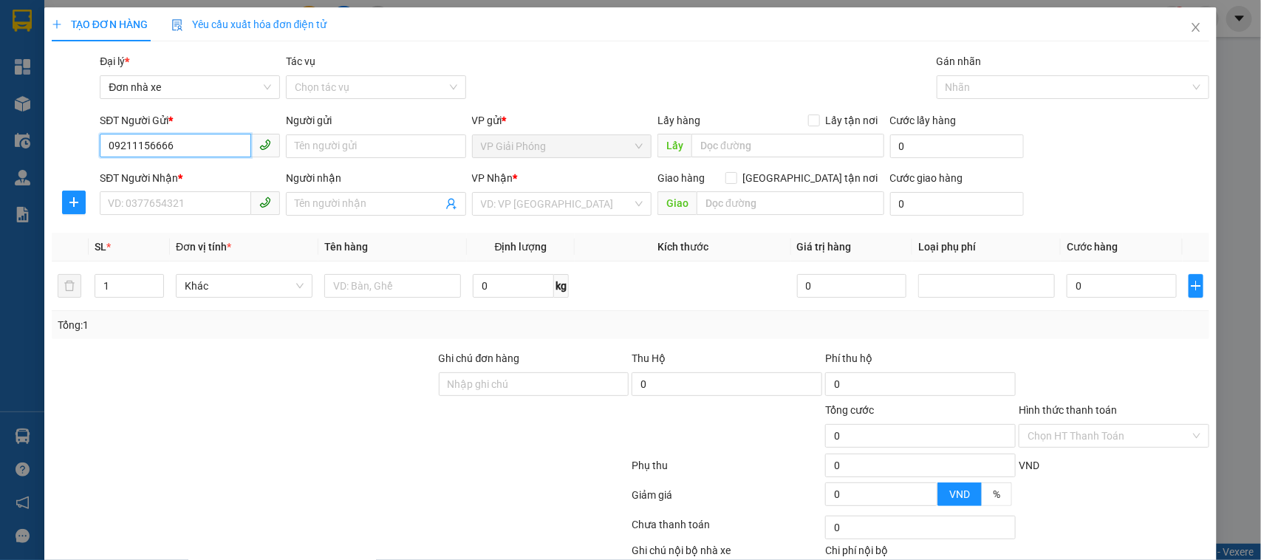
click at [137, 149] on input "09211156666" at bounding box center [175, 146] width 151 height 24
click at [194, 148] on input "0921156666" at bounding box center [175, 146] width 151 height 24
type input "0921156666"
click at [318, 151] on input "Người gửi" at bounding box center [376, 146] width 180 height 24
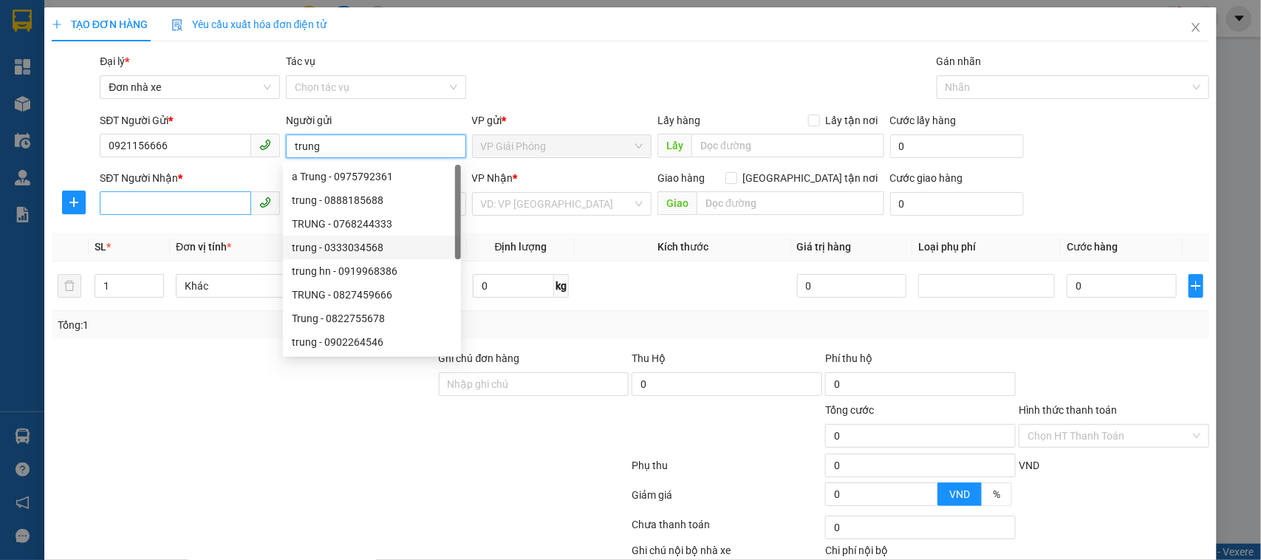
type input "trung"
click at [181, 194] on input "SĐT Người Nhận *" at bounding box center [175, 203] width 151 height 24
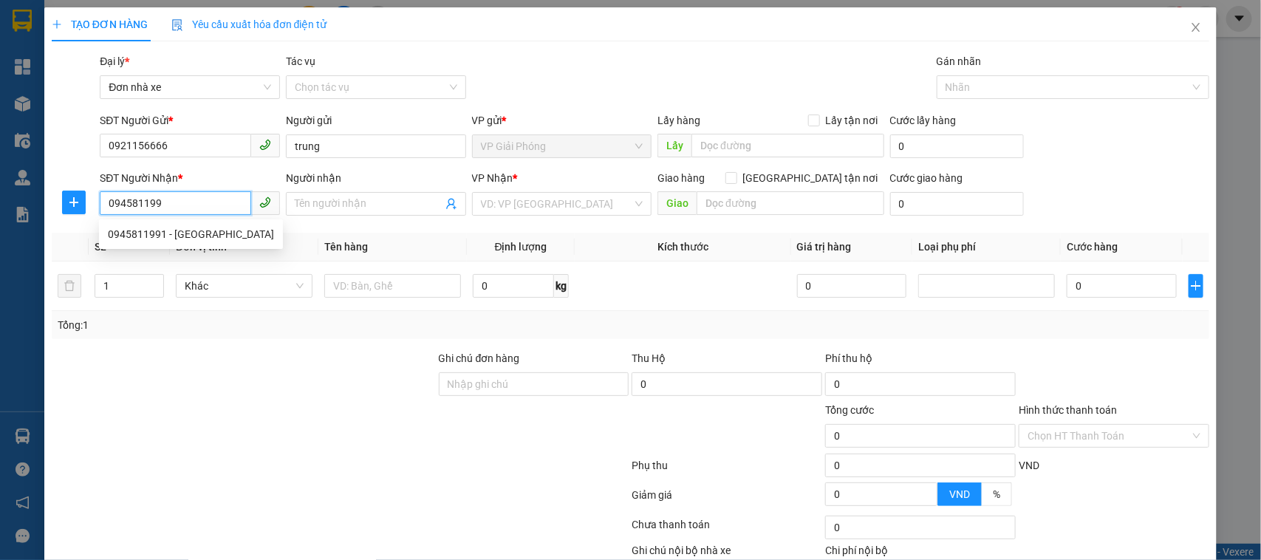
type input "0945811991"
click at [192, 233] on div "0945811991 - [GEOGRAPHIC_DATA]" at bounding box center [191, 234] width 166 height 16
type input "[PERSON_NAME]"
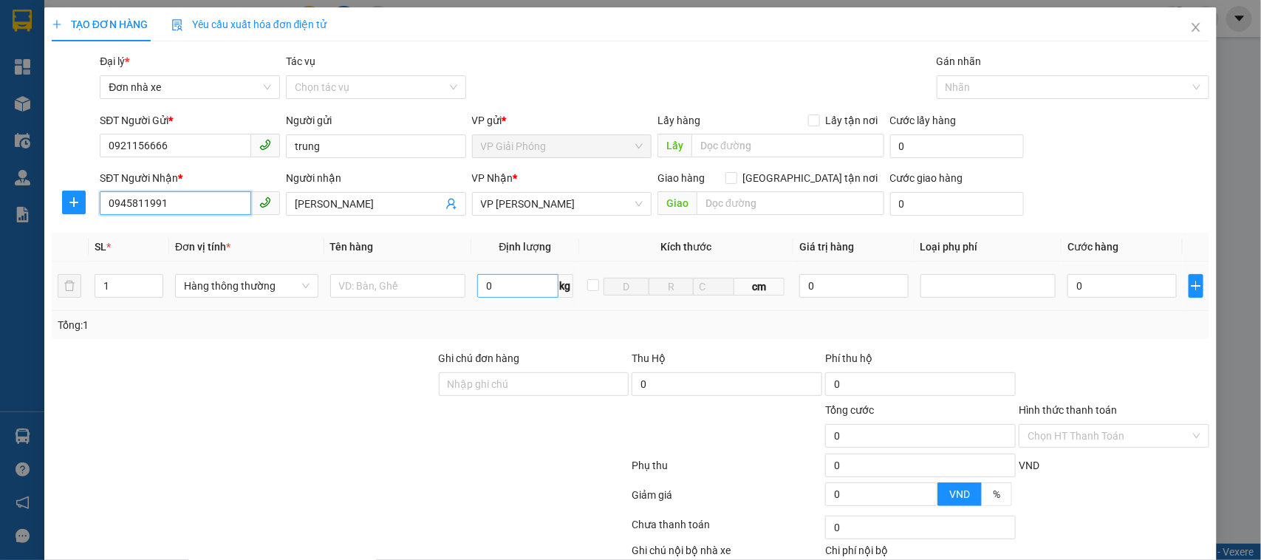
type input "0945811991"
click at [505, 292] on input "0" at bounding box center [517, 286] width 81 height 24
type input "3"
click at [434, 289] on input "text" at bounding box center [398, 286] width 136 height 24
type input "30.000"
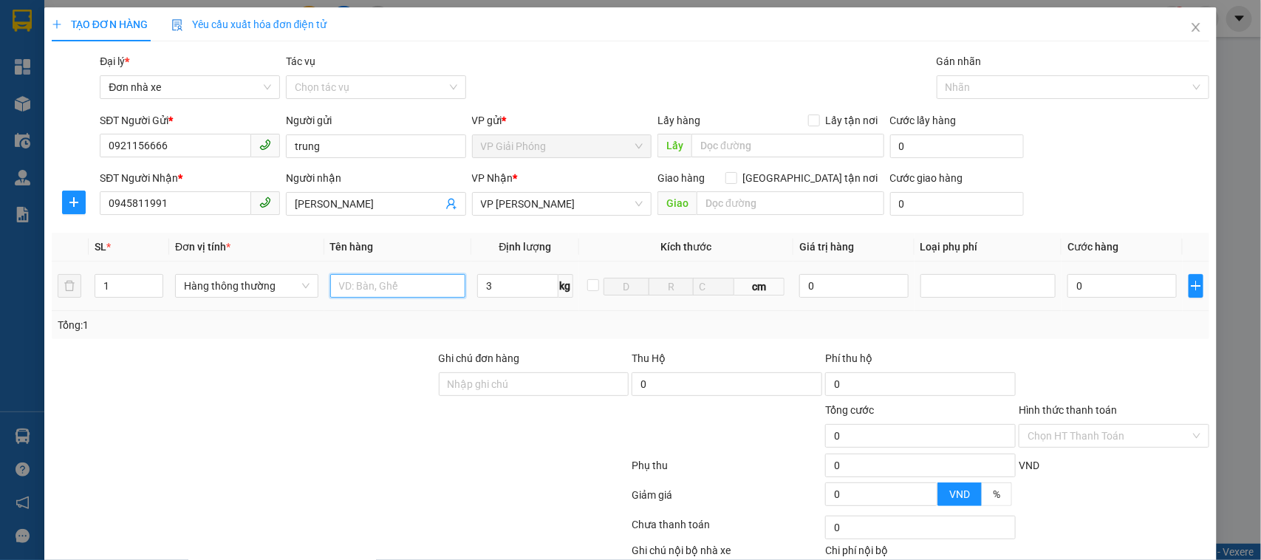
type input "30.000"
type input "hộp"
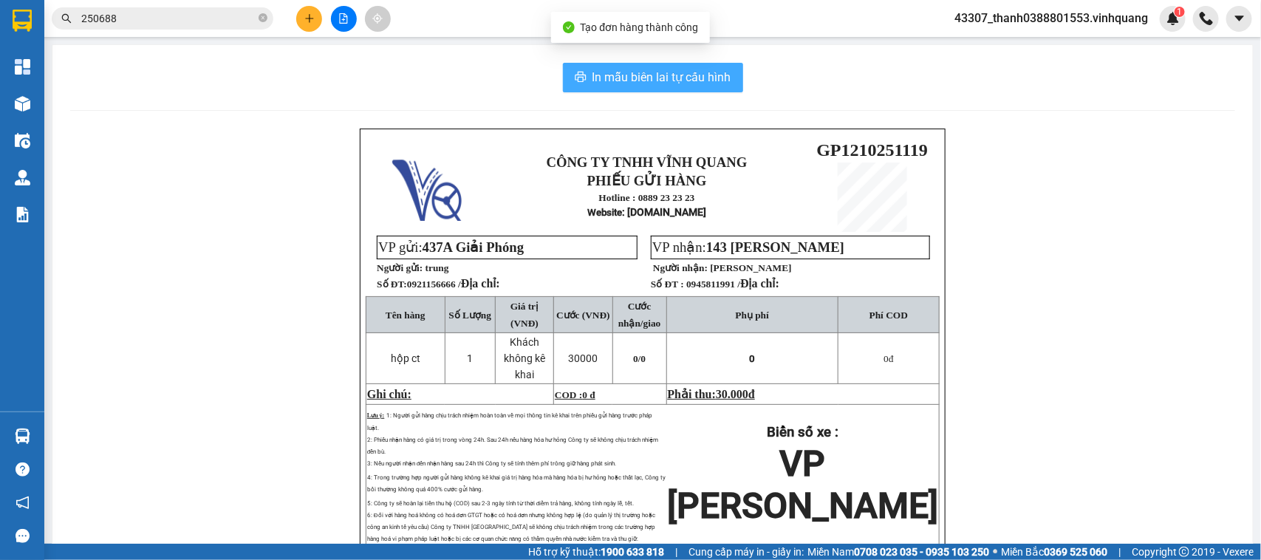
click at [638, 83] on span "In mẫu biên lai tự cấu hình" at bounding box center [662, 77] width 139 height 18
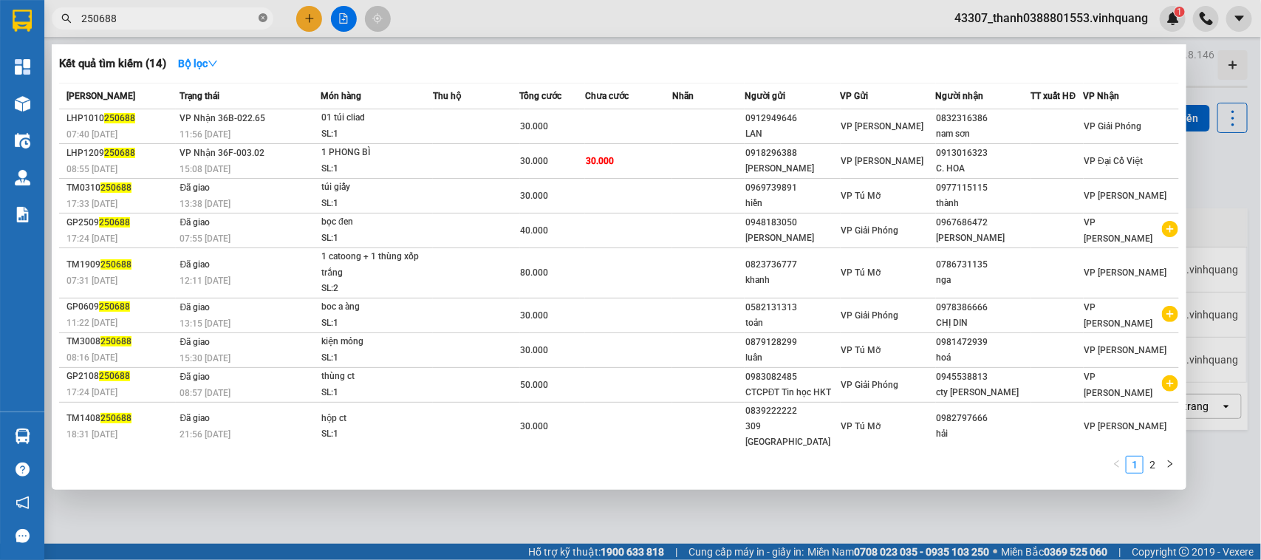
click at [260, 16] on icon "close-circle" at bounding box center [263, 17] width 9 height 9
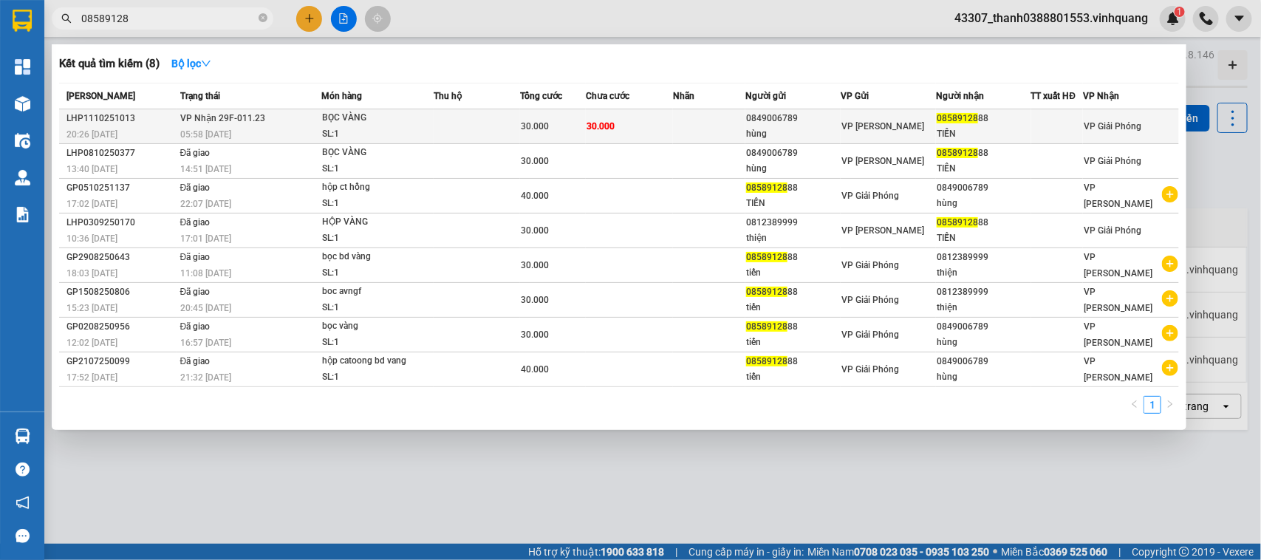
type input "08589128"
click at [458, 124] on td at bounding box center [477, 126] width 87 height 35
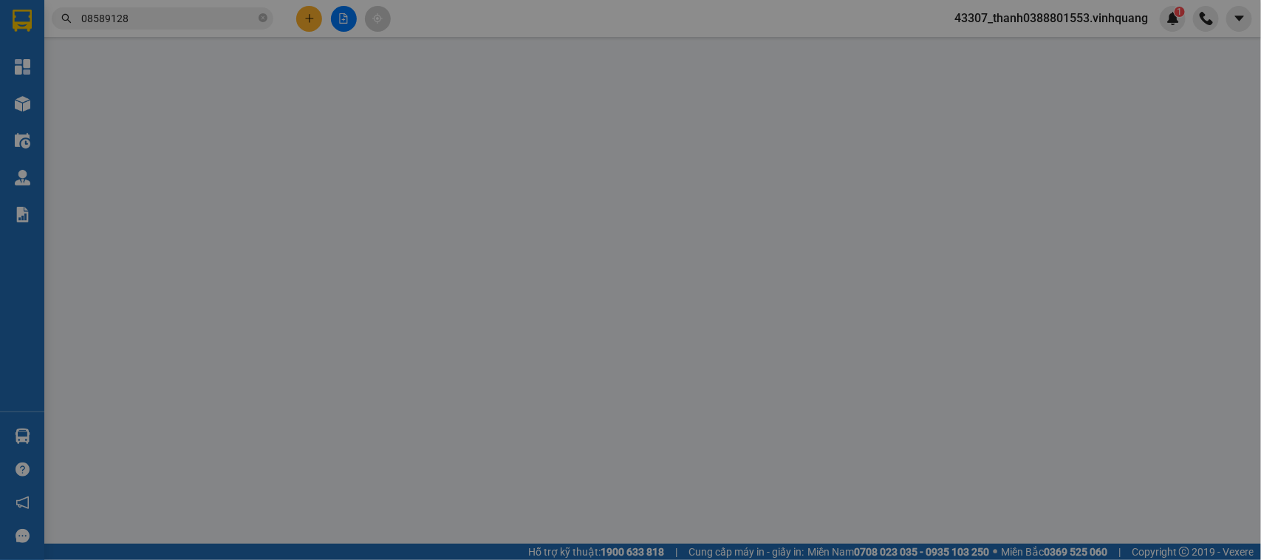
type input "0849006789"
type input "hùng"
type input "0858912888"
type input "TIẾN"
type input "0"
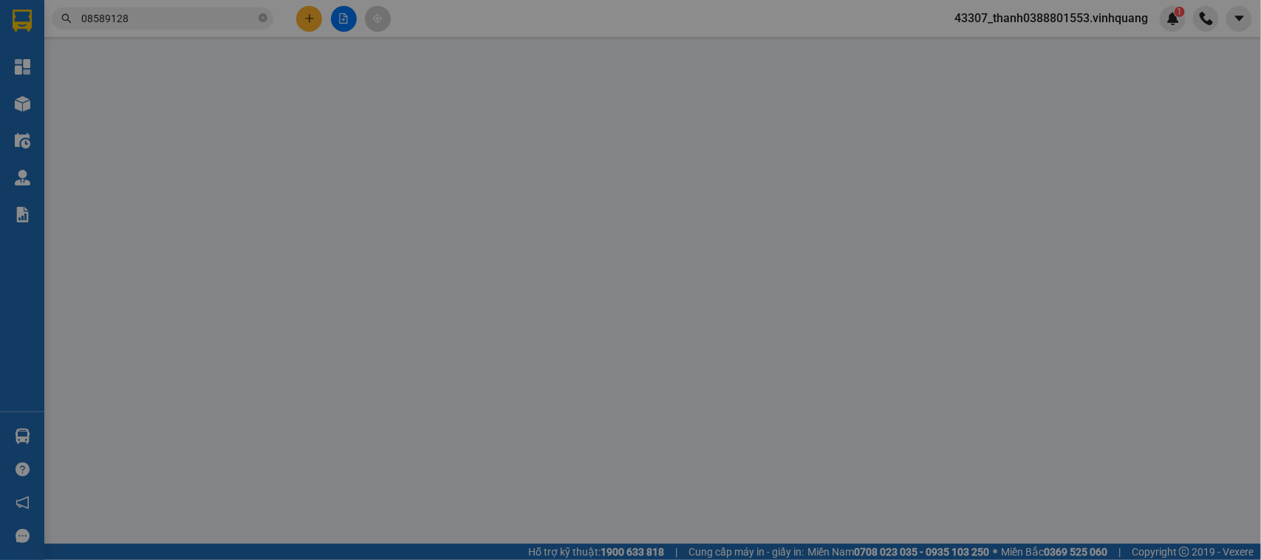
type input "30.000"
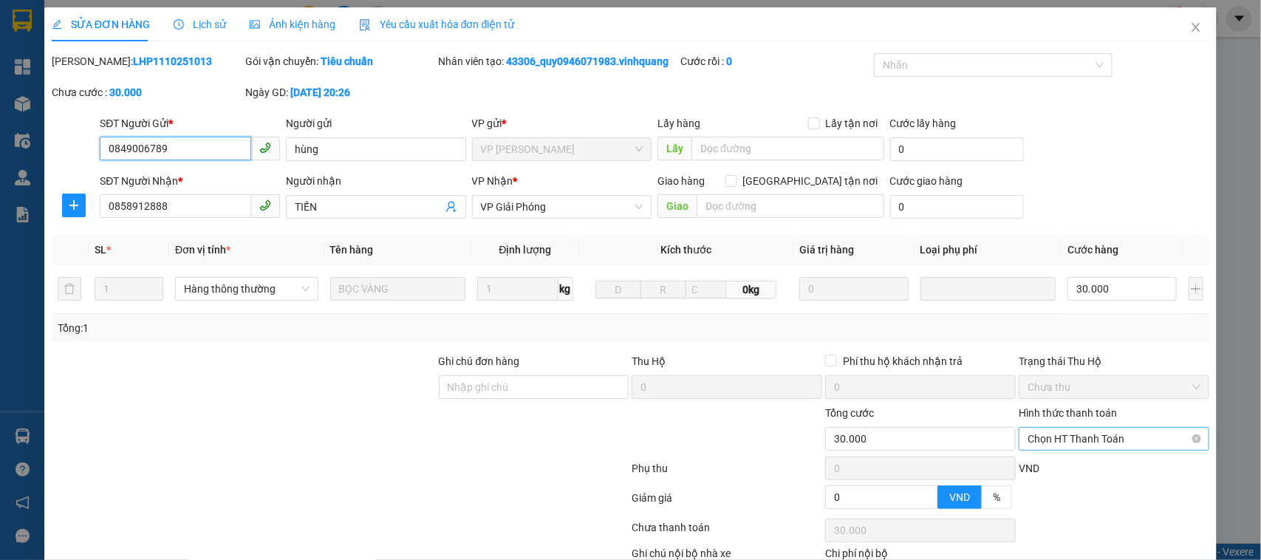
click at [1079, 428] on span "Chọn HT Thanh Toán" at bounding box center [1114, 439] width 173 height 22
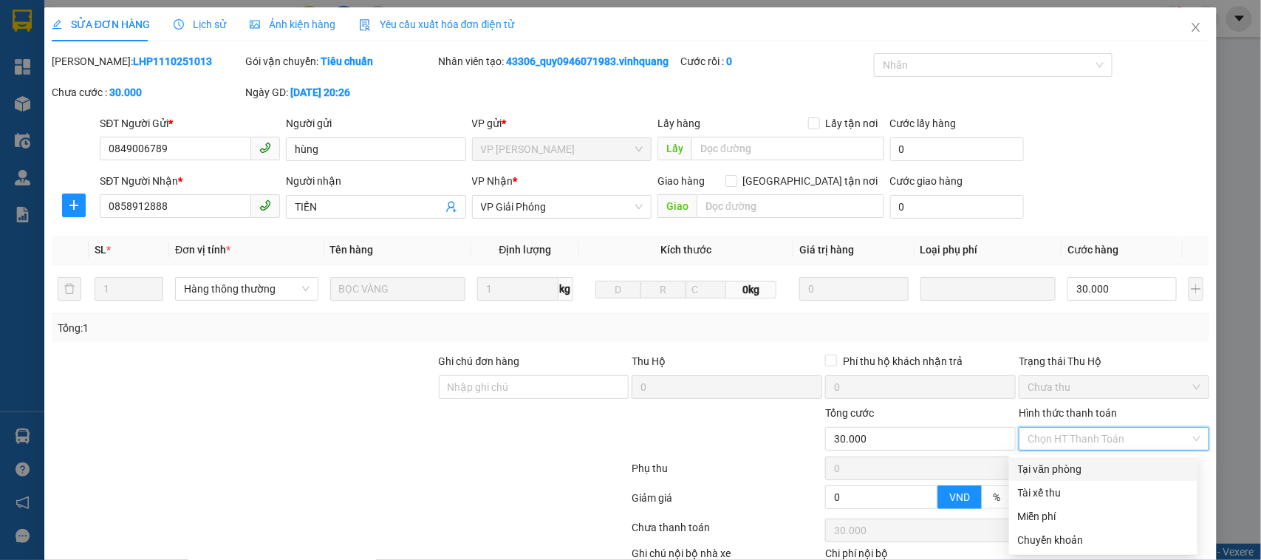
click at [1070, 457] on div "Tại văn phòng" at bounding box center [1103, 469] width 188 height 24
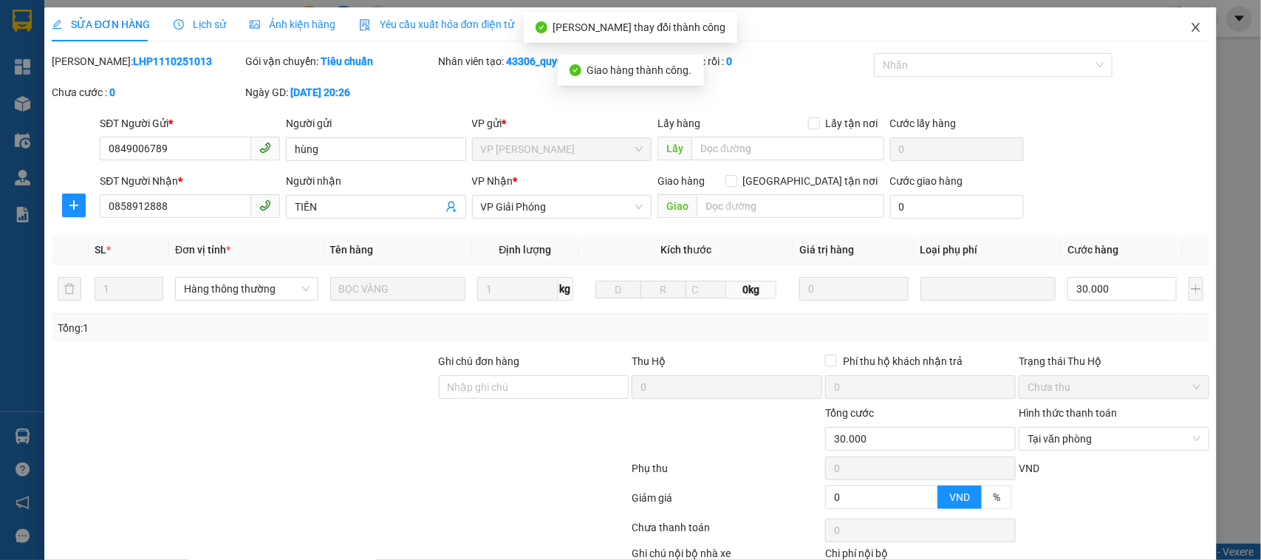
click at [1193, 27] on icon "close" at bounding box center [1197, 27] width 8 height 9
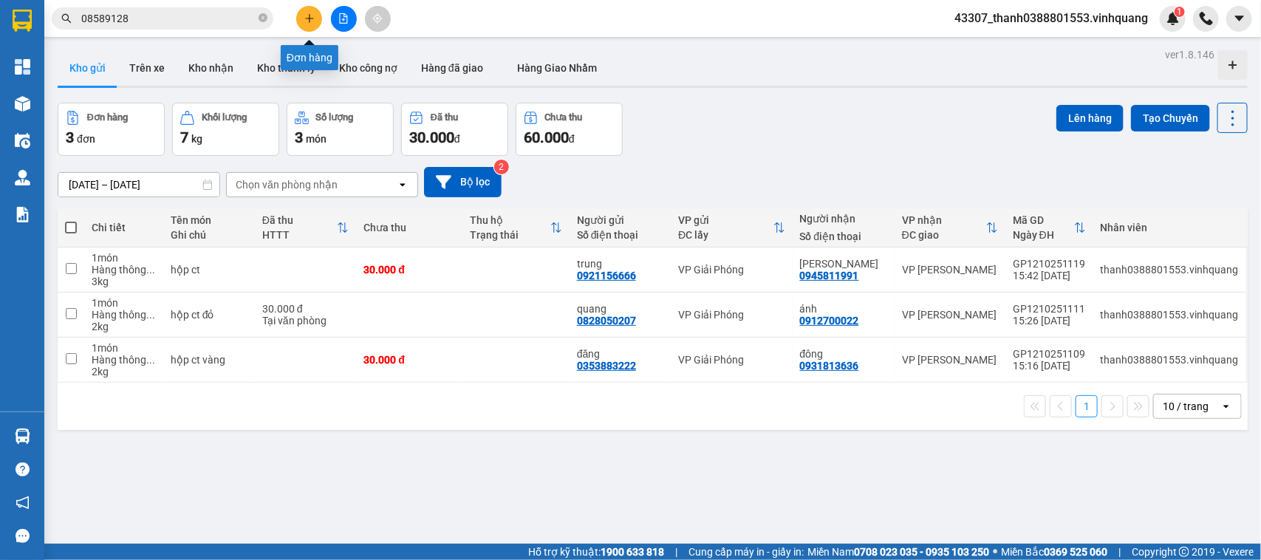
click at [348, 18] on icon "file-add" at bounding box center [343, 18] width 10 height 10
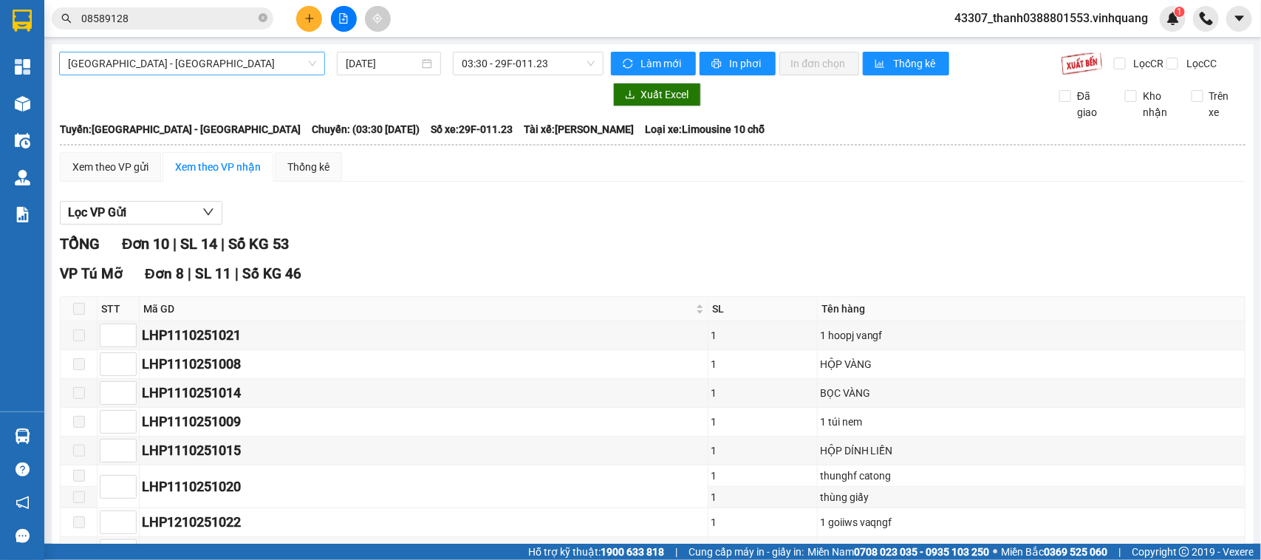
click at [240, 71] on span "[GEOGRAPHIC_DATA] - [GEOGRAPHIC_DATA]" at bounding box center [192, 63] width 248 height 22
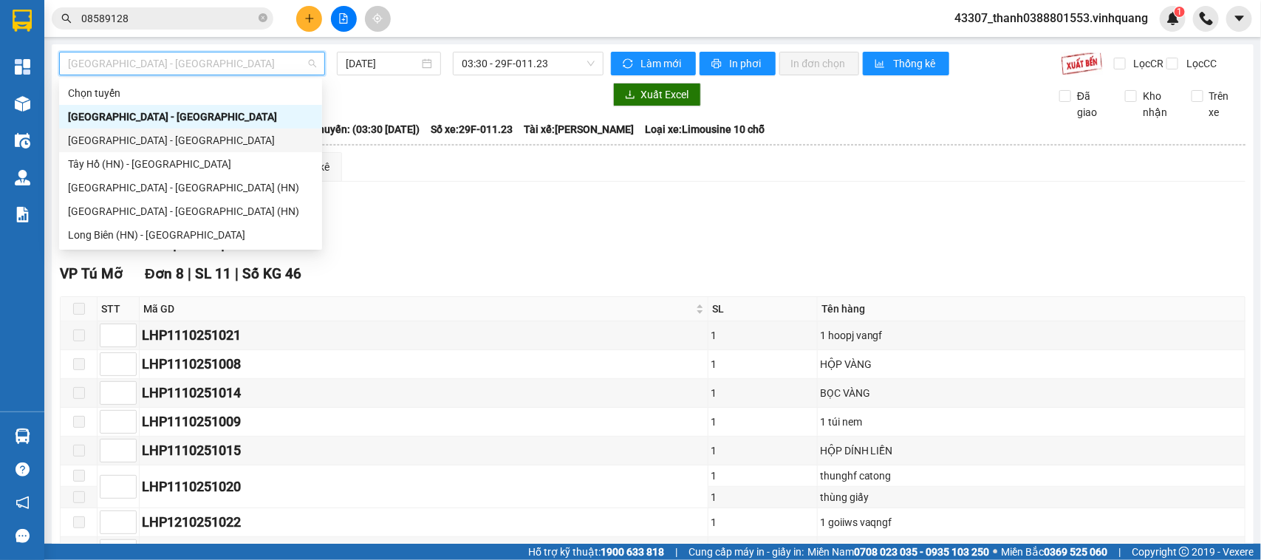
click at [135, 139] on div "[GEOGRAPHIC_DATA] - [GEOGRAPHIC_DATA]" at bounding box center [190, 140] width 245 height 16
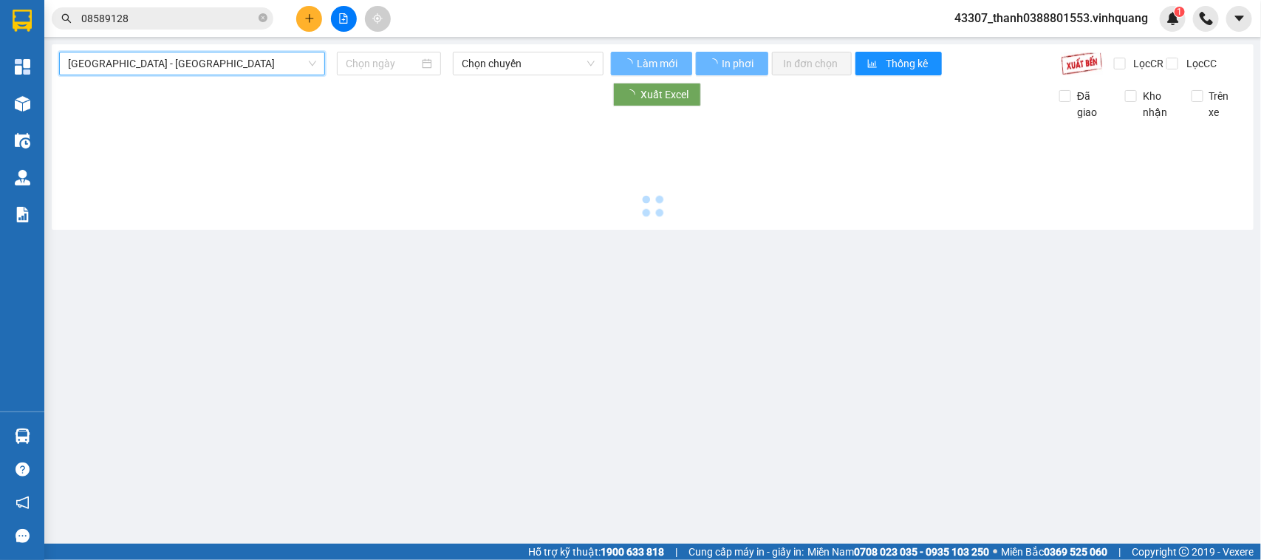
type input "[DATE]"
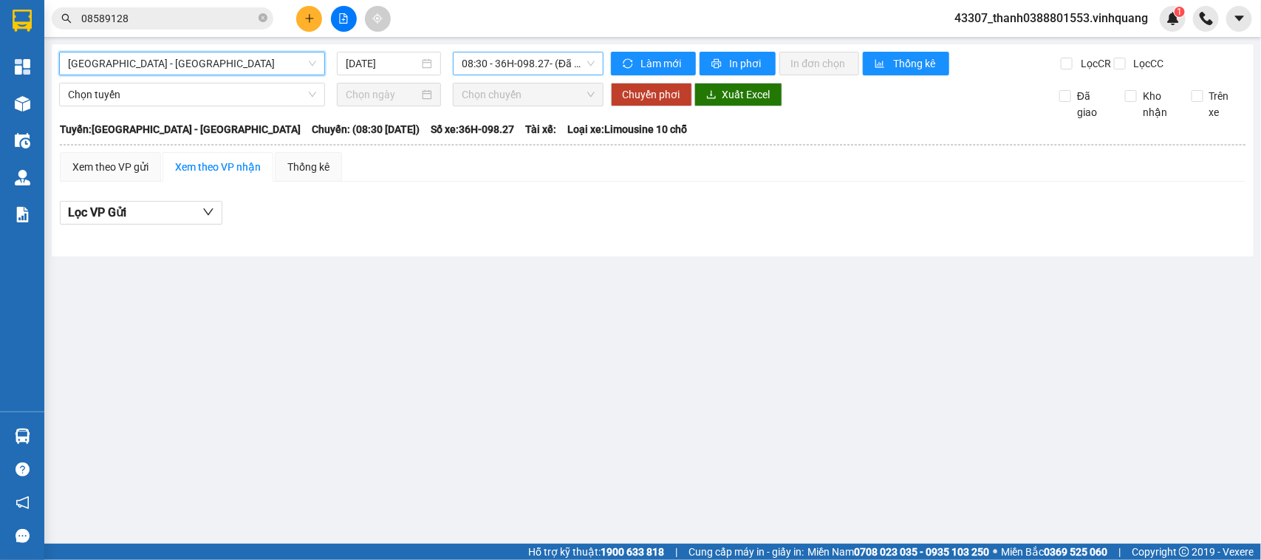
click at [507, 63] on span "08:30 - 36H-098.27 - (Đã hủy)" at bounding box center [528, 63] width 132 height 22
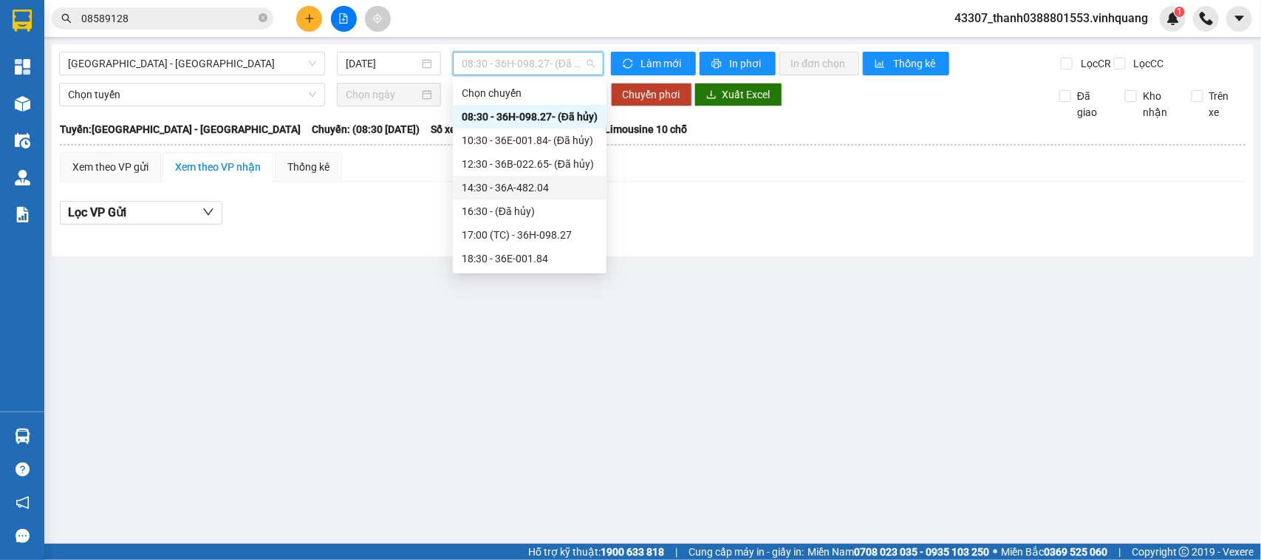
click at [499, 182] on div "14:30 - 36A-482.04" at bounding box center [530, 188] width 136 height 16
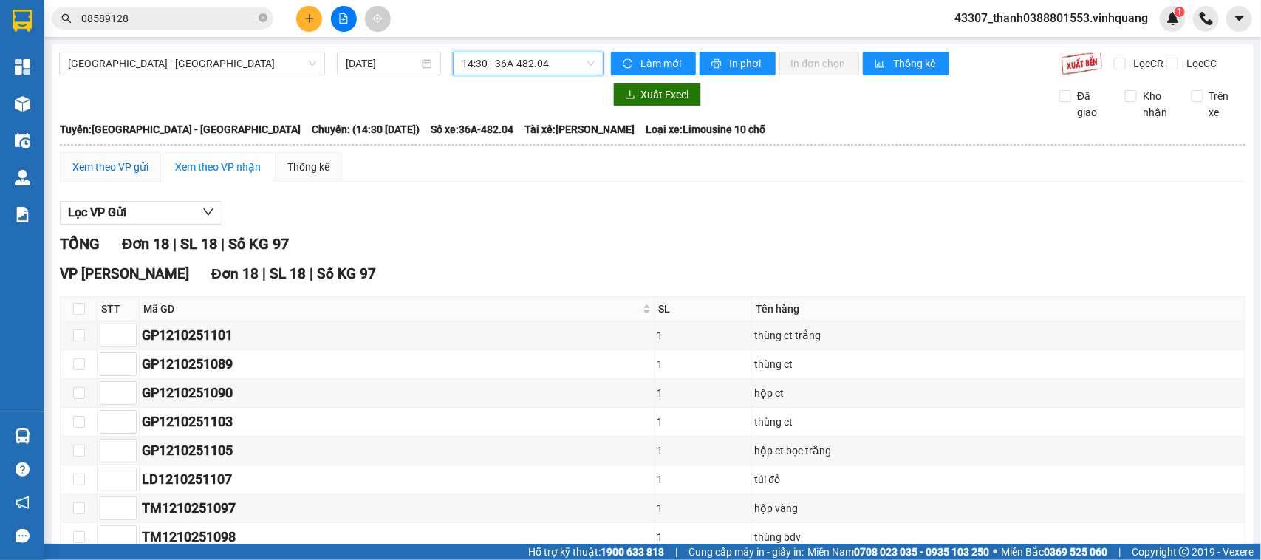
click at [111, 174] on div "Xem theo VP gửi" at bounding box center [110, 167] width 76 height 16
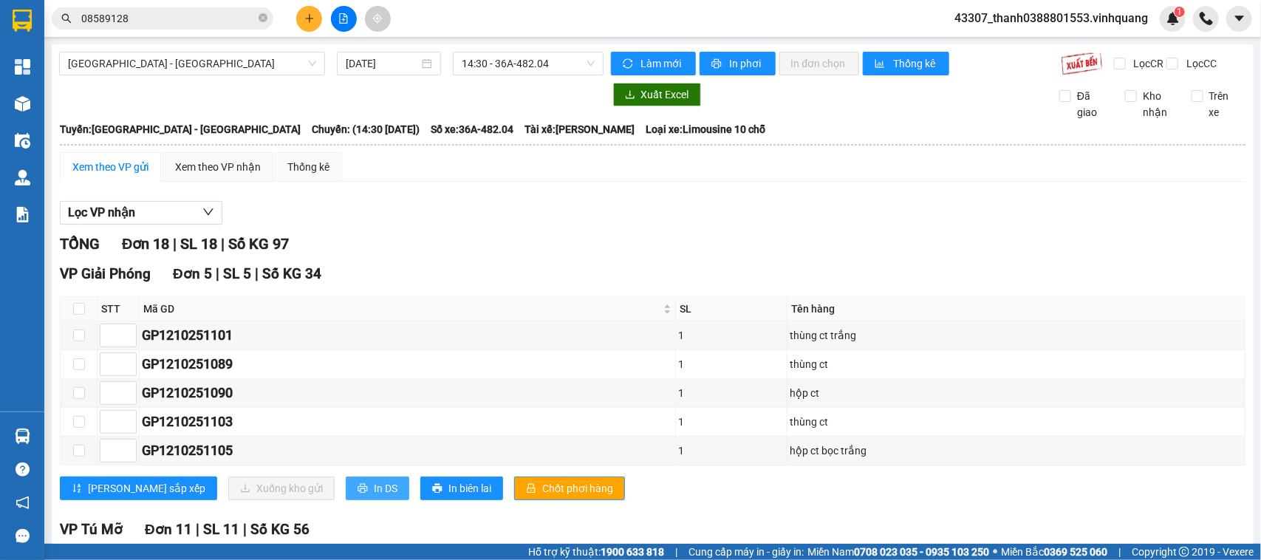
click at [346, 477] on button "In DS" at bounding box center [378, 489] width 64 height 24
